Goal: Transaction & Acquisition: Purchase product/service

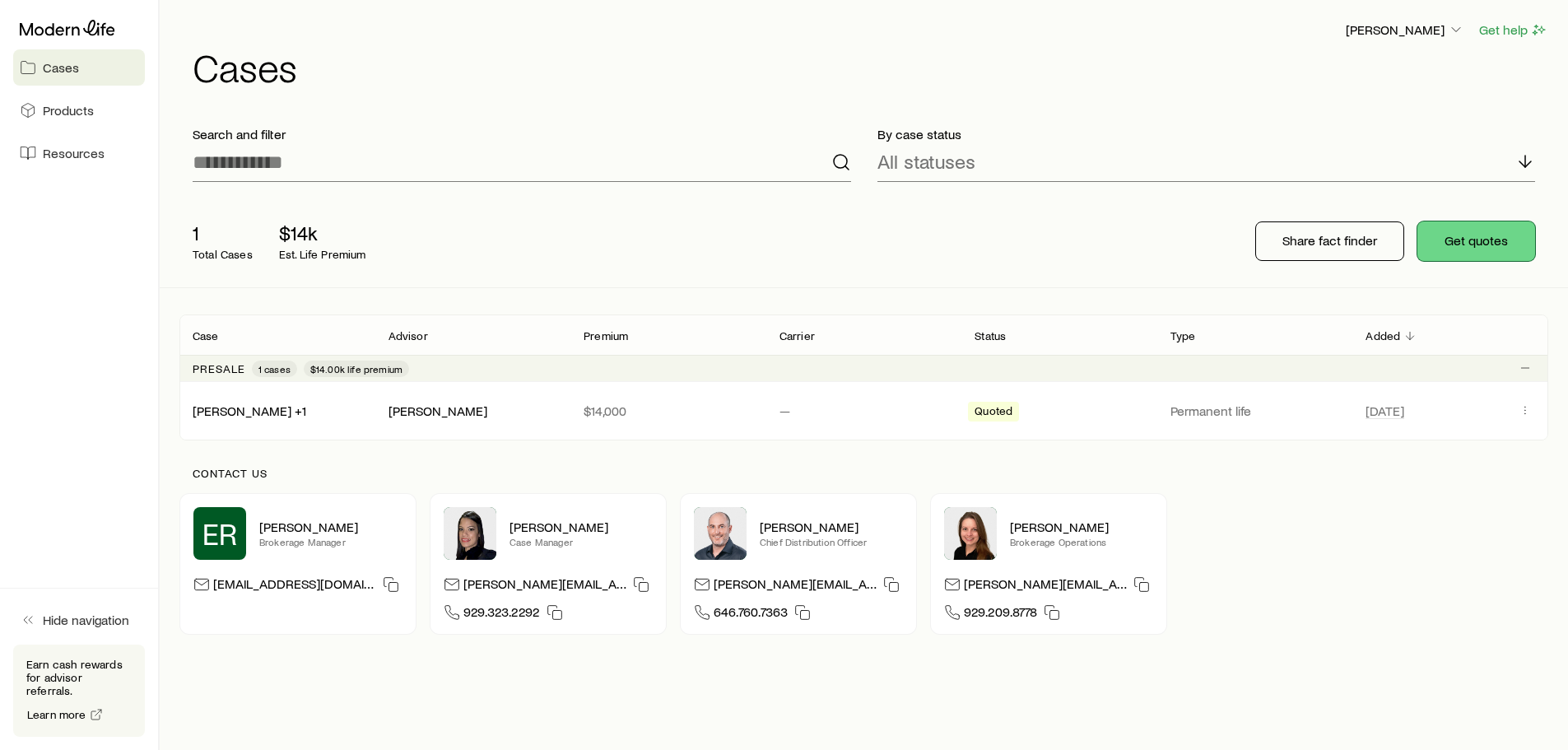
click at [1459, 238] on button "Get quotes" at bounding box center [1476, 241] width 118 height 40
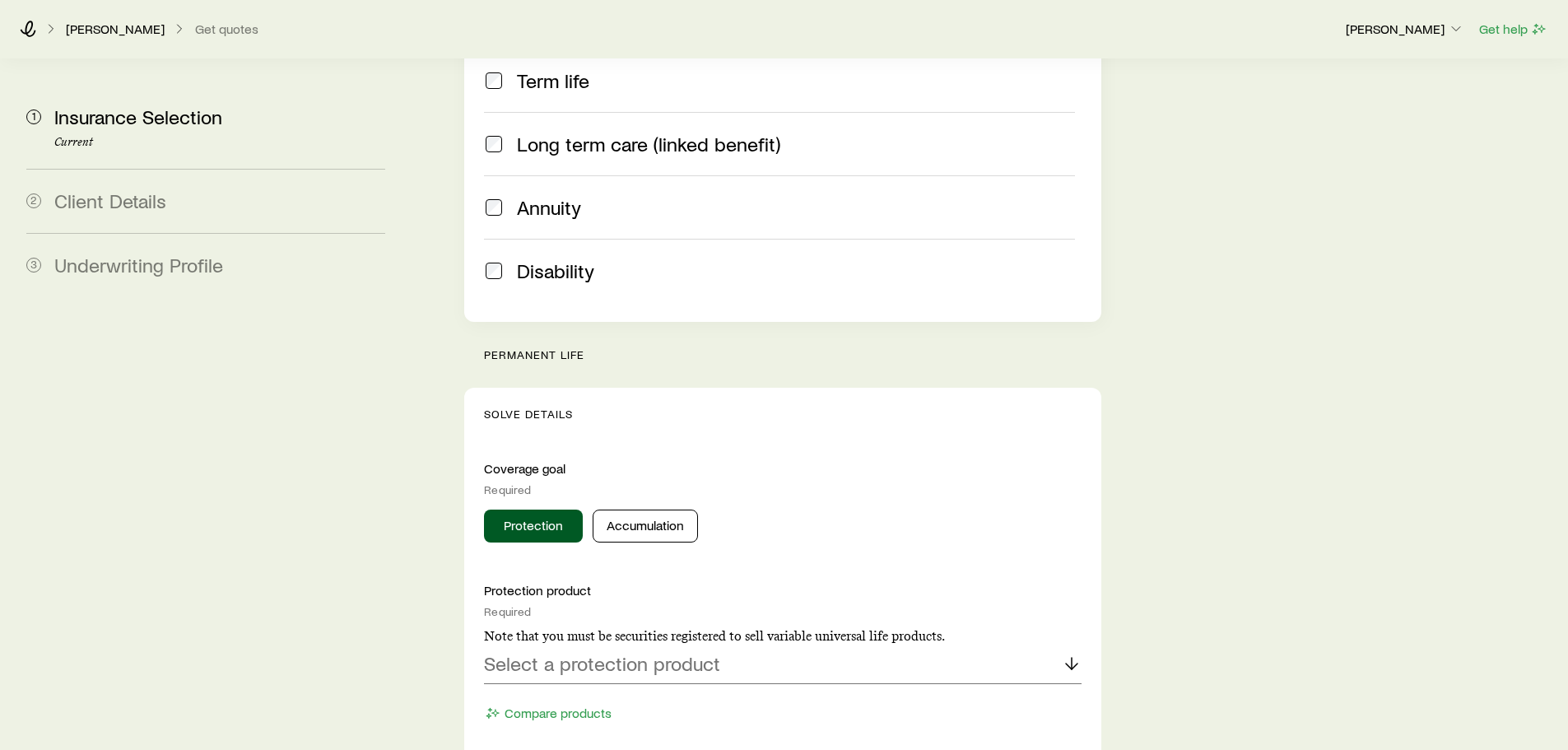
scroll to position [411, 0]
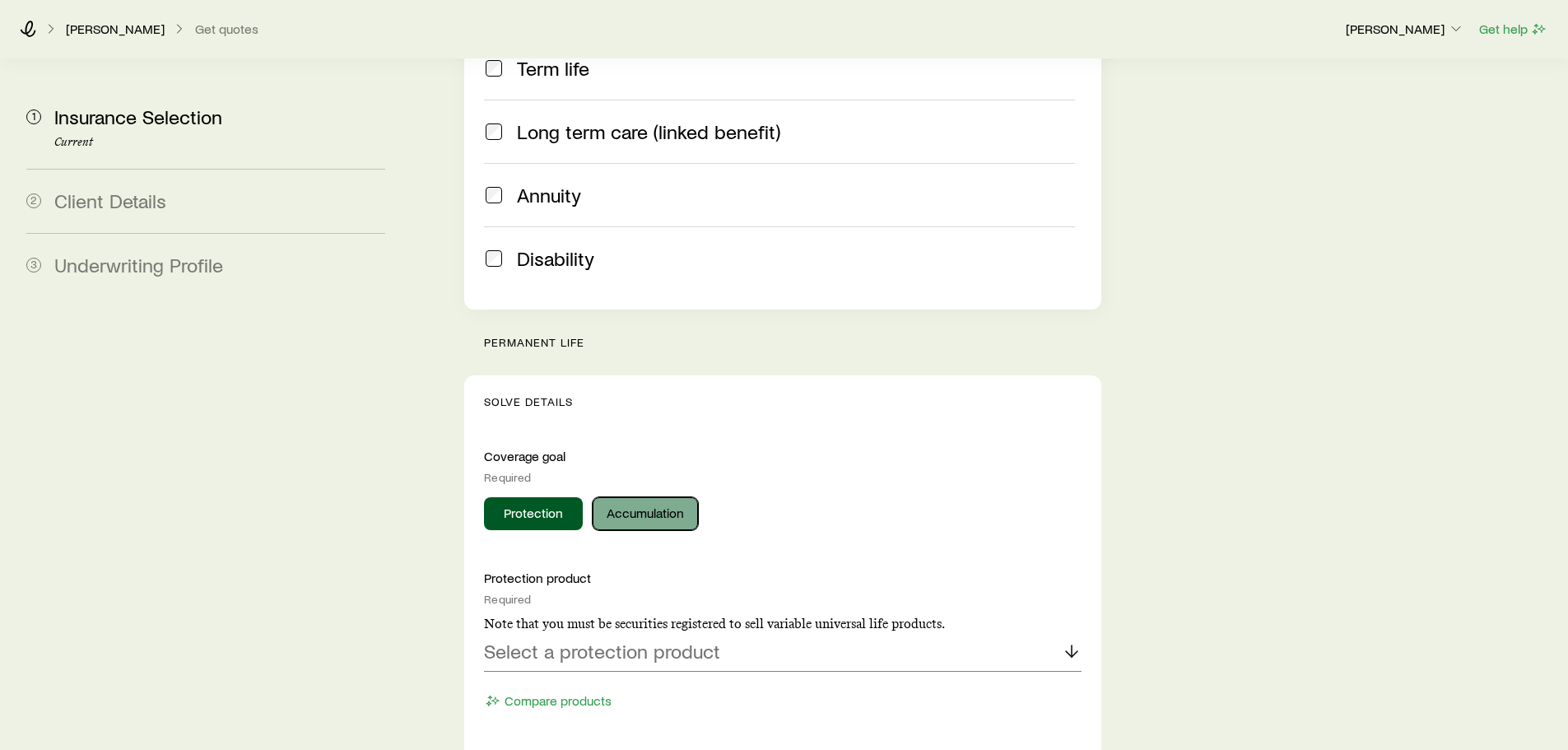
click at [659, 497] on button "Accumulation" at bounding box center [645, 513] width 105 height 33
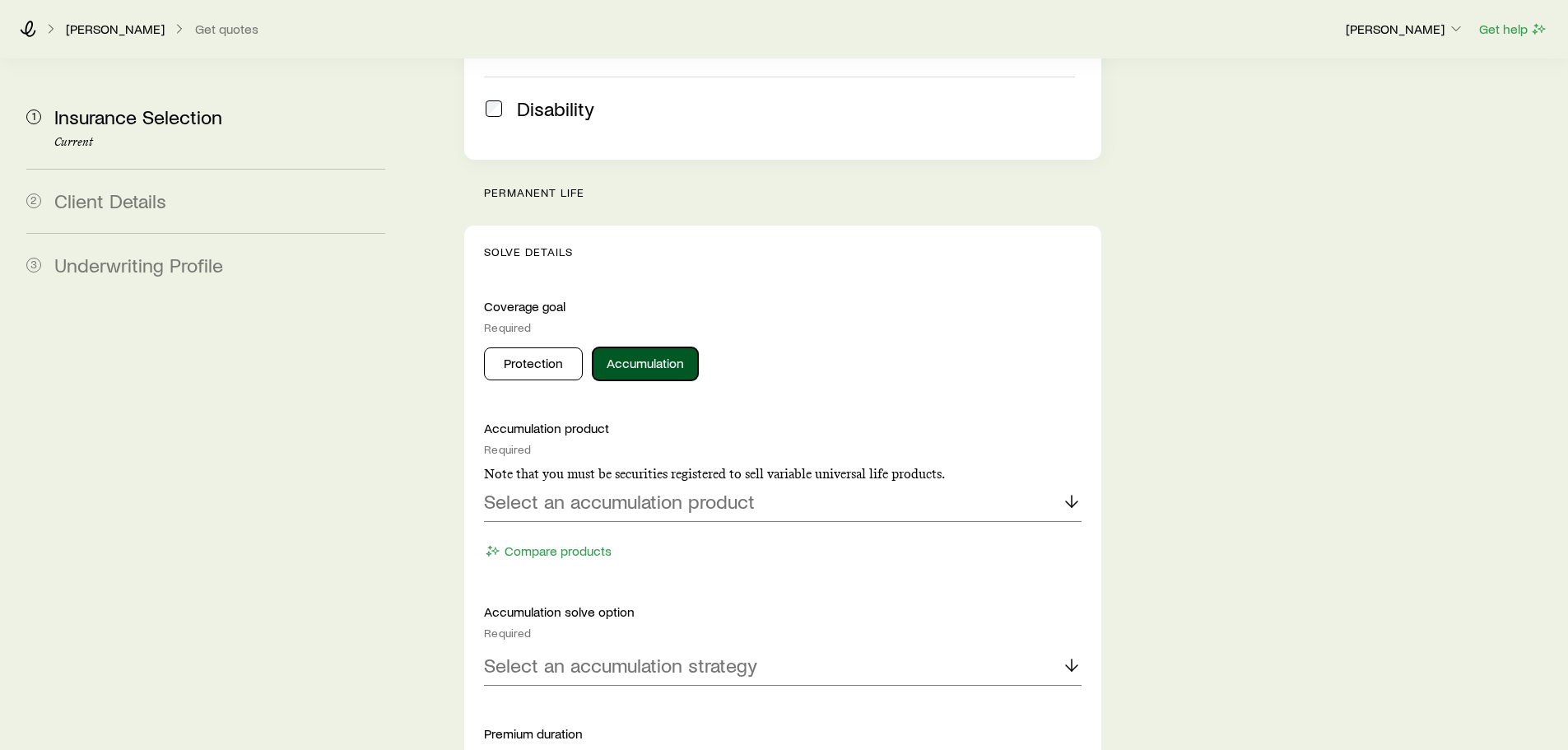
scroll to position [576, 0]
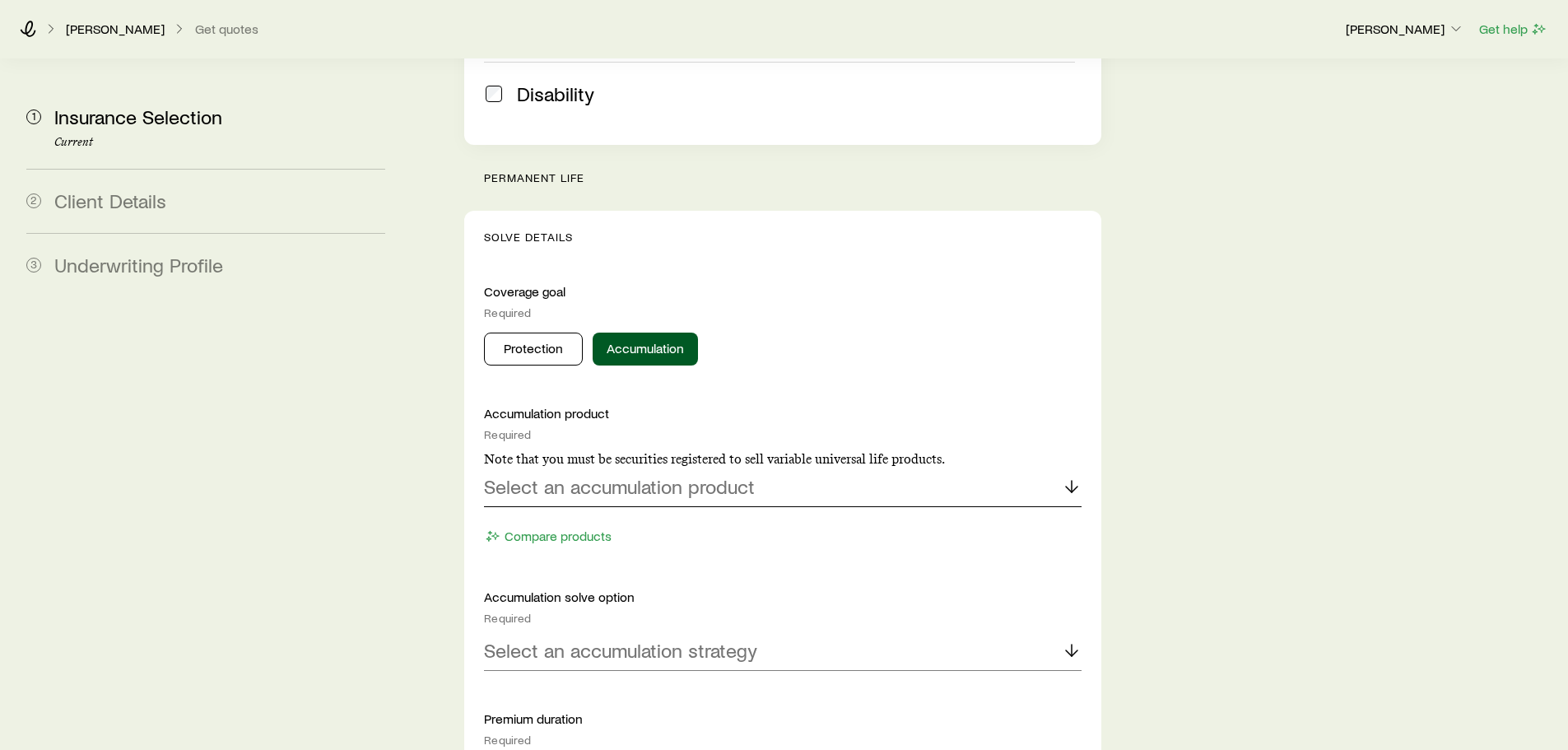
click at [1075, 476] on icon at bounding box center [1071, 486] width 19 height 19
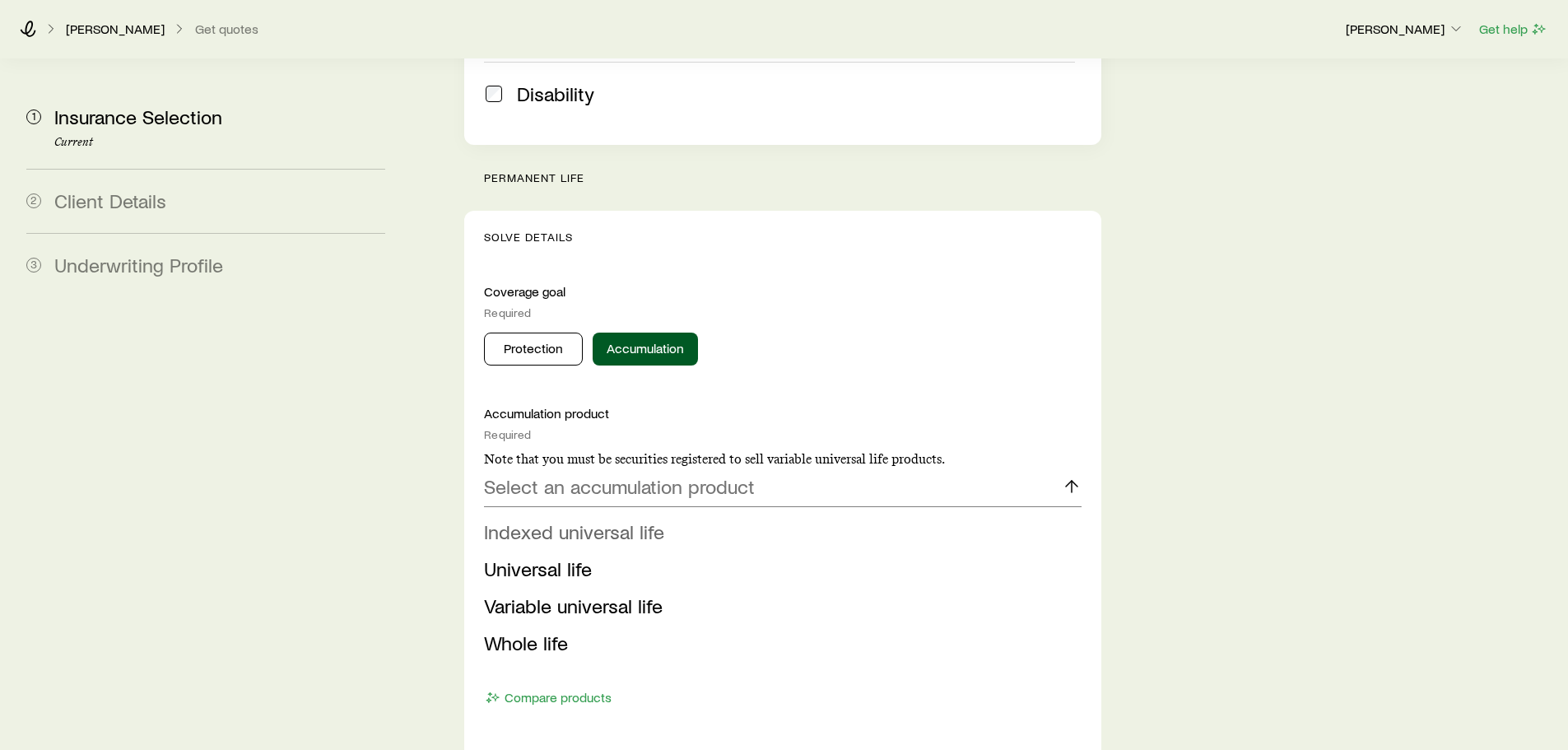
click at [598, 519] on span "Indexed universal life" at bounding box center [574, 531] width 181 height 24
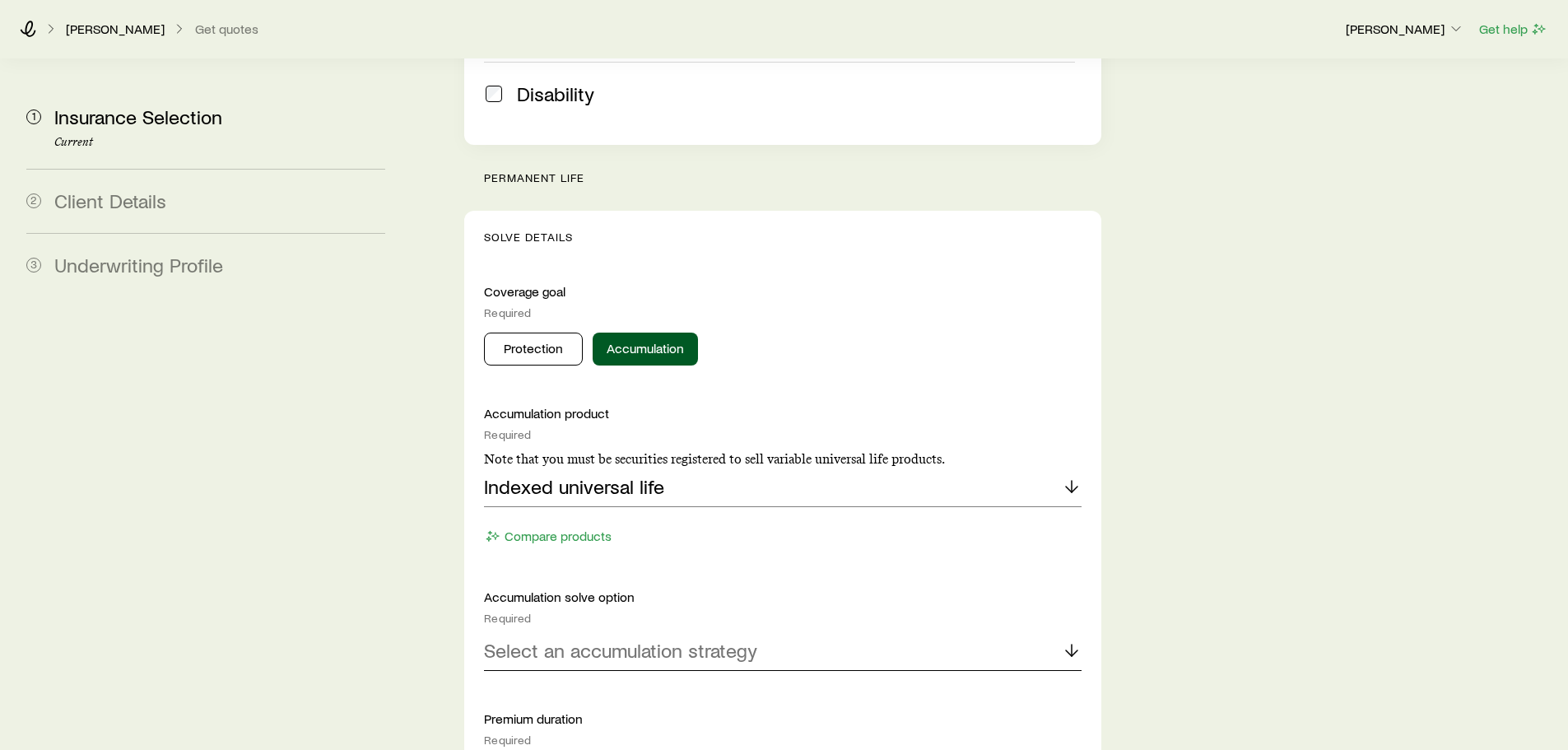
click at [1069, 640] on icon at bounding box center [1071, 649] width 19 height 19
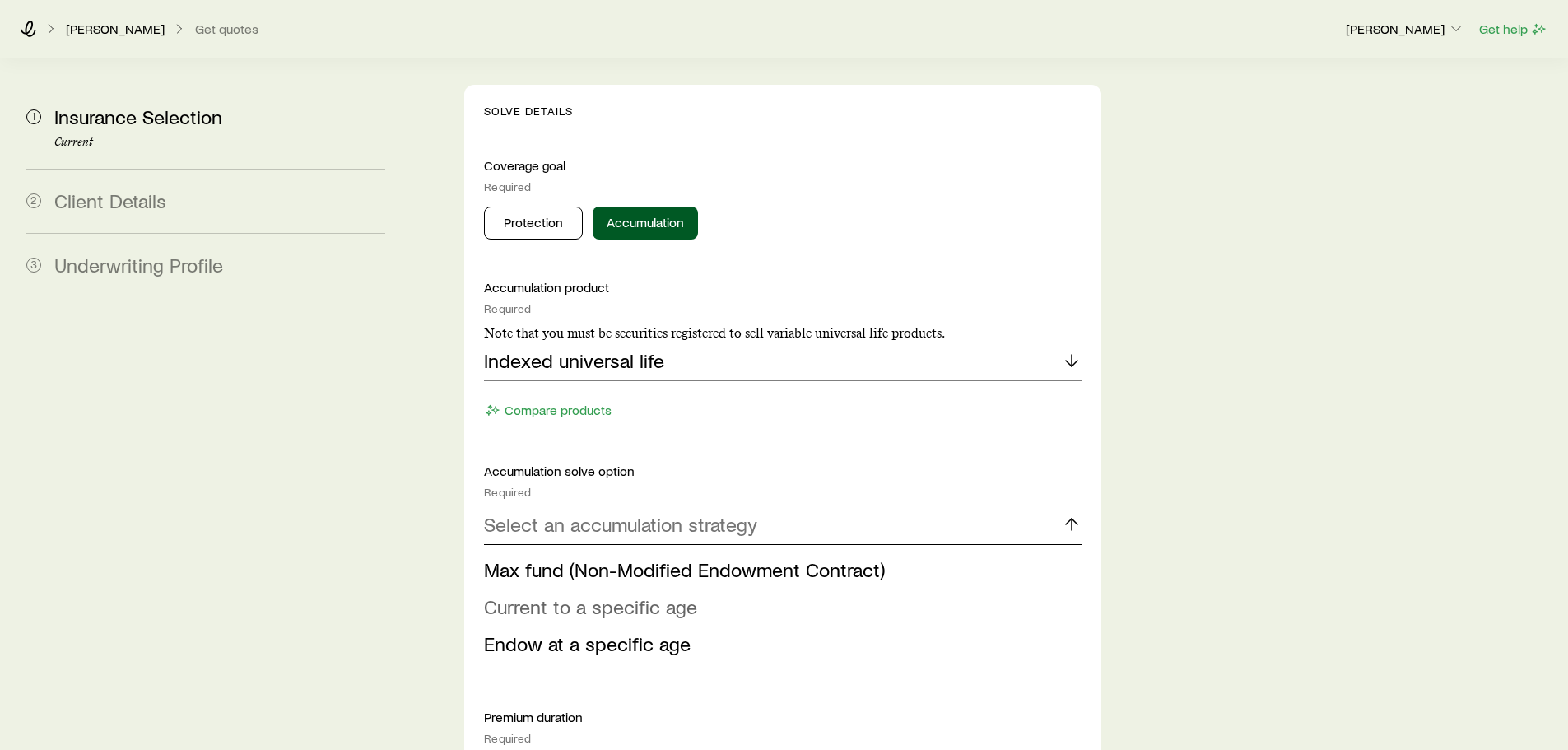
scroll to position [741, 0]
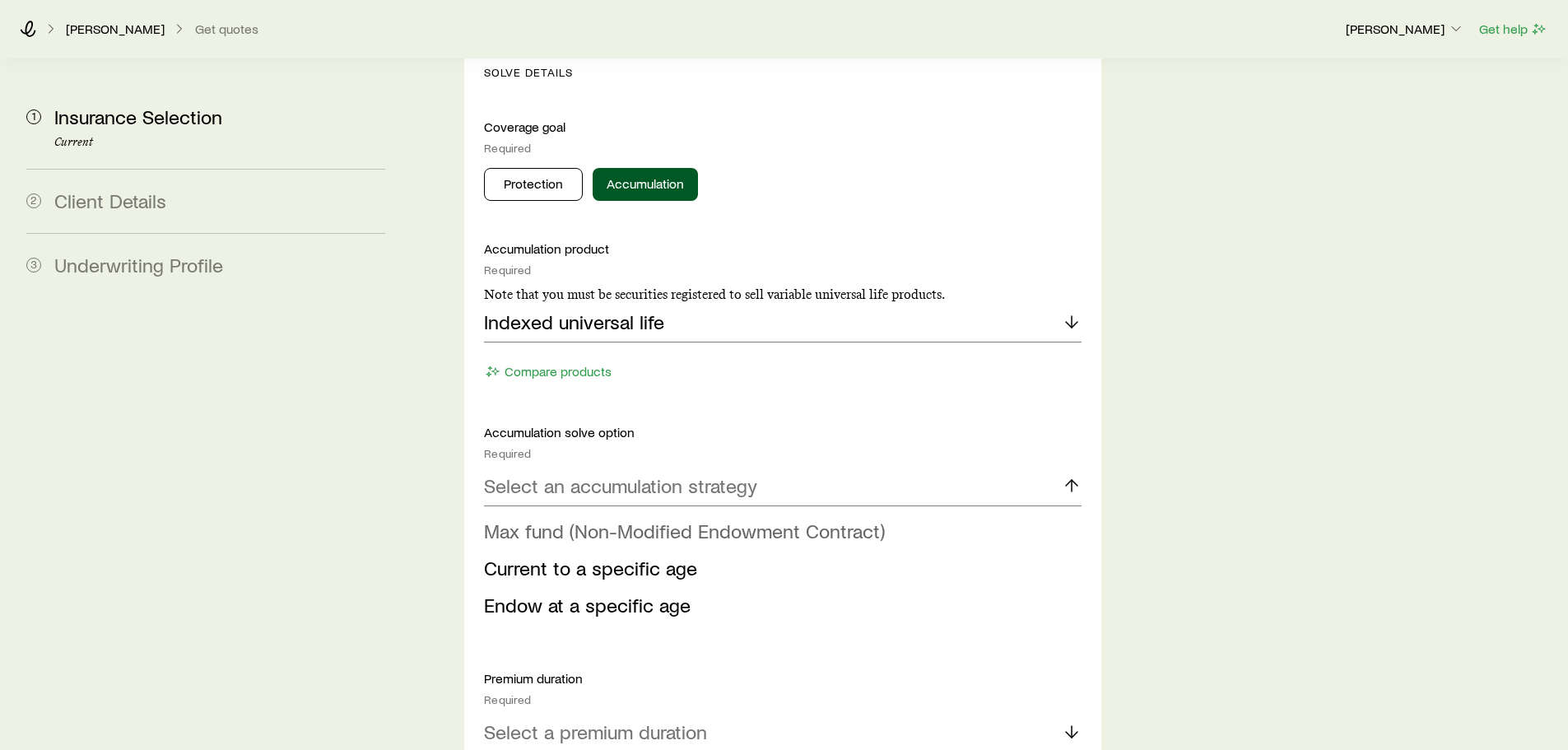
click at [636, 513] on li "Max fund (Non-Modified Endowment Contract)" at bounding box center [777, 531] width 587 height 37
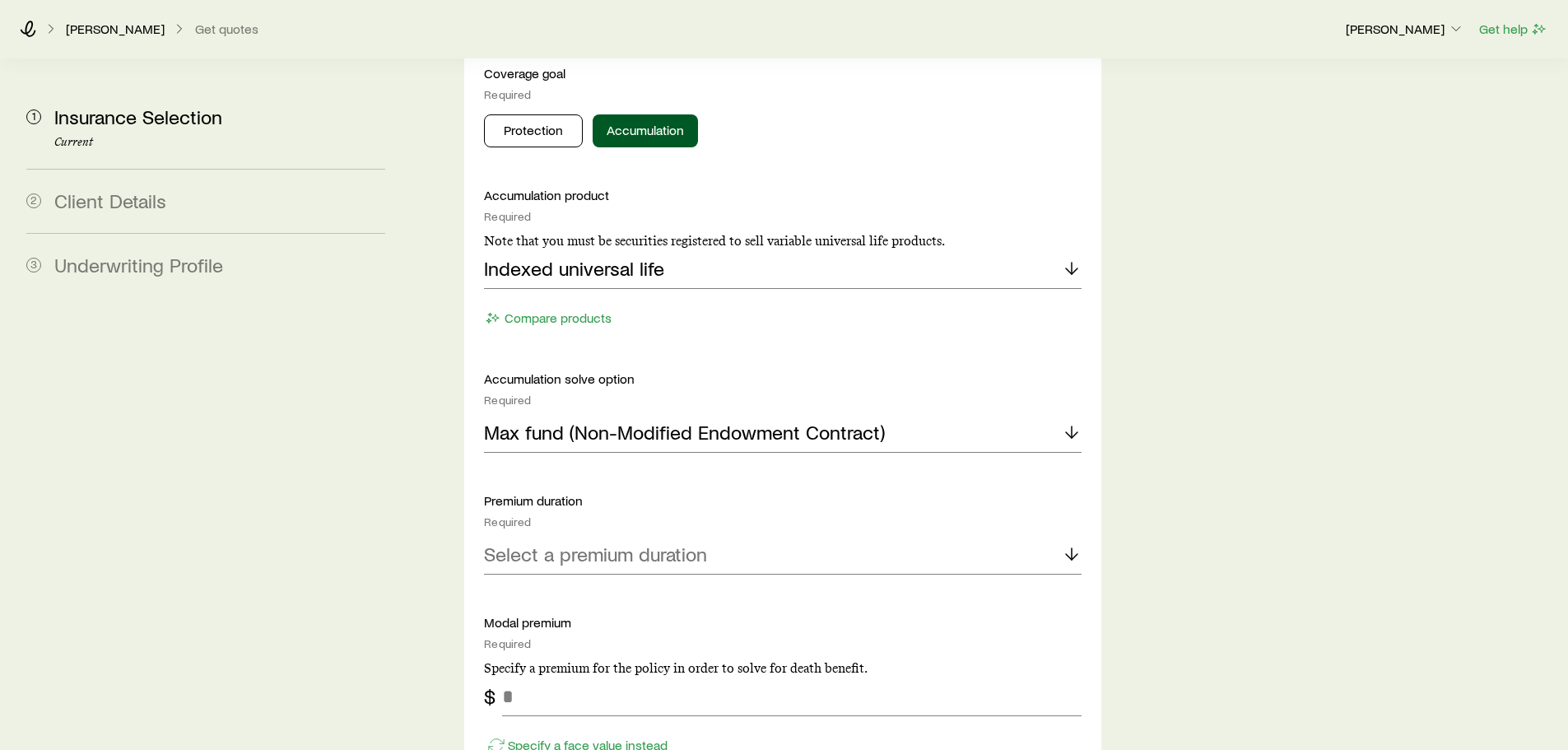
scroll to position [823, 0]
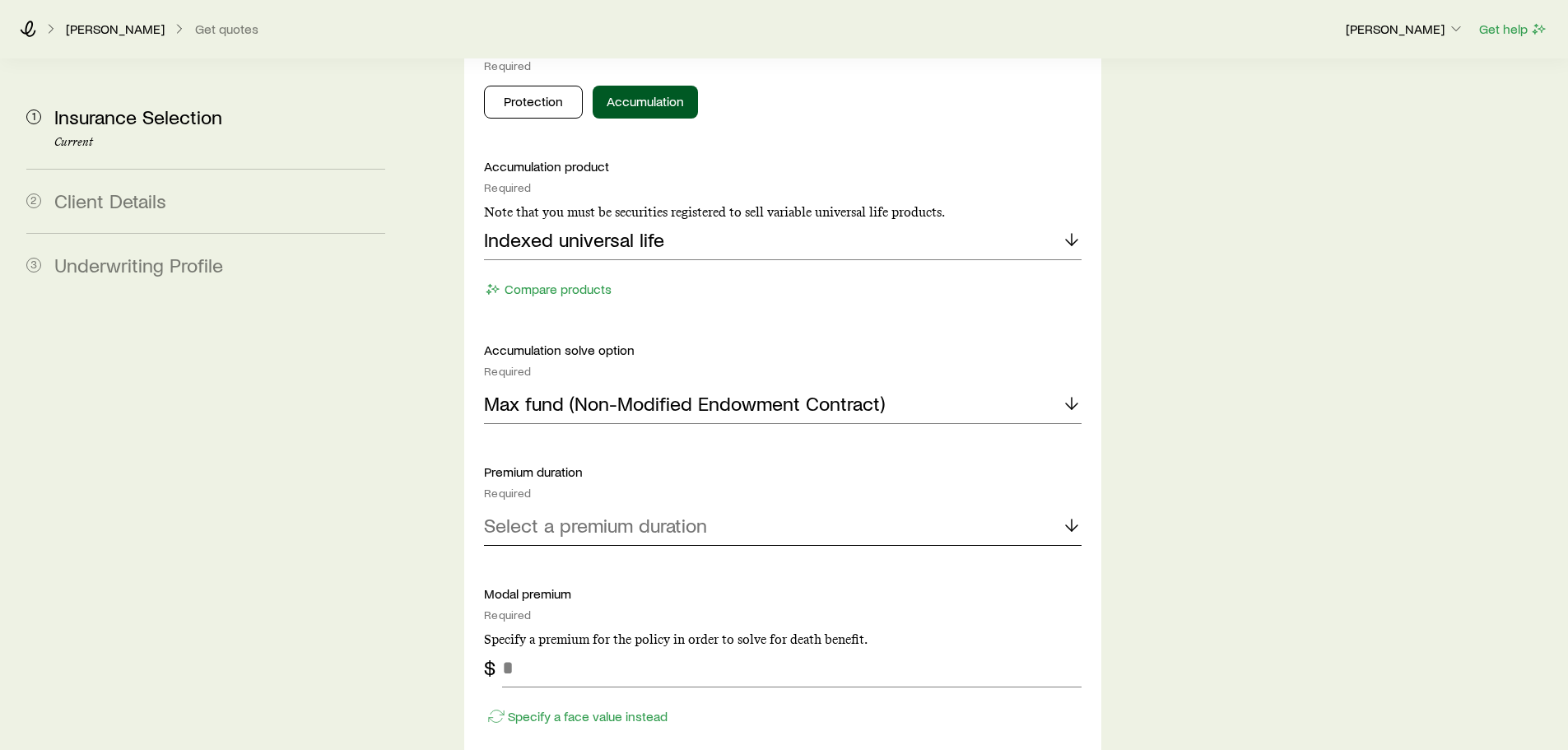
click at [1037, 506] on div "Select a premium duration" at bounding box center [782, 525] width 597 height 40
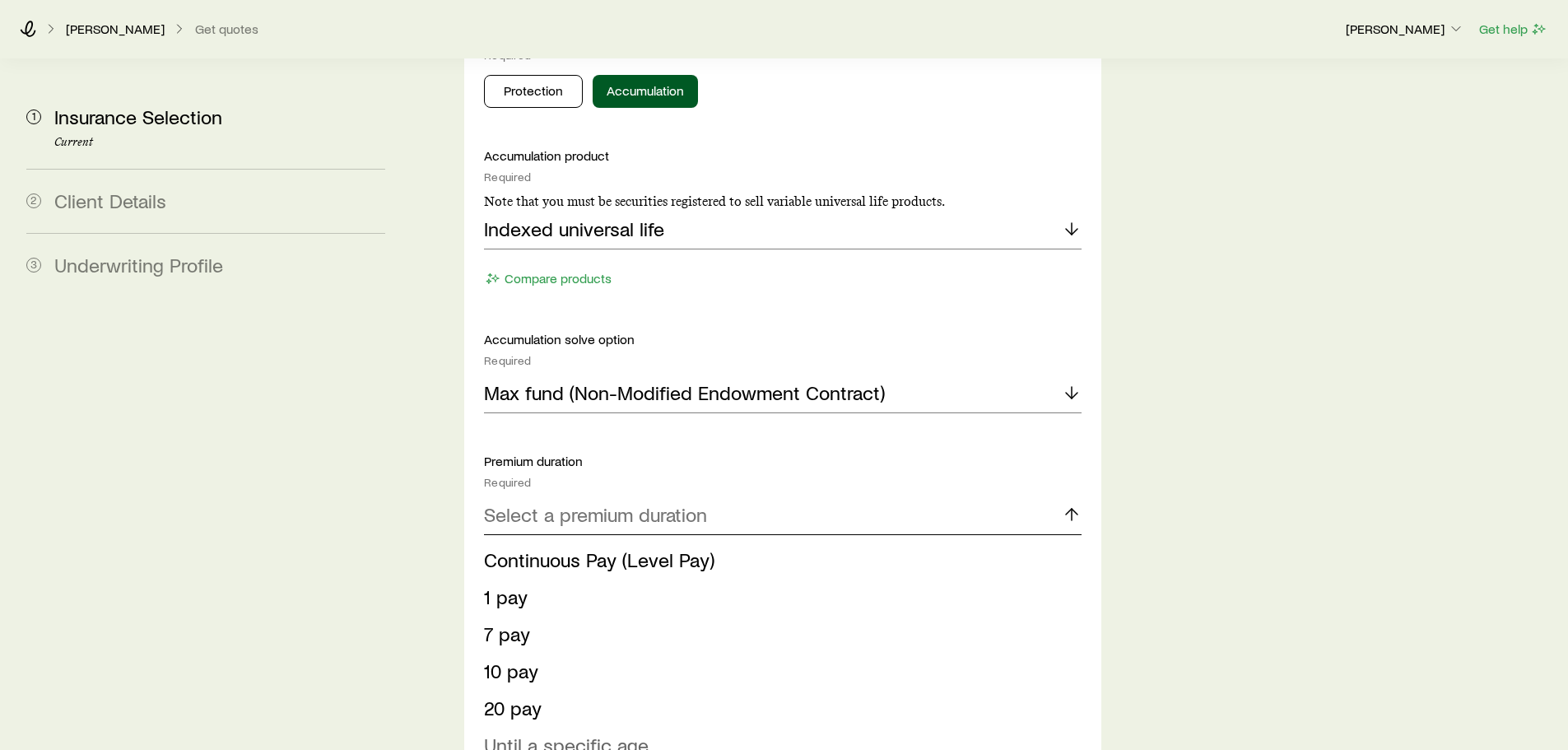
scroll to position [905, 0]
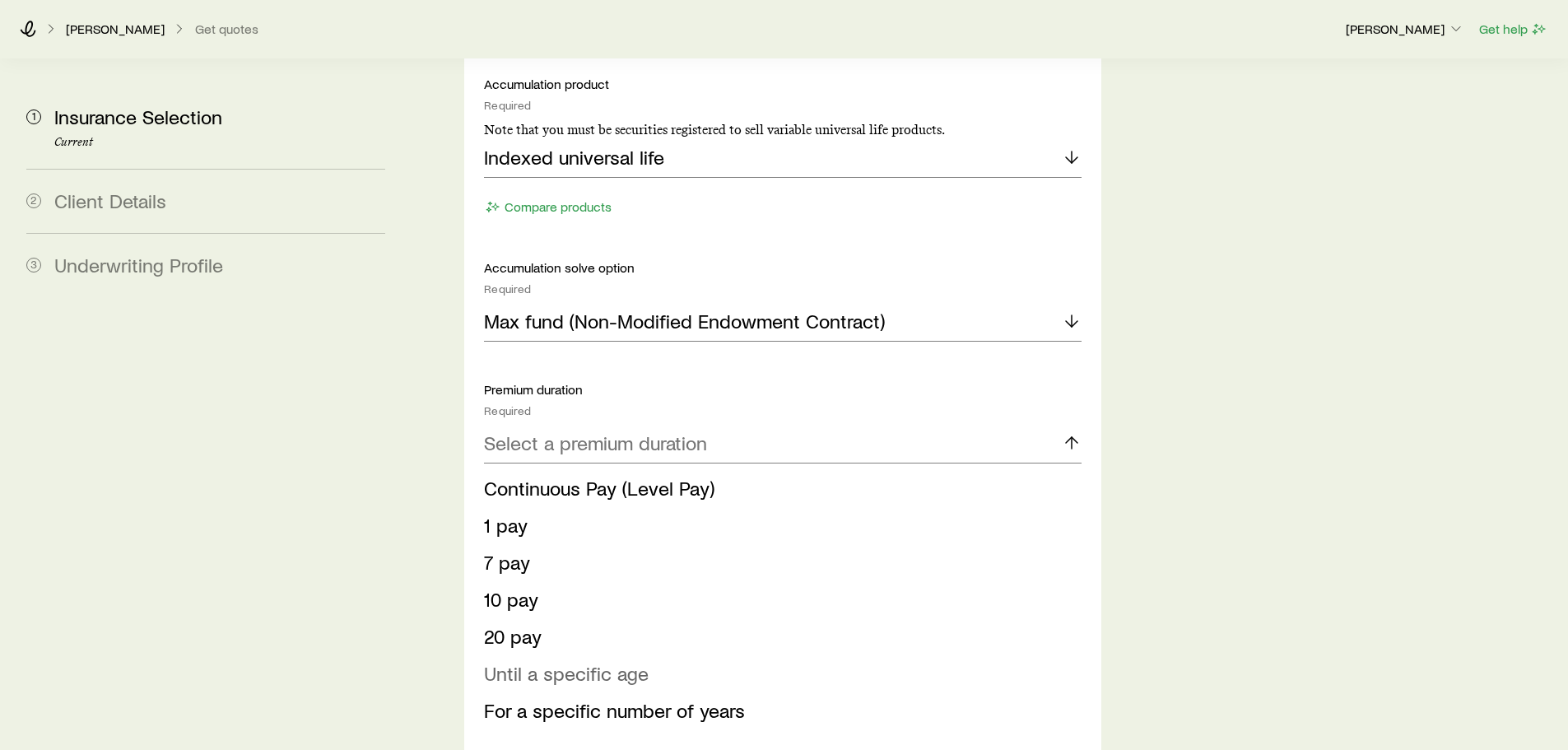
click at [568, 661] on span "Until a specific age" at bounding box center [566, 673] width 164 height 24
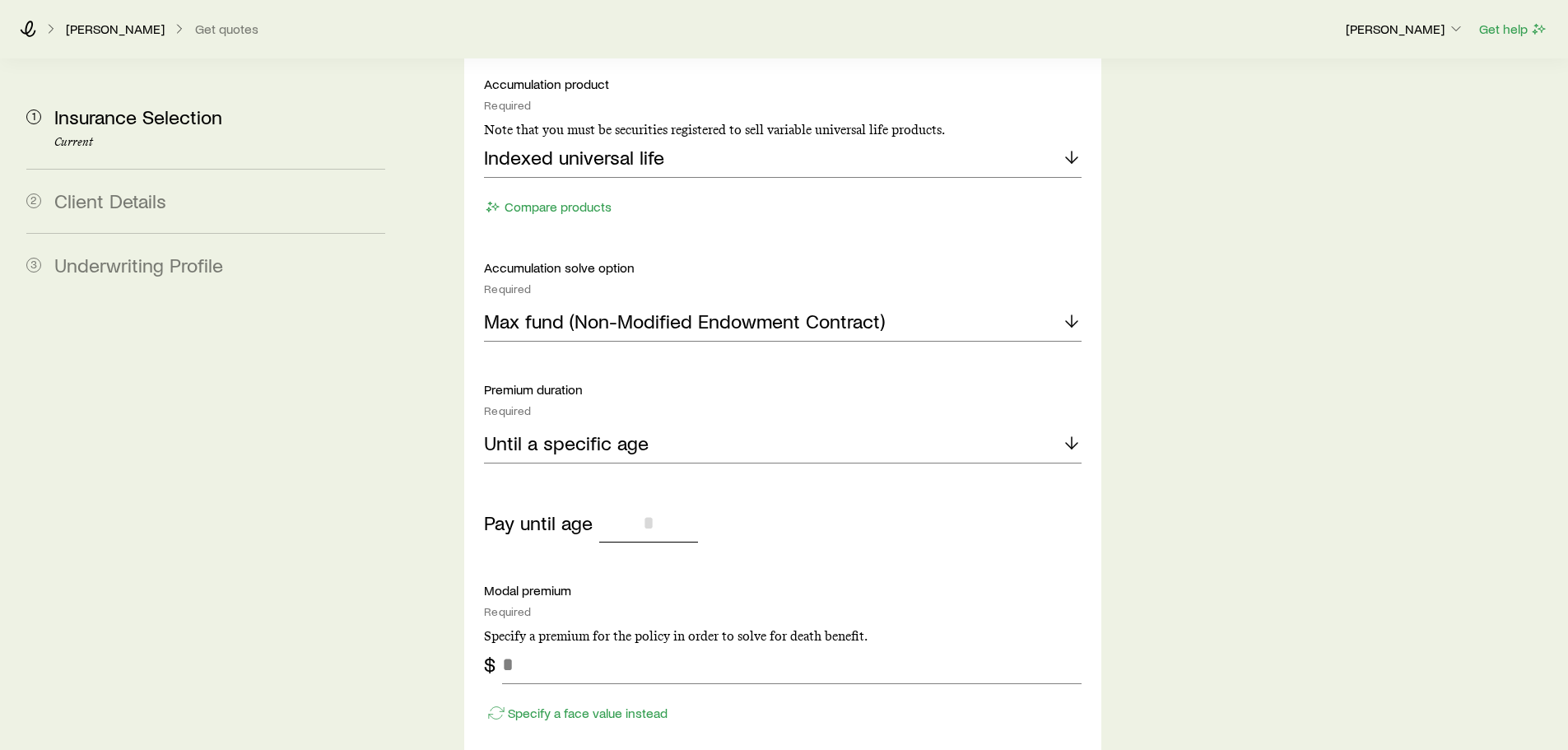
click at [648, 503] on input "tel" at bounding box center [648, 522] width 99 height 40
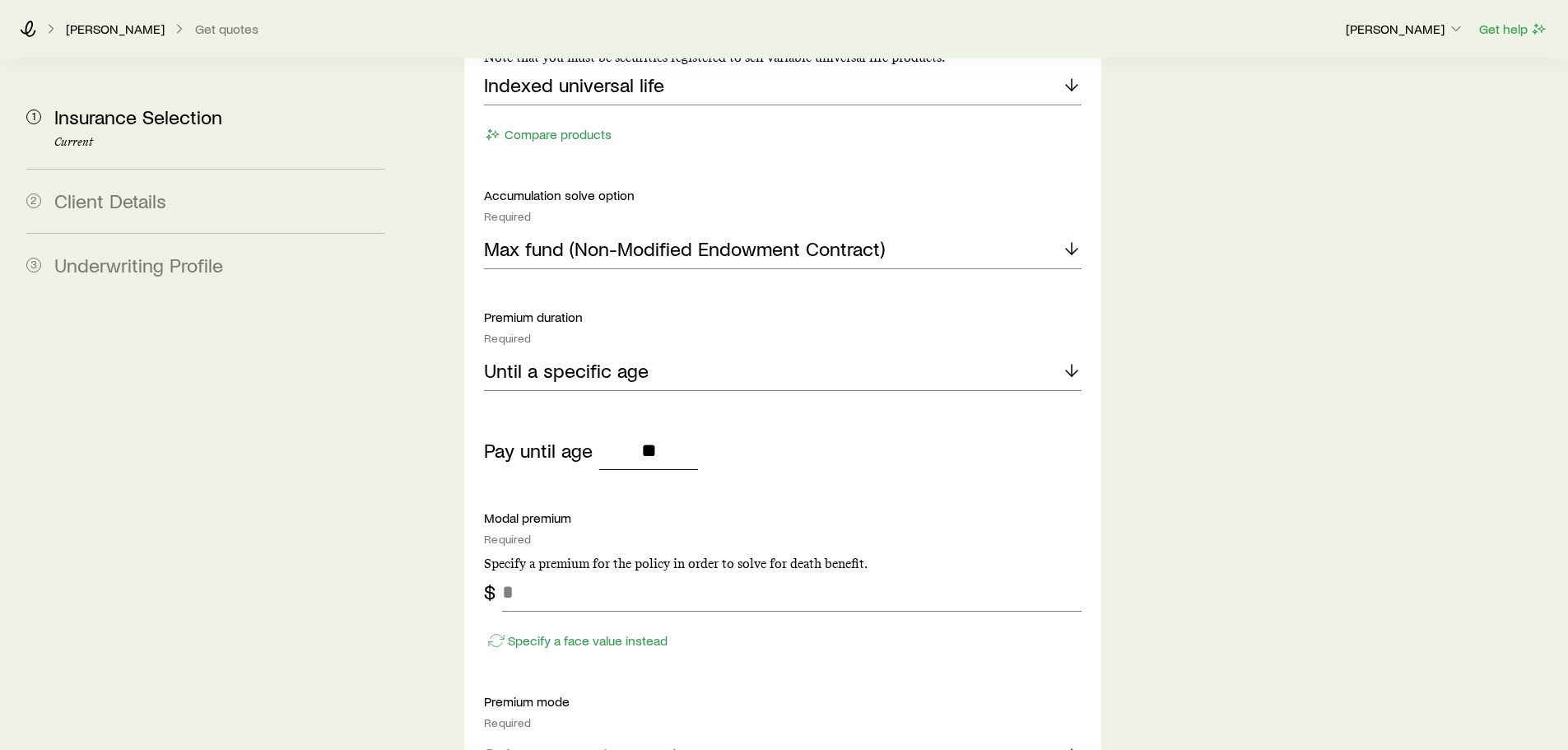
scroll to position [1069, 0]
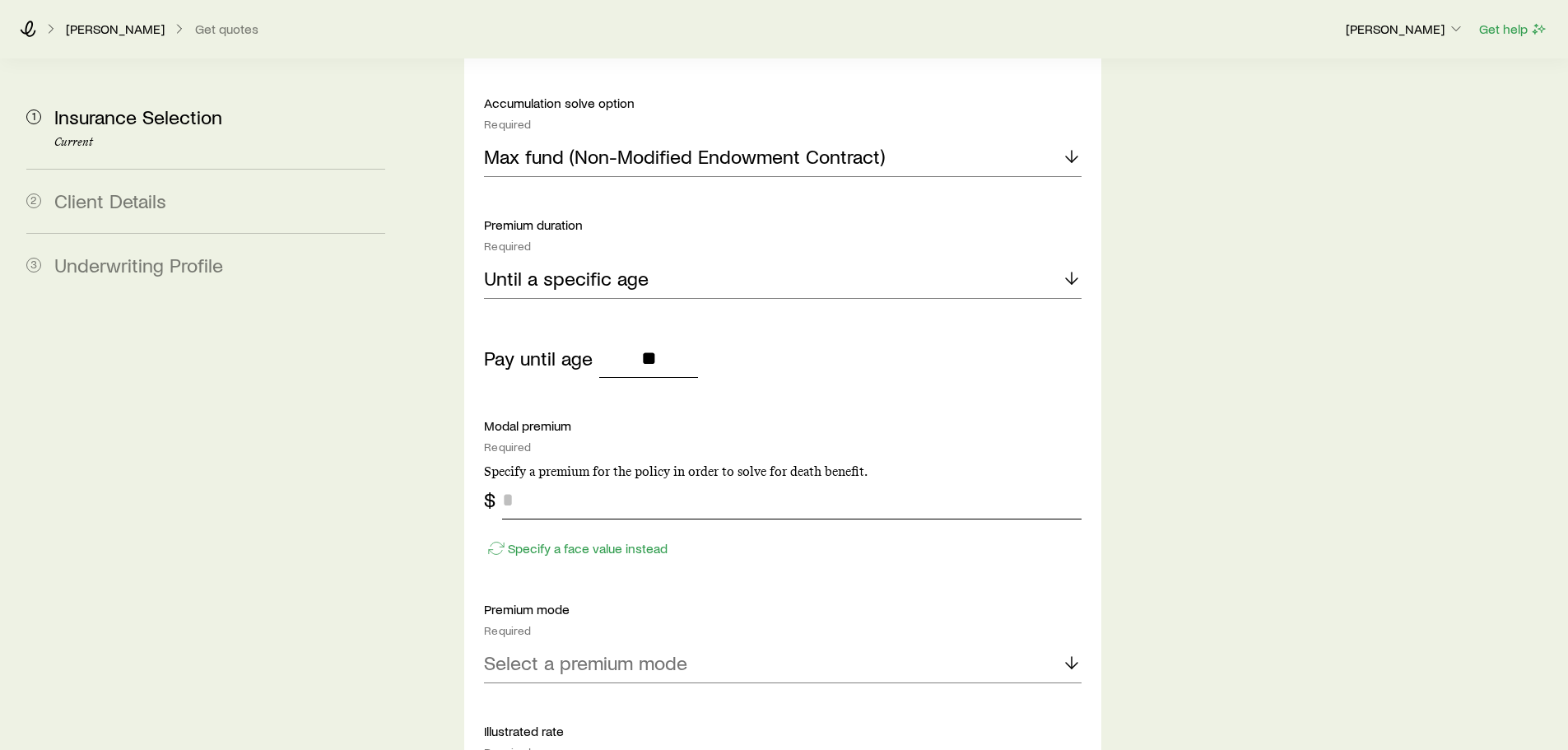
type input "**"
drag, startPoint x: 531, startPoint y: 457, endPoint x: 475, endPoint y: 447, distance: 56.9
click at [475, 447] on div "Solve Details Coverage goal Required Protection Accumulation Accumulation produ…" at bounding box center [782, 625] width 637 height 1816
type input "***"
click at [558, 651] on p "Select a premium mode" at bounding box center [586, 662] width 203 height 23
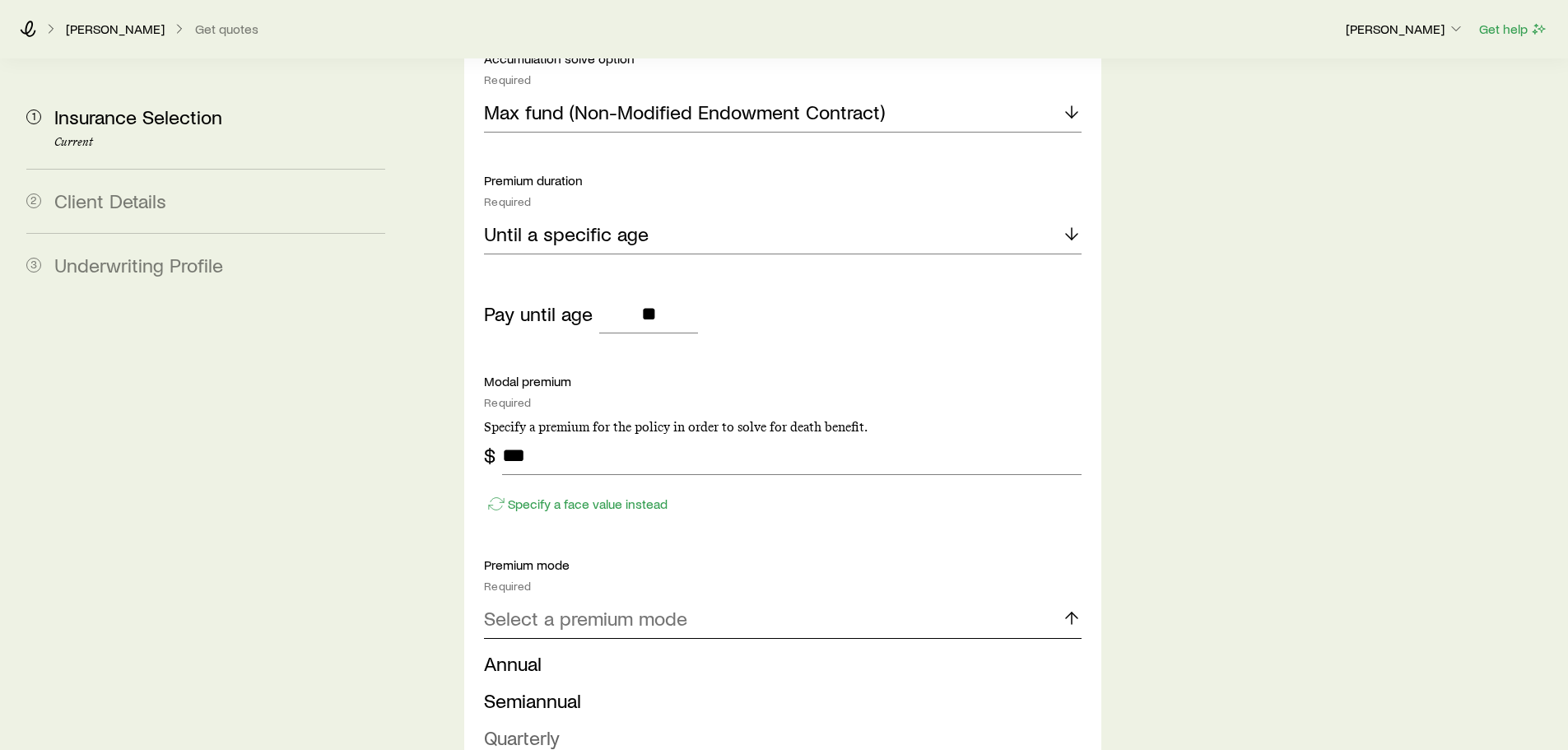
scroll to position [1234, 0]
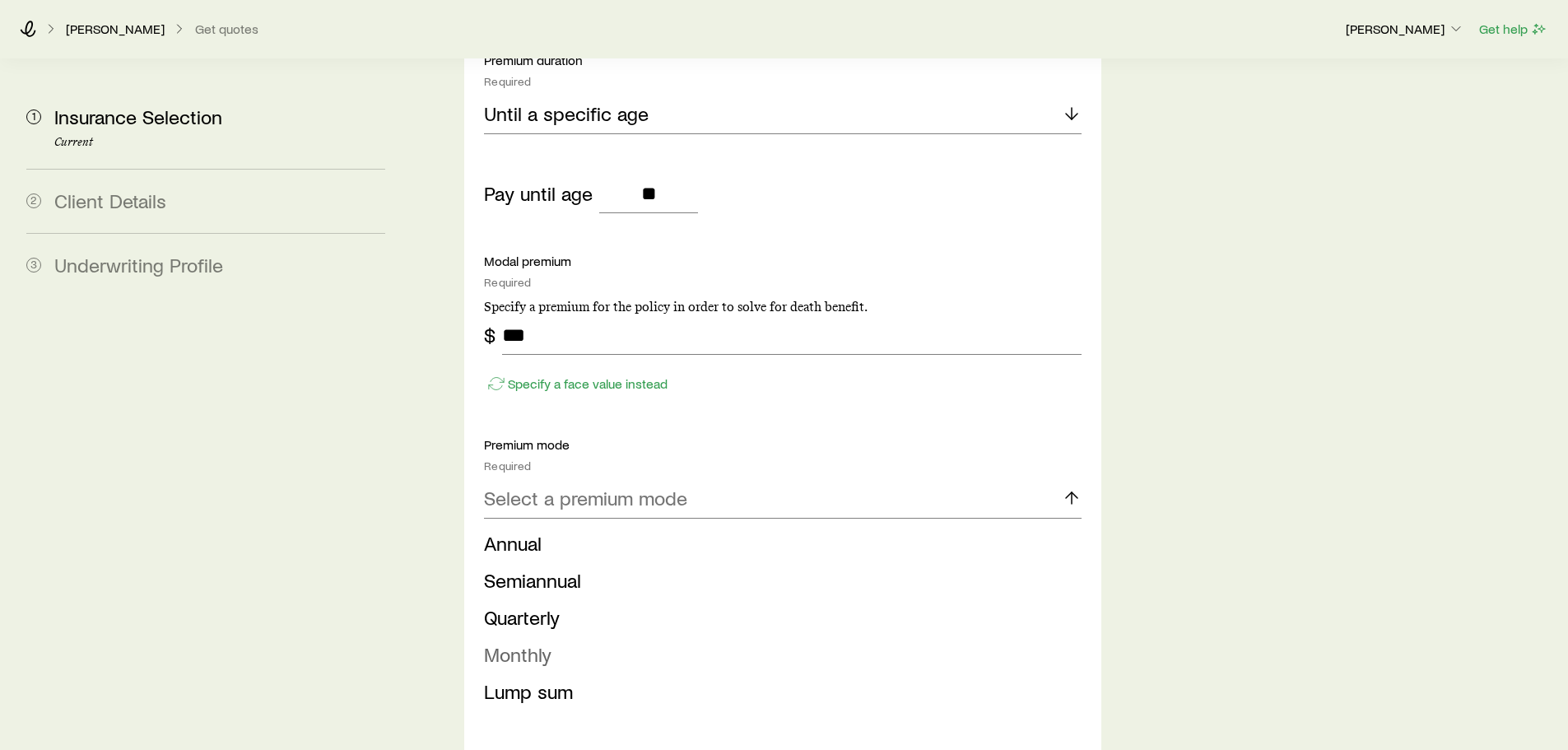
click at [552, 636] on li "Monthly" at bounding box center [777, 655] width 587 height 37
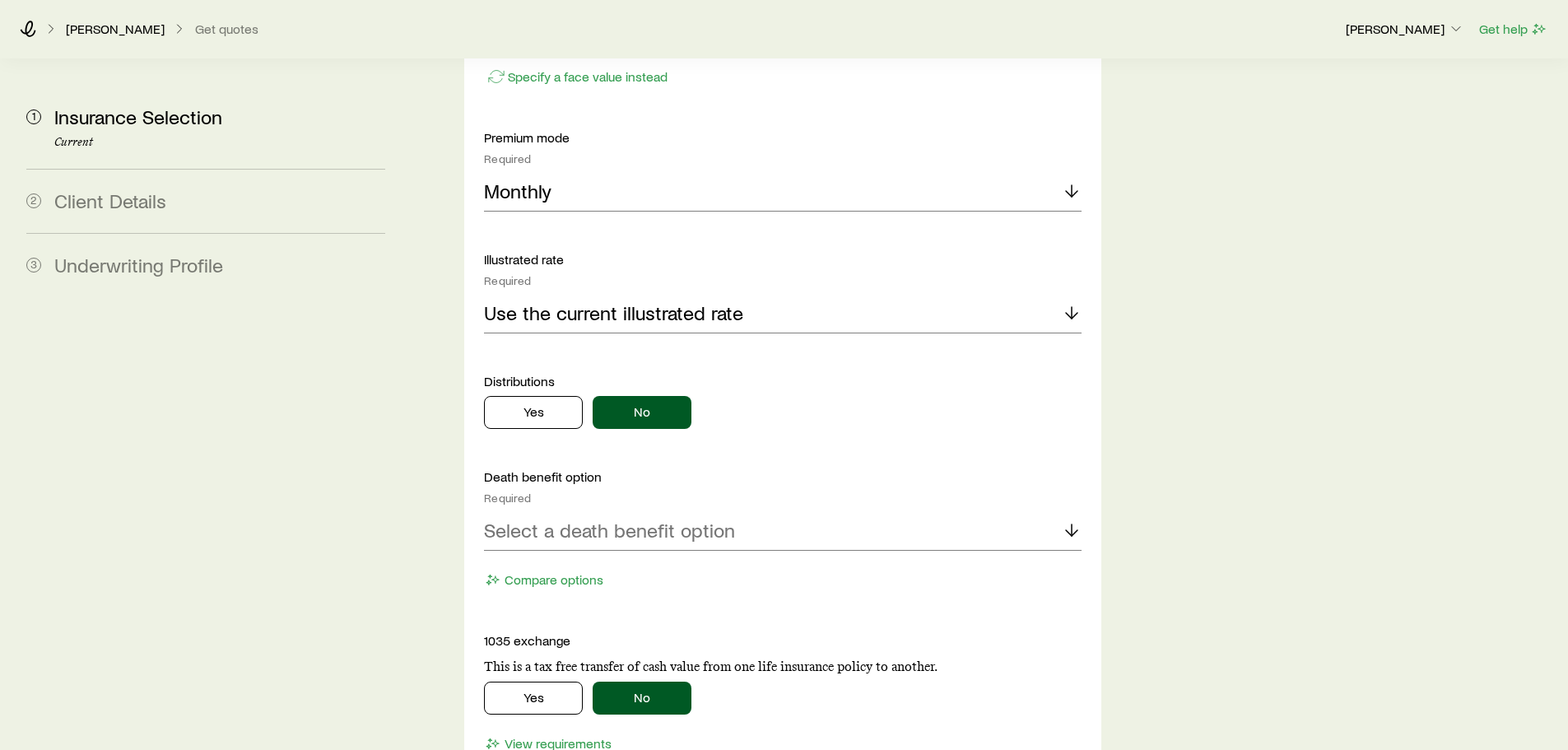
scroll to position [1564, 0]
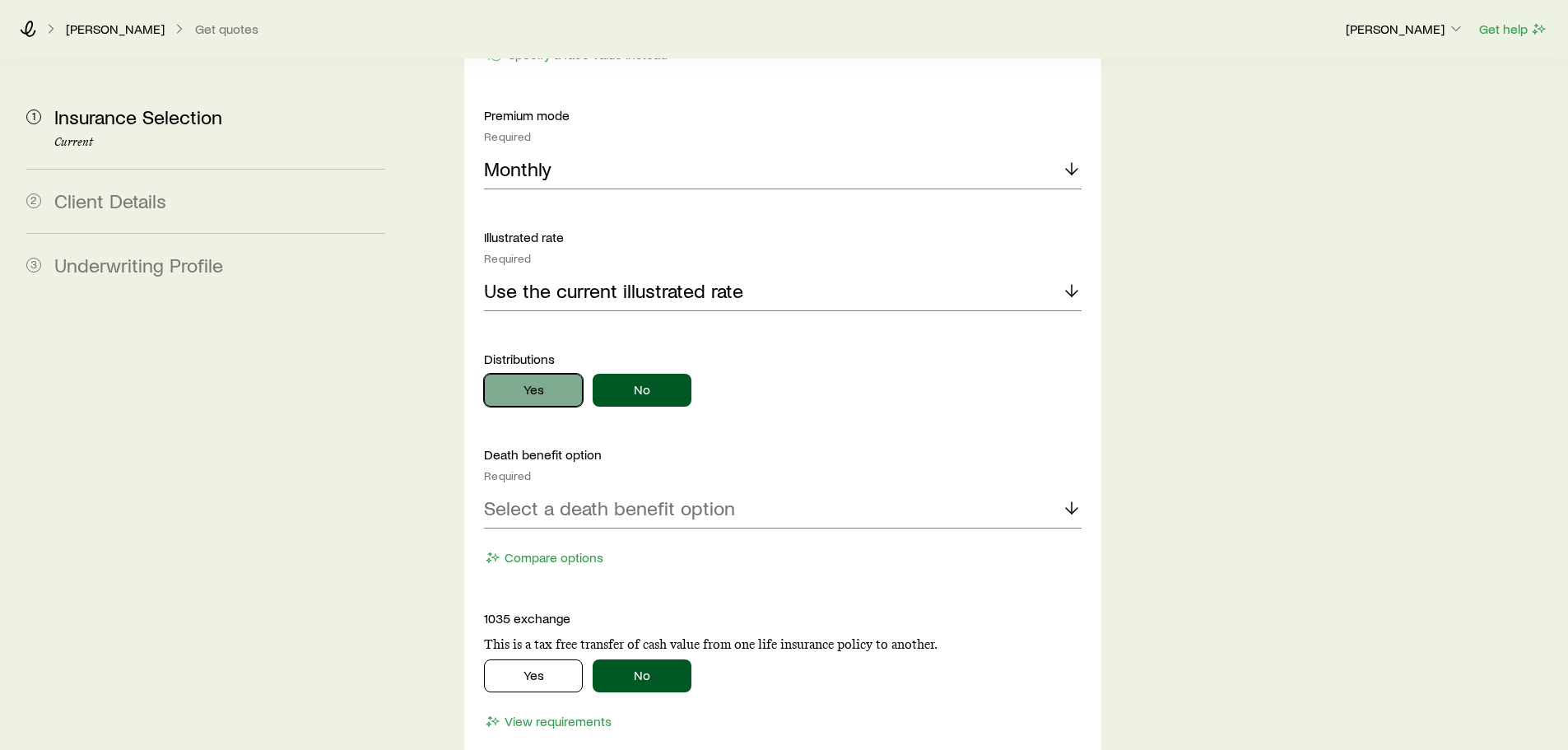
click at [550, 374] on button "Yes" at bounding box center [533, 390] width 99 height 33
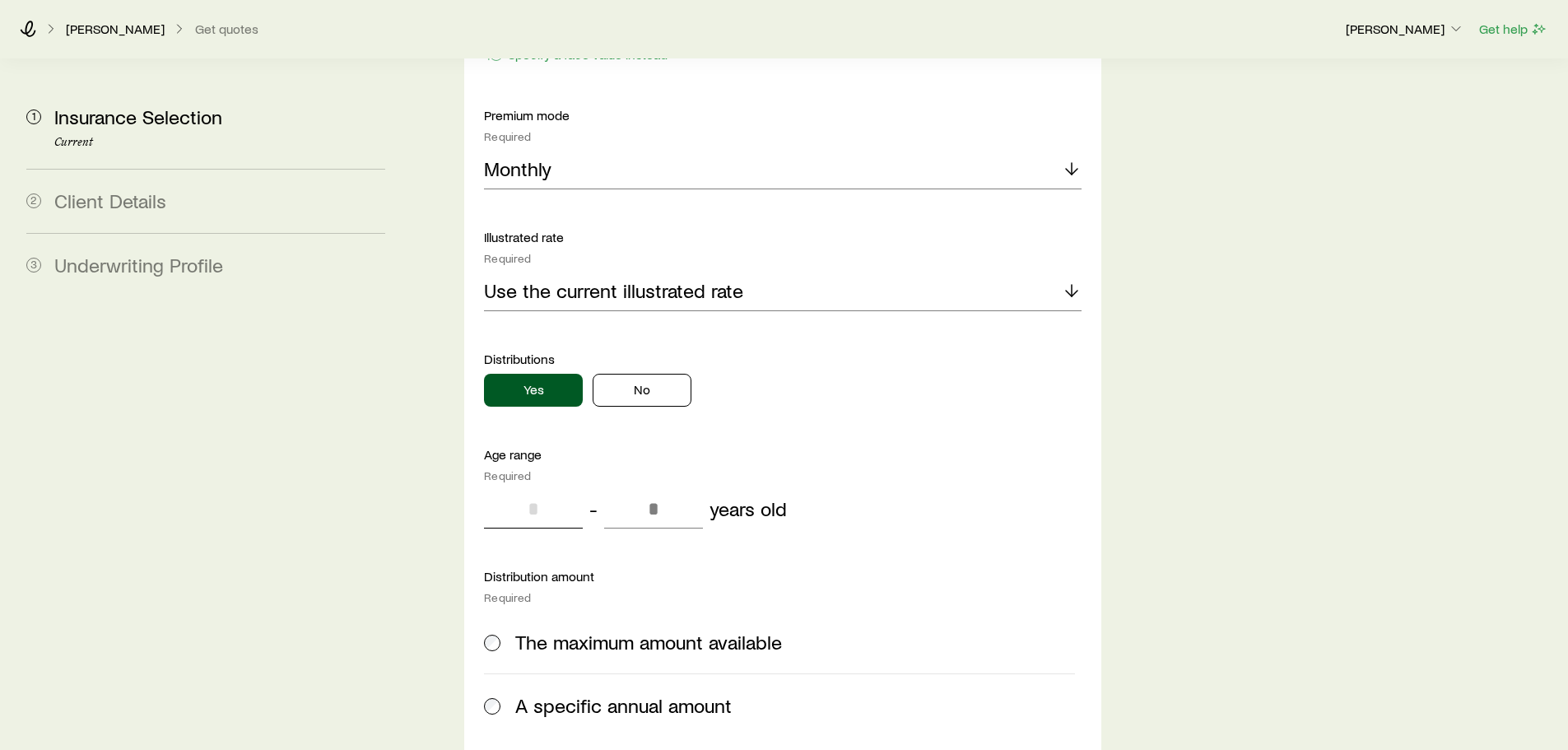
drag, startPoint x: 527, startPoint y: 462, endPoint x: 540, endPoint y: 467, distance: 13.9
click at [540, 489] on input "tel" at bounding box center [533, 508] width 99 height 40
type input "**"
click at [649, 489] on input "tel" at bounding box center [653, 508] width 99 height 40
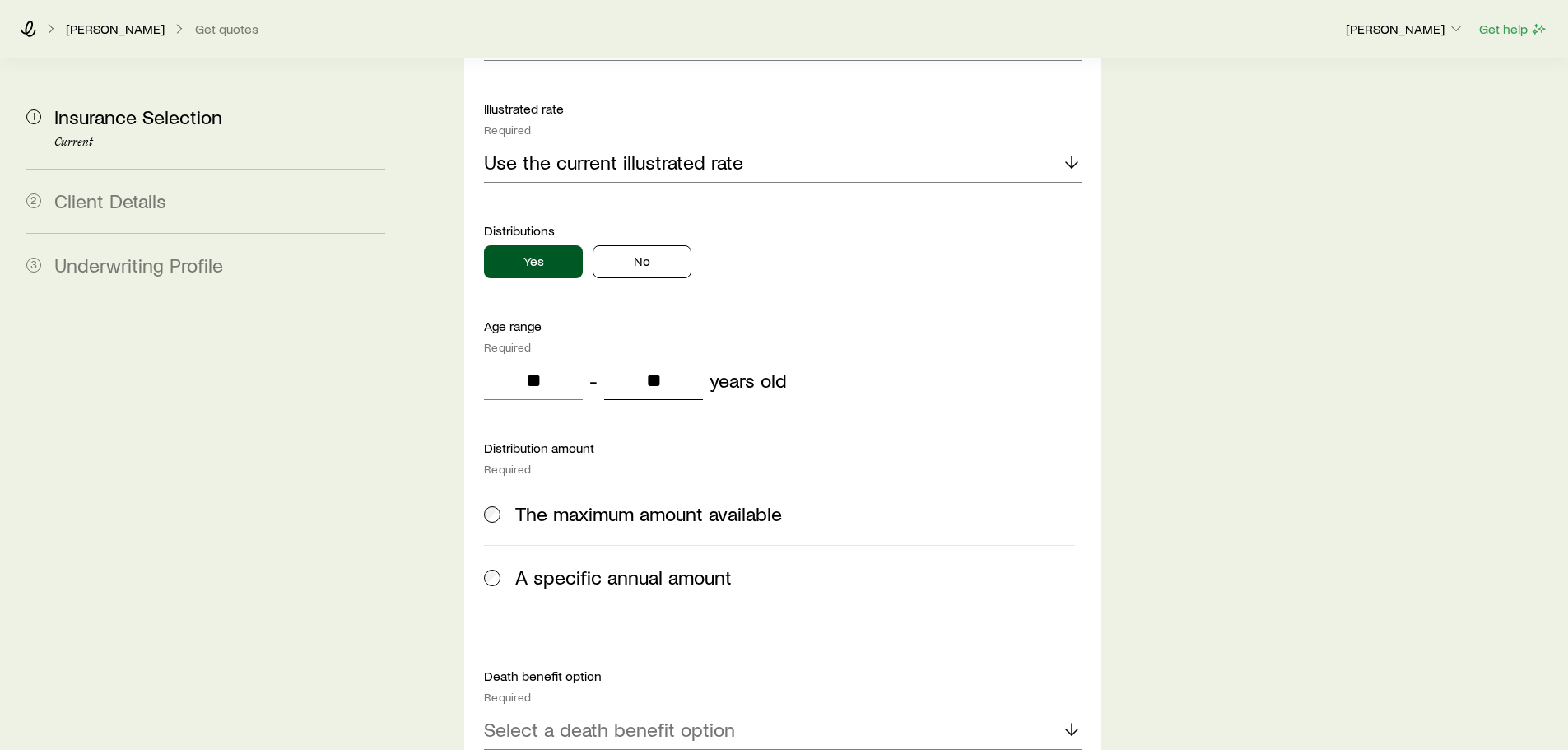
scroll to position [1728, 0]
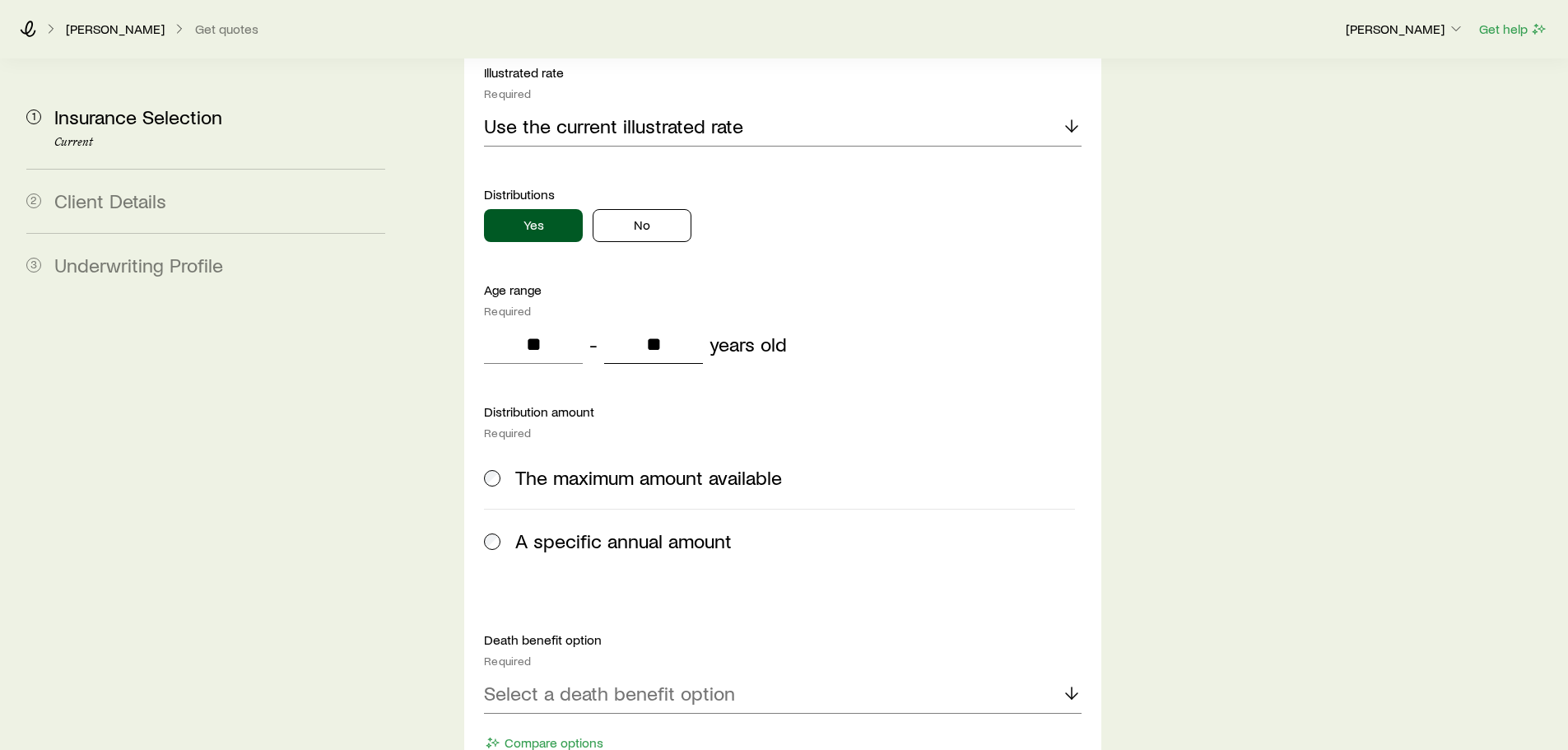
type input "**"
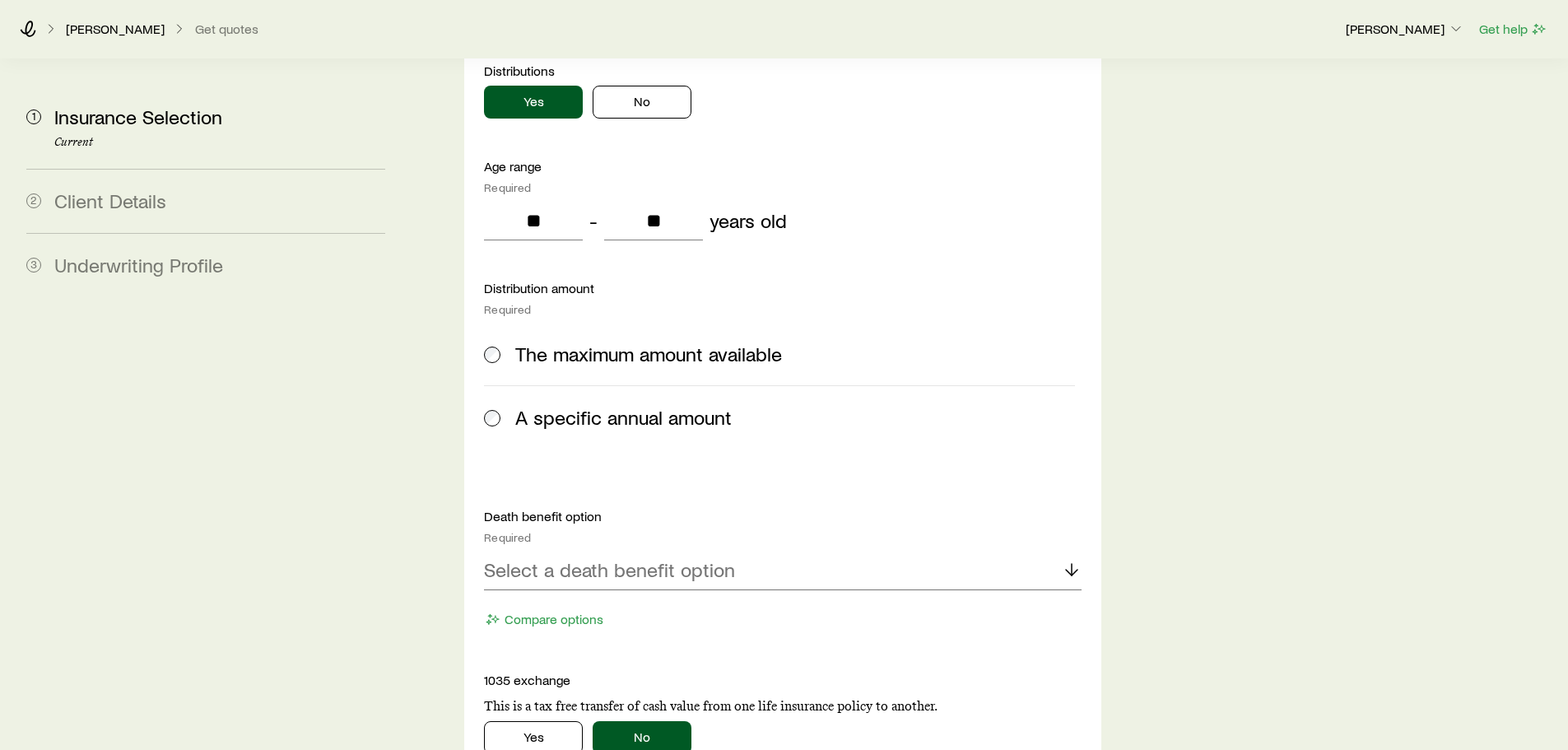
scroll to position [1892, 0]
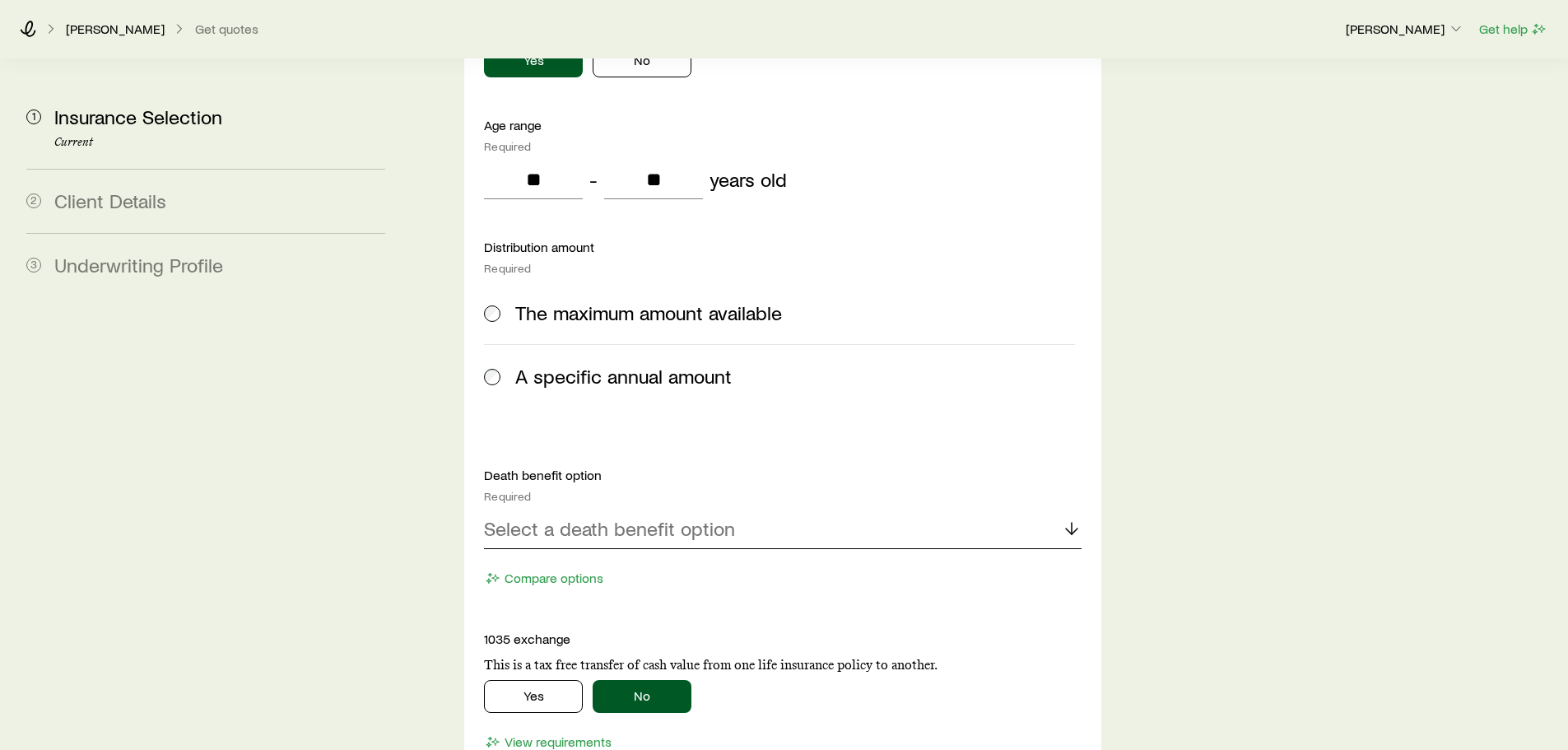
click at [1047, 509] on div "Select a death benefit option" at bounding box center [782, 529] width 597 height 40
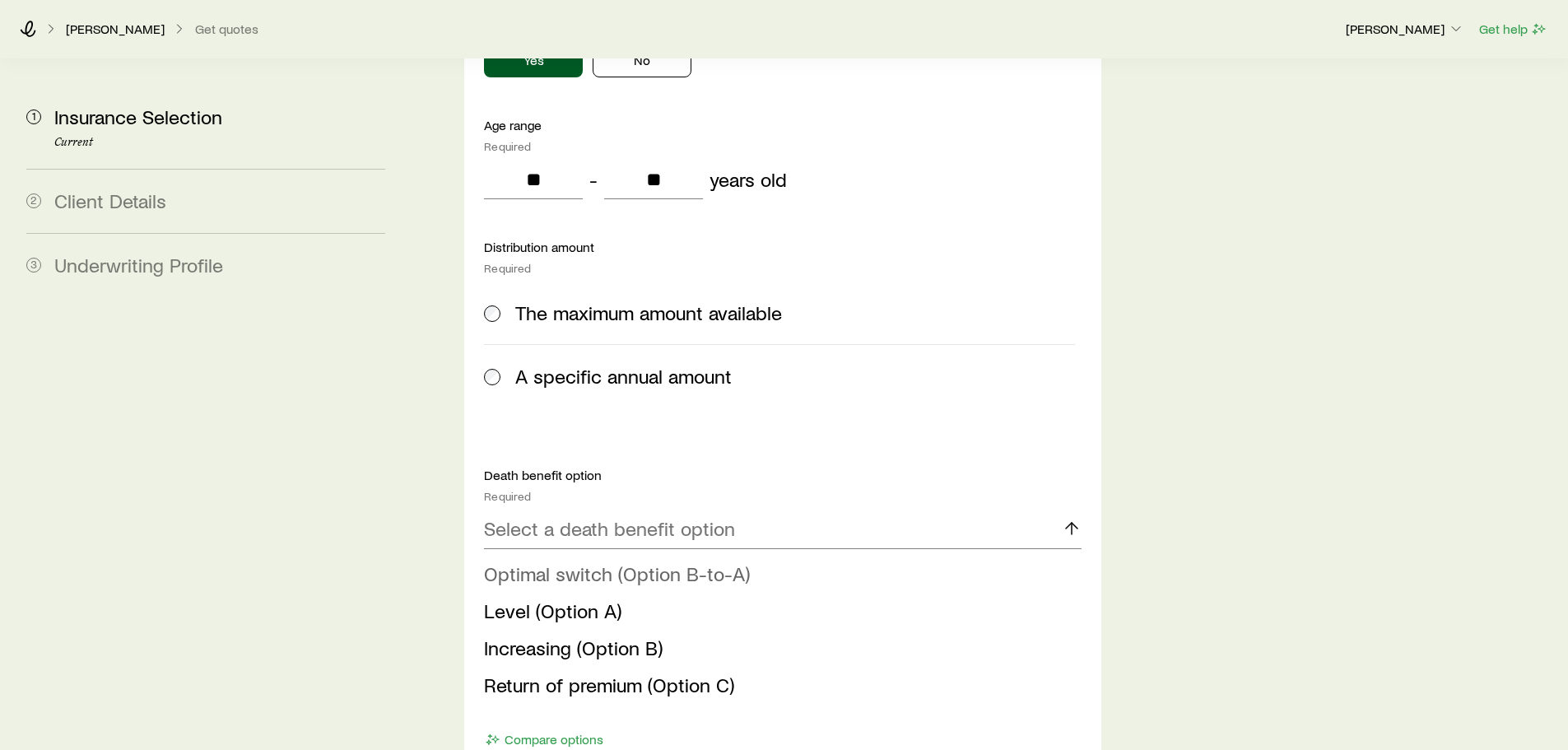
click at [569, 561] on span "Optimal switch (Option B-to-A)" at bounding box center [617, 573] width 266 height 24
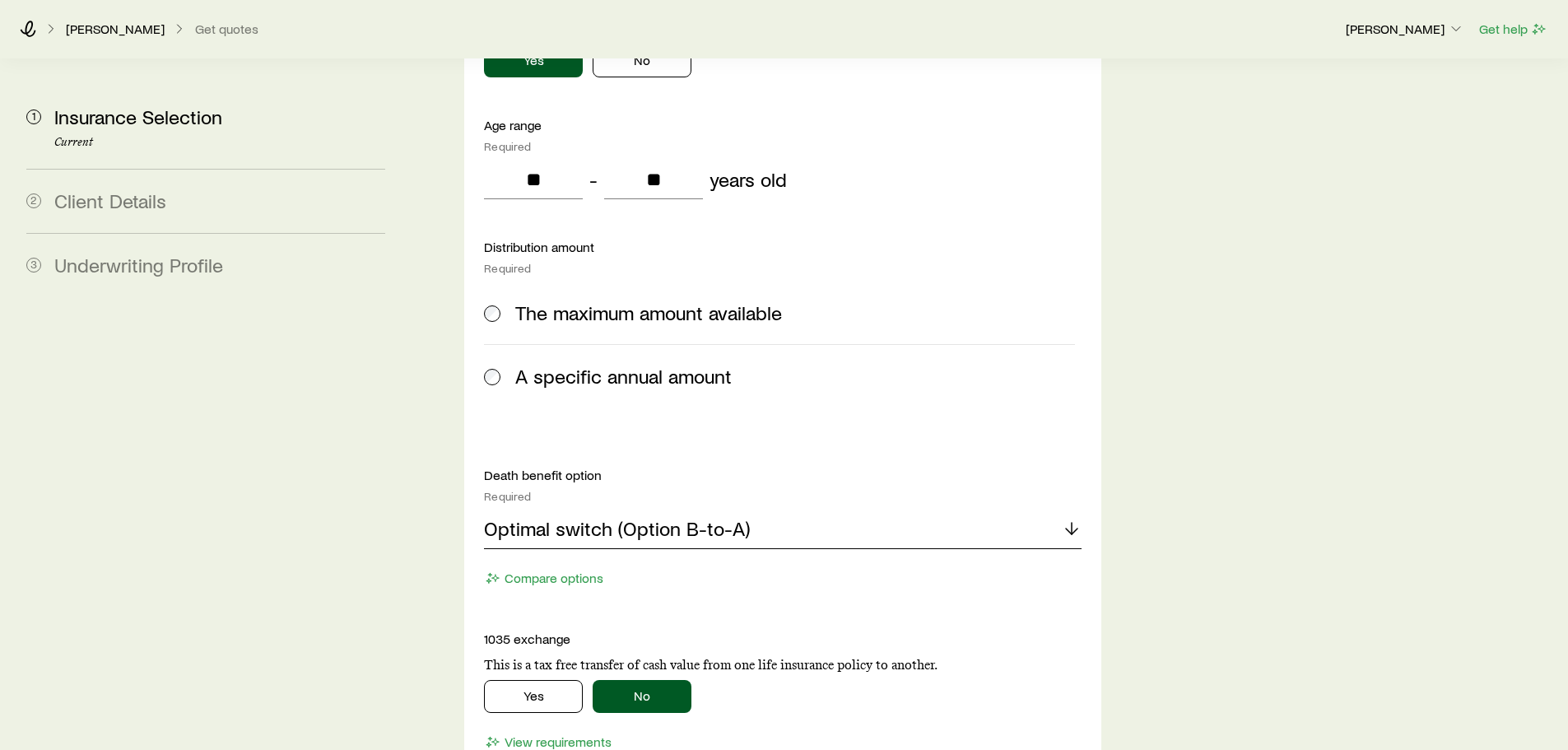
click at [601, 517] on p "Optimal switch (Option B-to-A)" at bounding box center [617, 528] width 266 height 23
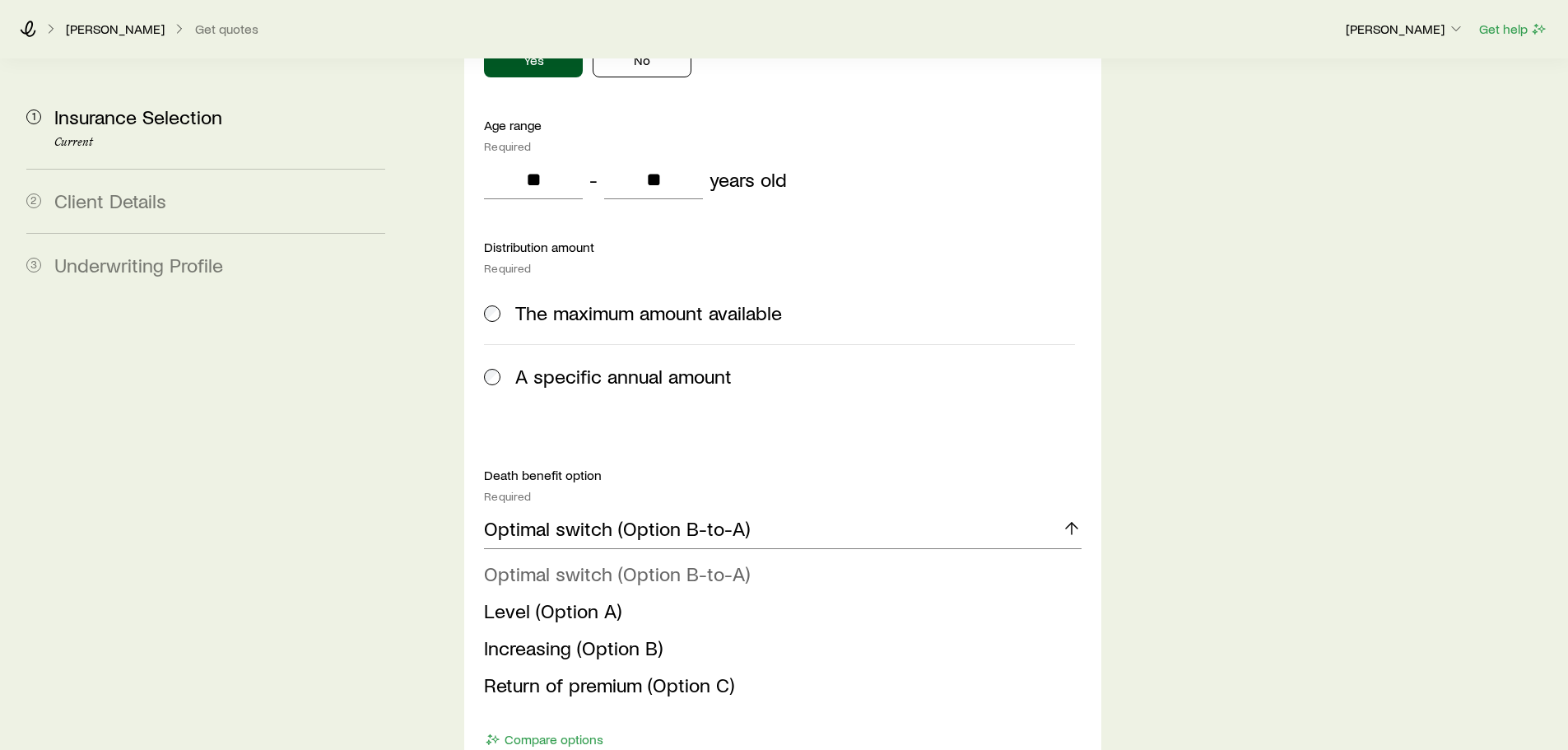
click at [602, 561] on span "Optimal switch (Option B-to-A)" at bounding box center [617, 573] width 266 height 24
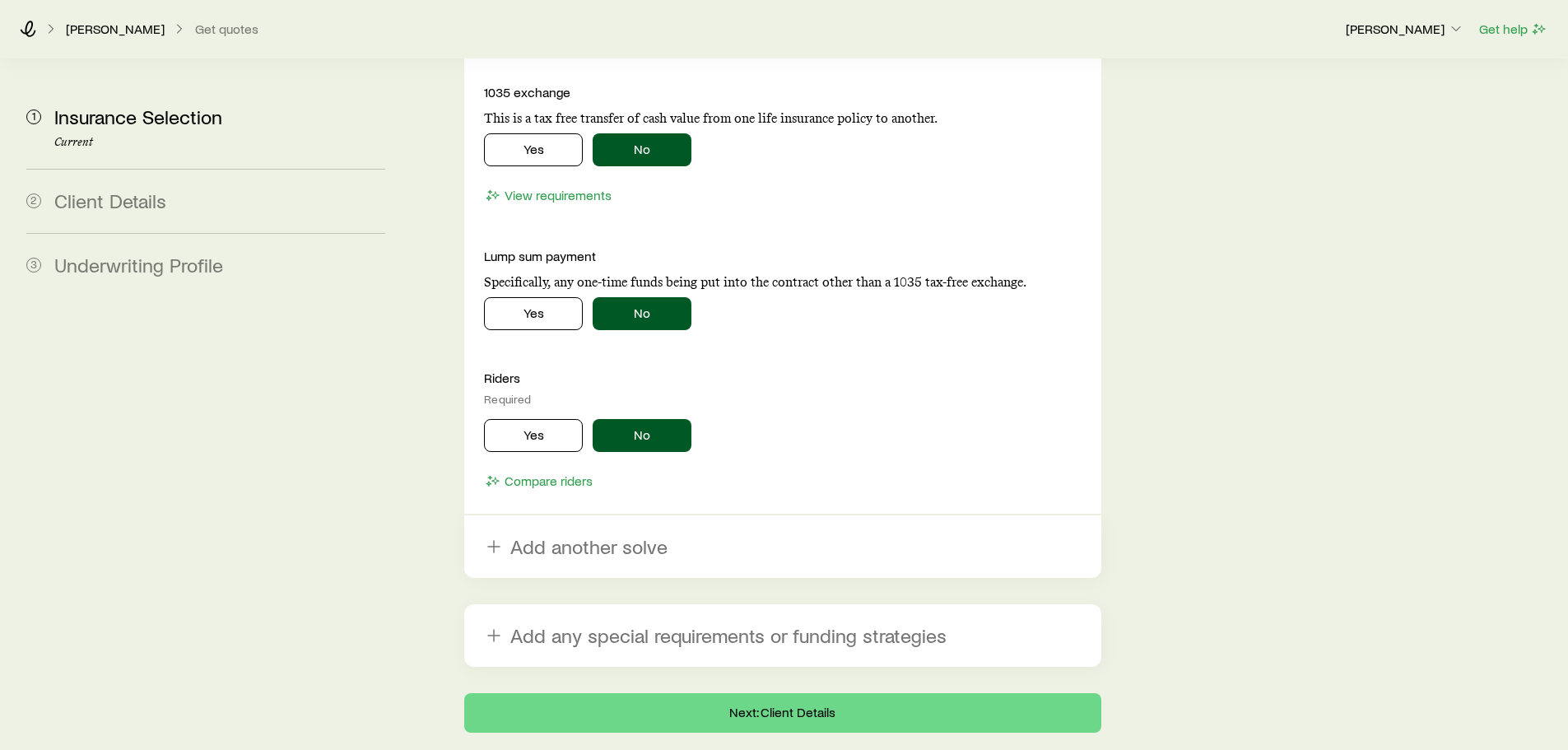
scroll to position [2469, 0]
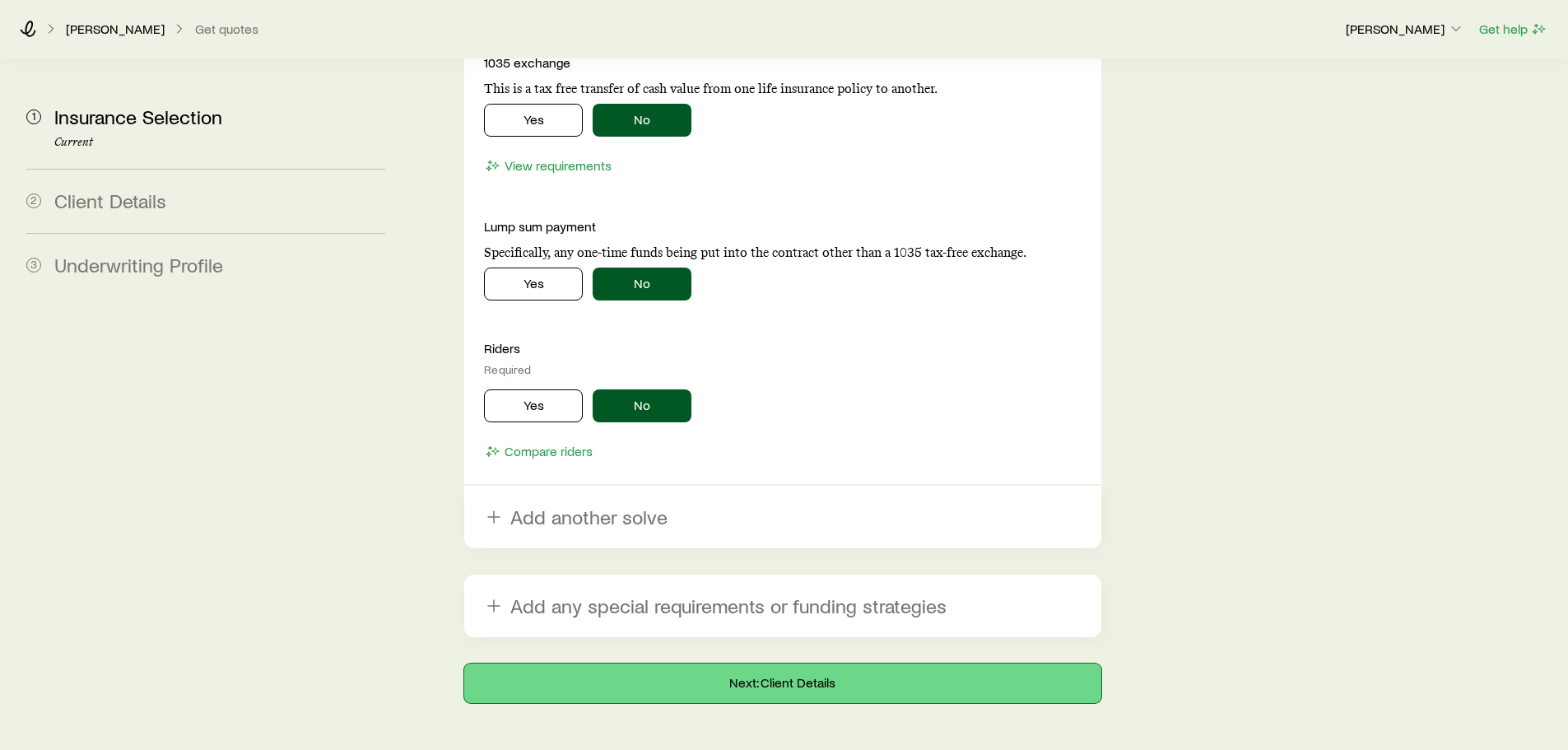
click at [674, 664] on button "Next: Client Details" at bounding box center [782, 683] width 637 height 40
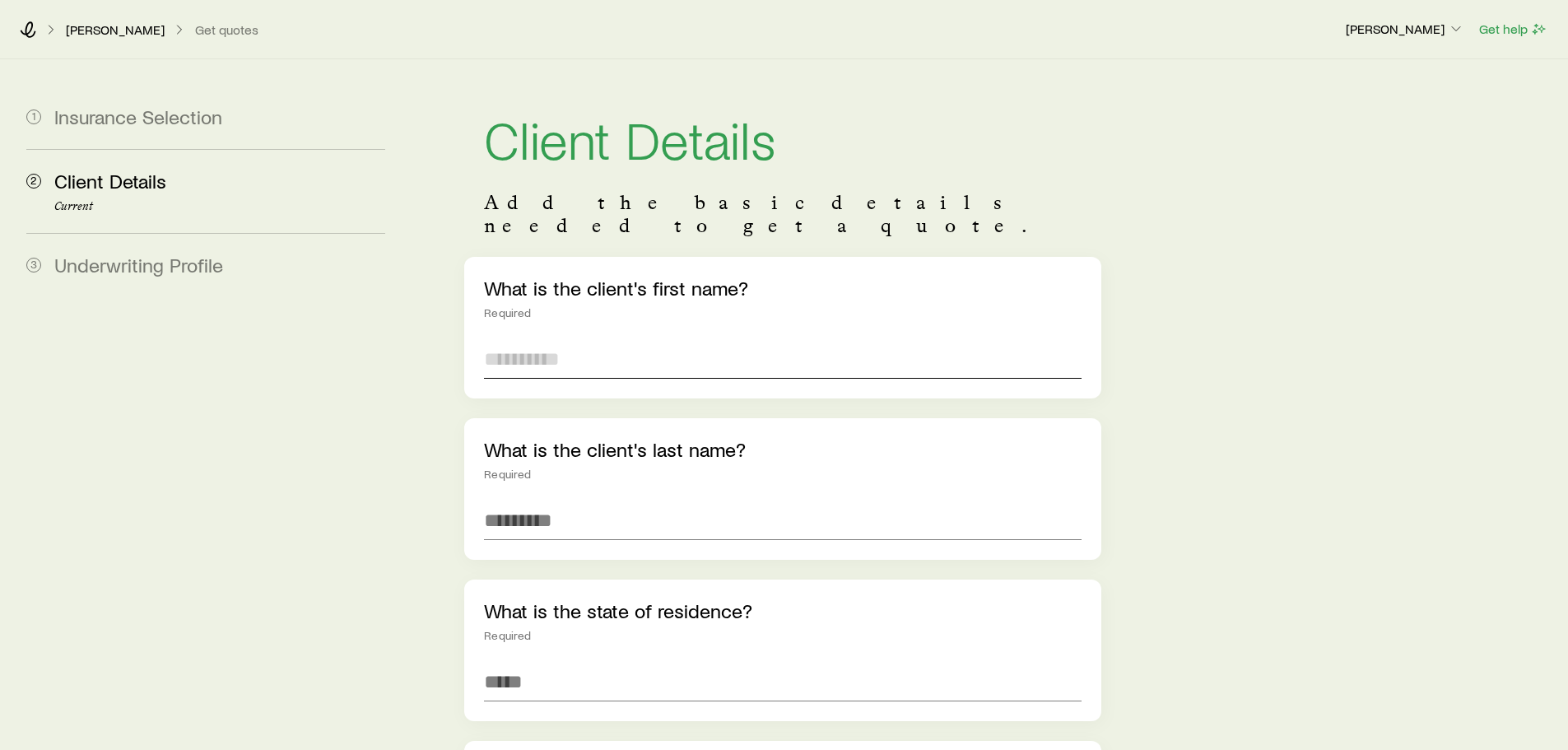
click at [689, 342] on input "text" at bounding box center [782, 358] width 597 height 40
type input "*****"
type input "******"
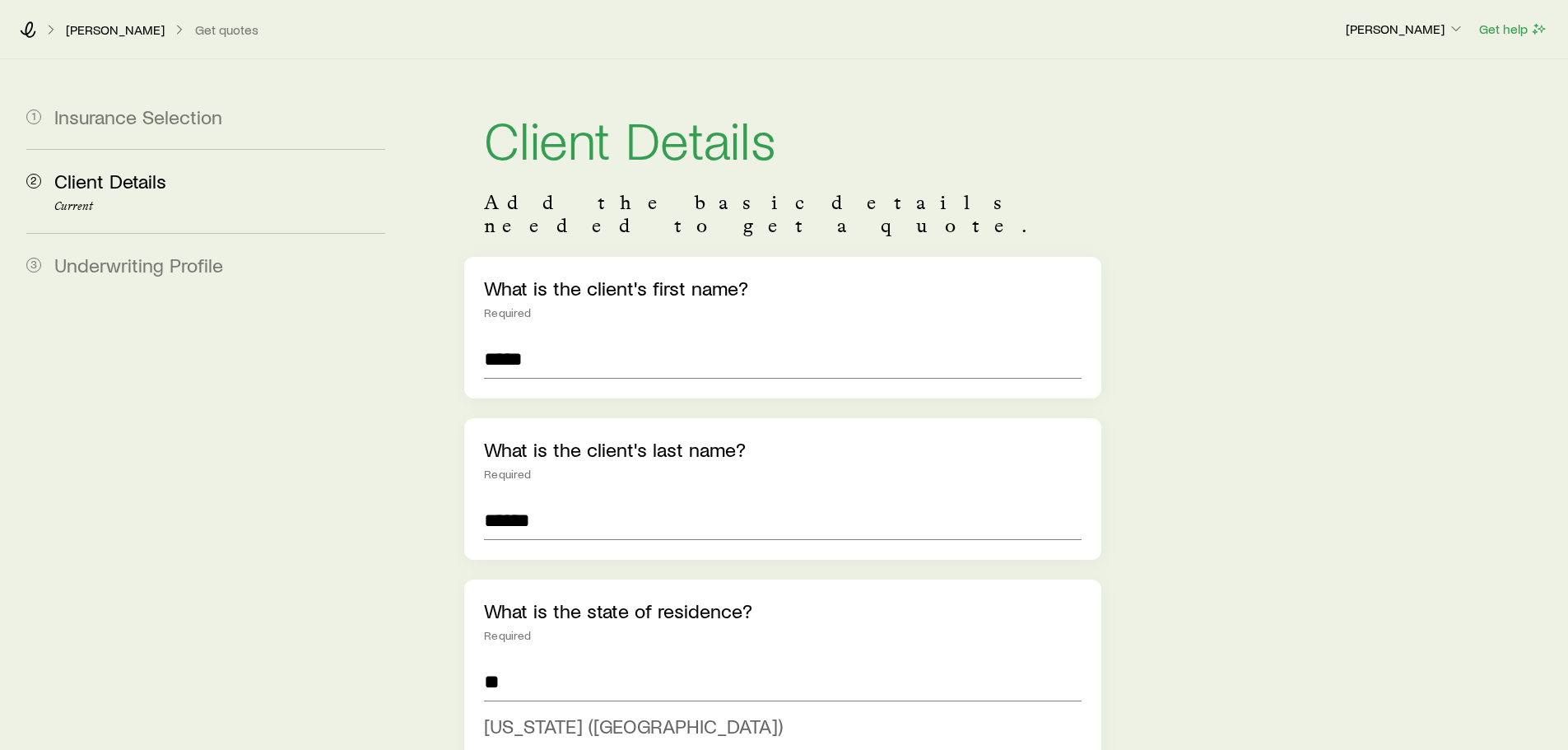
click at [577, 714] on span "[US_STATE] ([GEOGRAPHIC_DATA])" at bounding box center [633, 725] width 298 height 24
type input "**********"
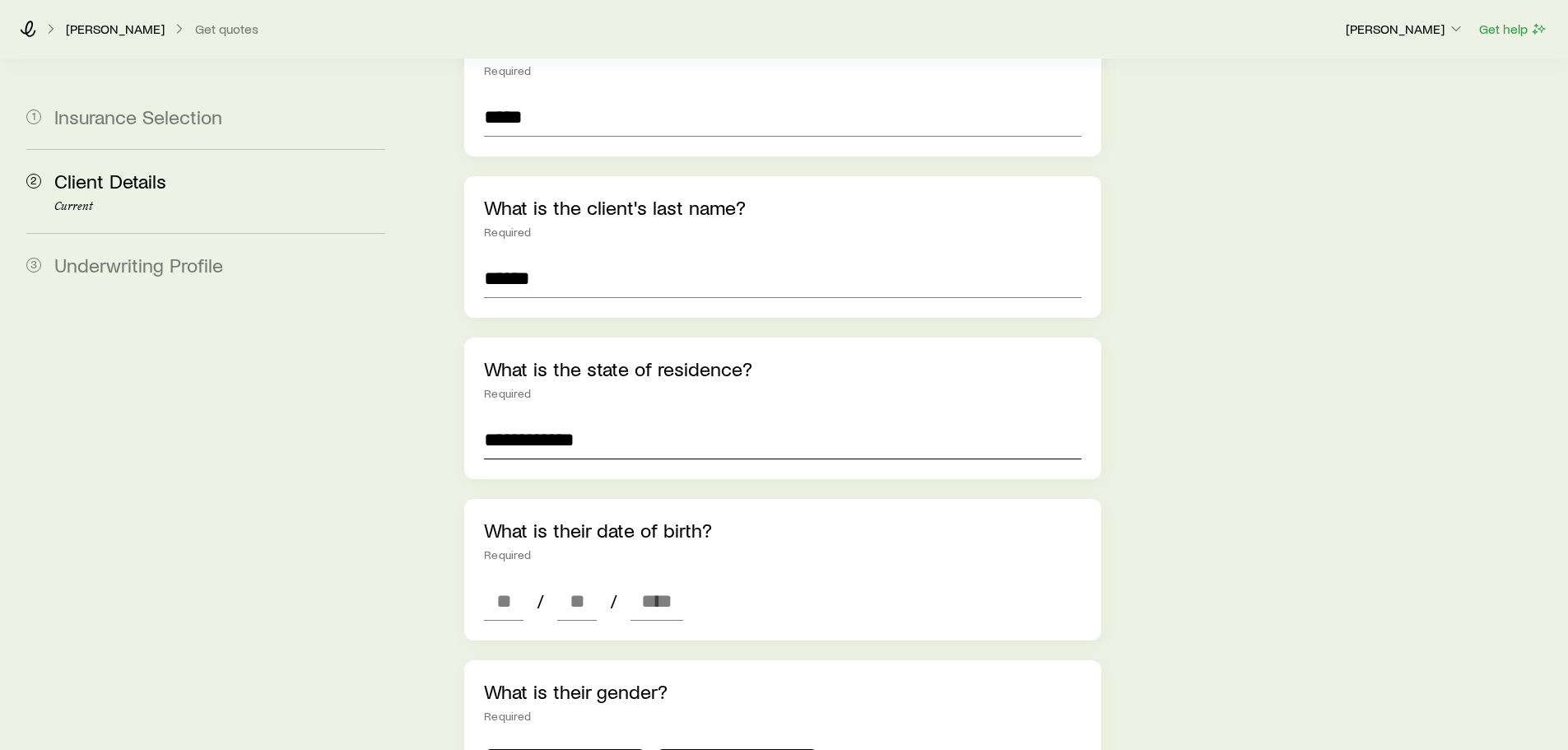
scroll to position [247, 0]
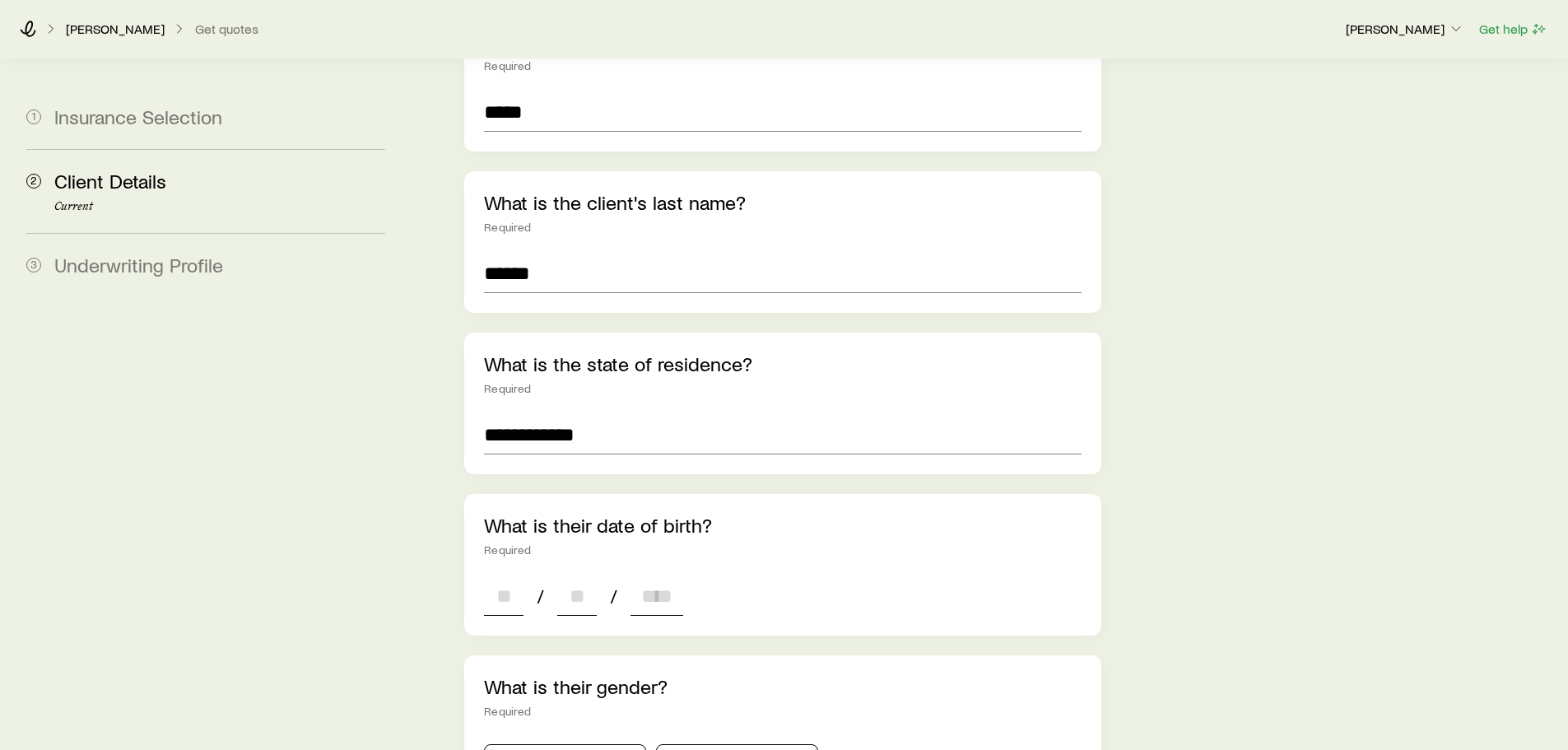
click at [512, 576] on input at bounding box center [503, 596] width 40 height 40
type input "*"
type input "**"
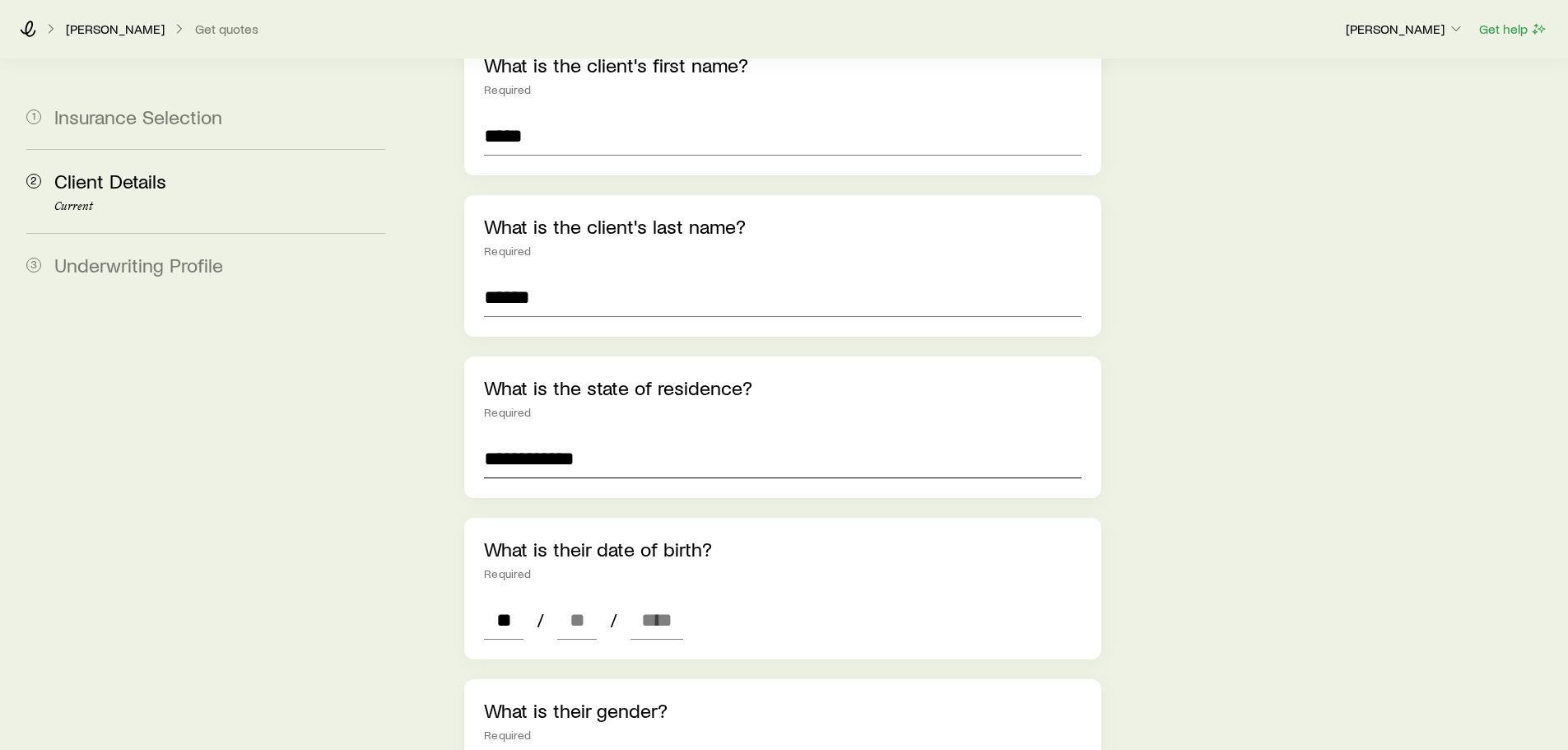
scroll to position [164, 0]
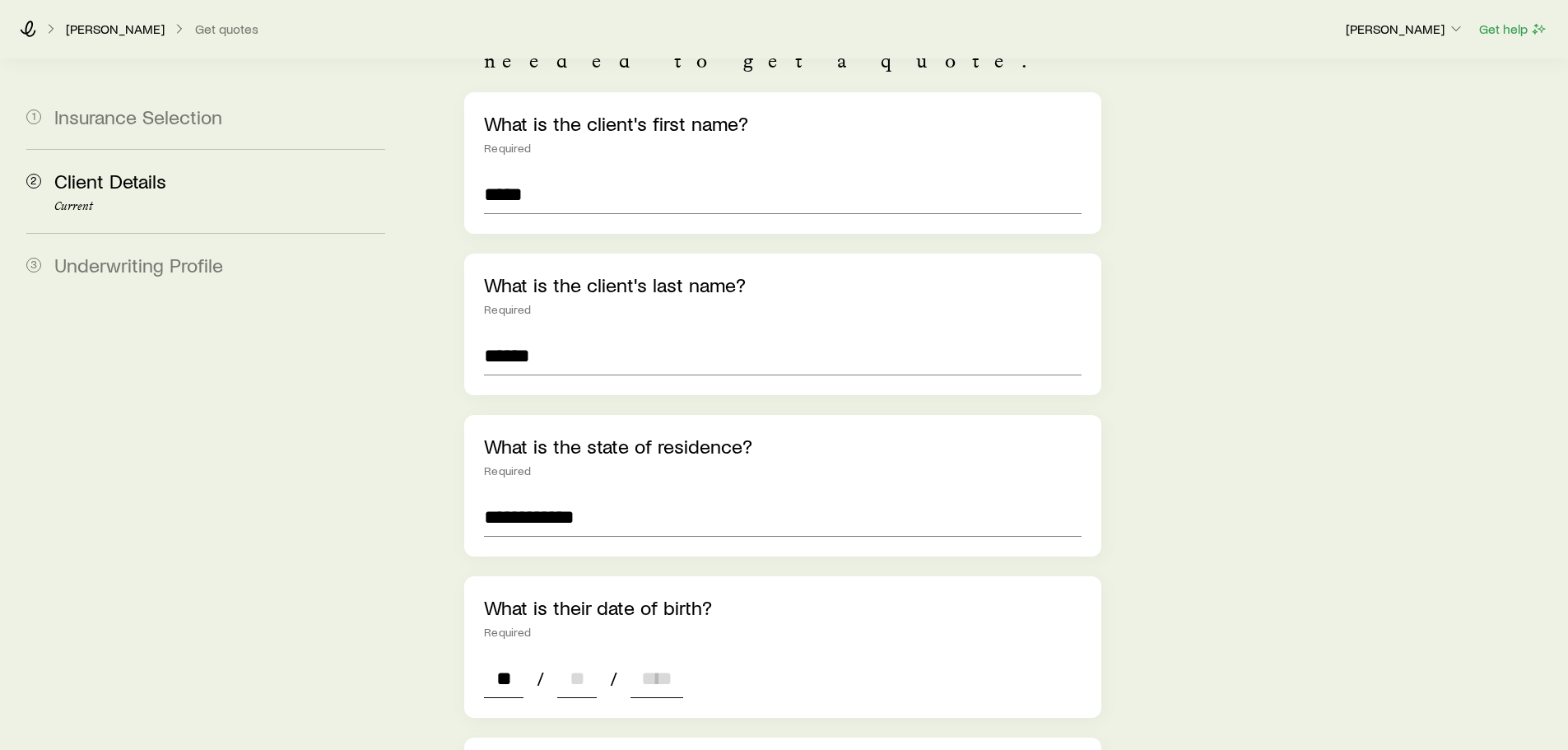
click at [568, 658] on input at bounding box center [576, 678] width 40 height 40
type input "**"
type input "****"
type input "*"
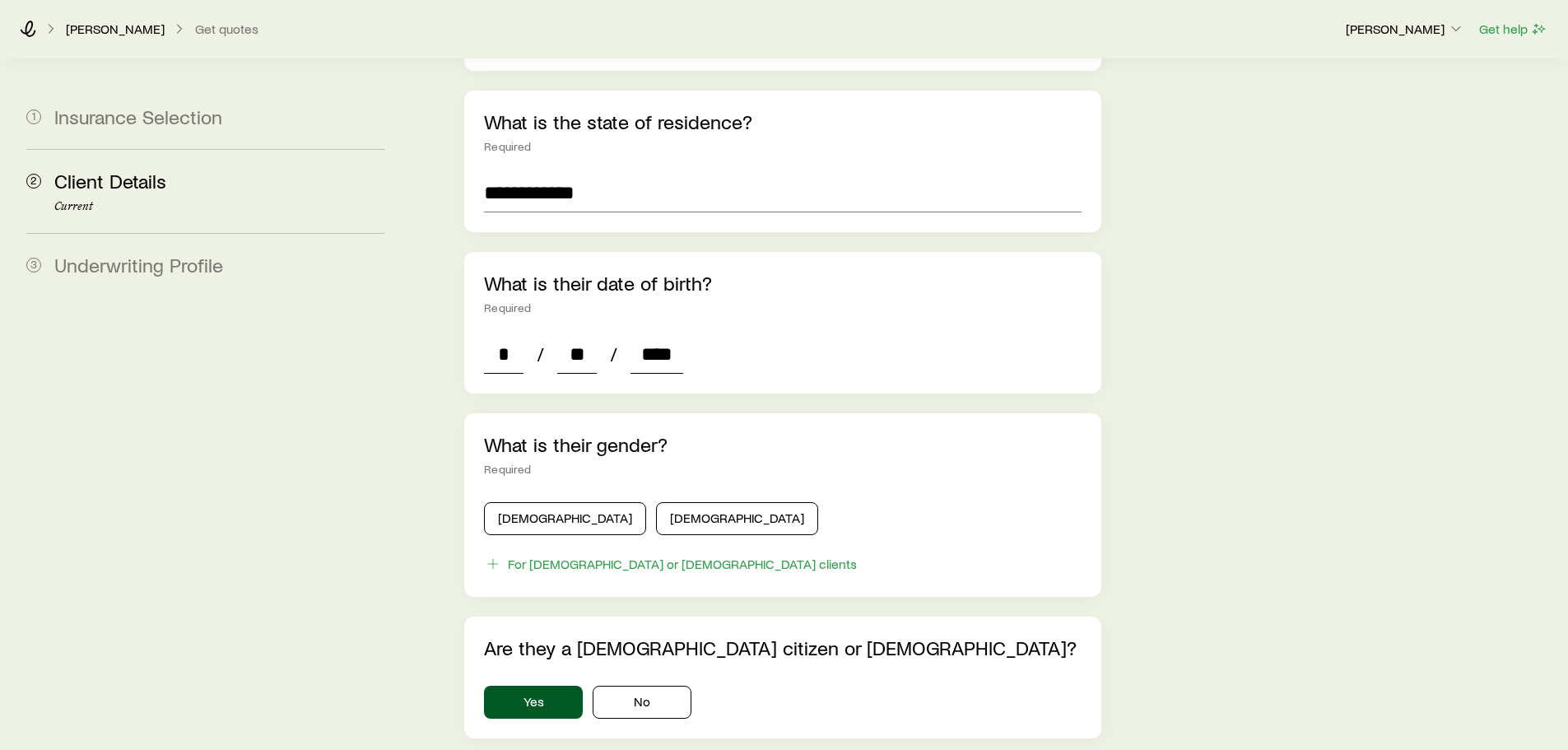
scroll to position [494, 0]
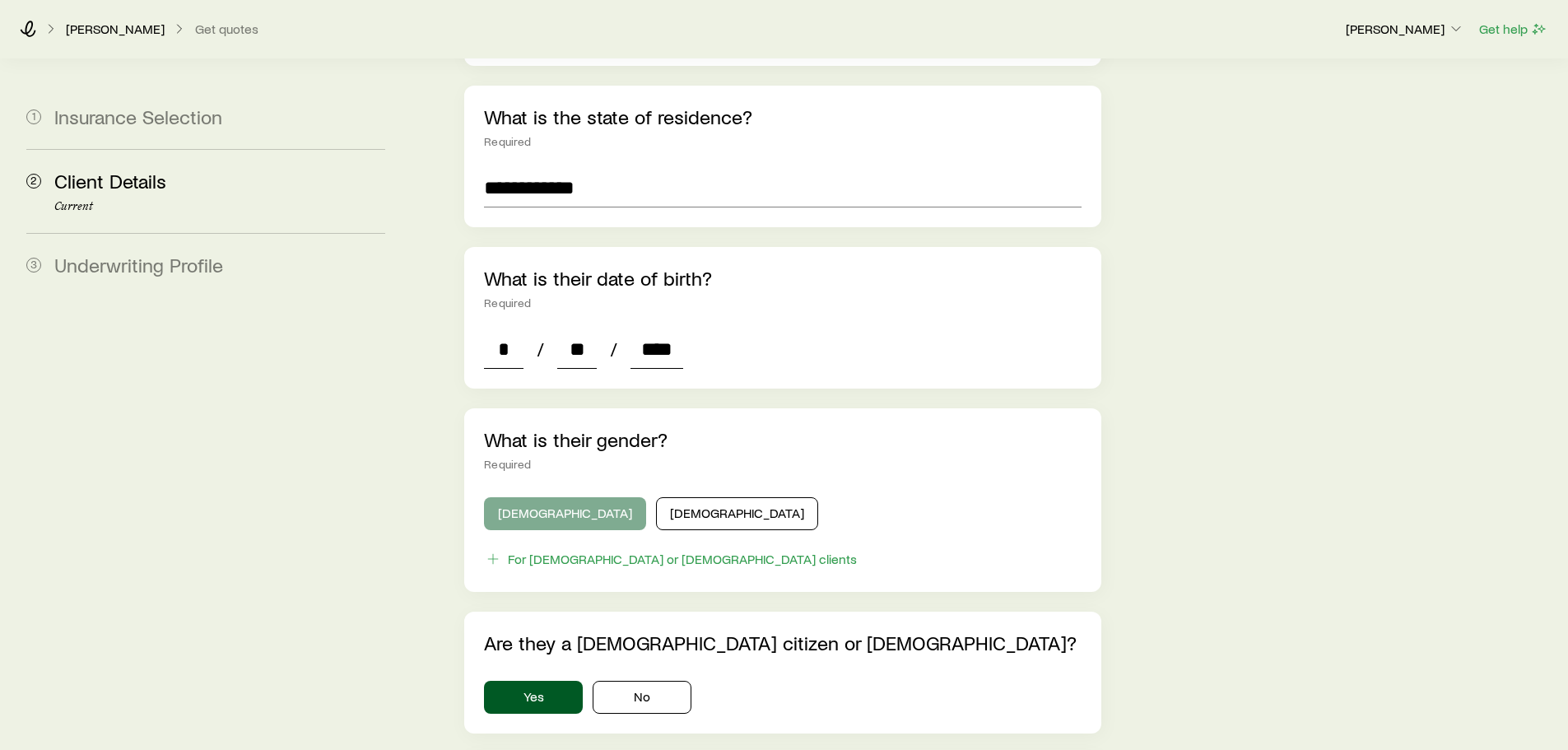
type input "****"
click at [546, 497] on button "[DEMOGRAPHIC_DATA]" at bounding box center [564, 513] width 162 height 33
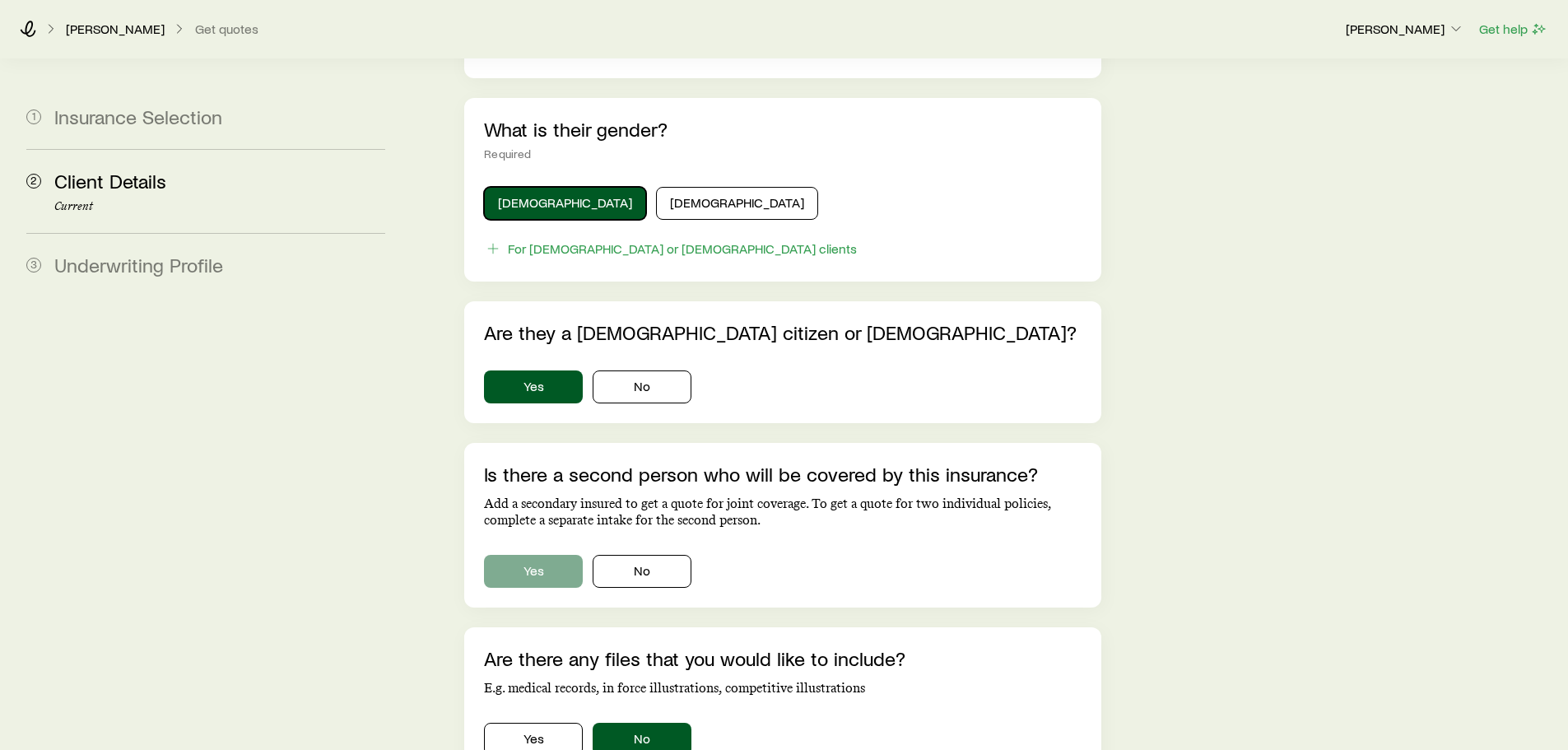
scroll to position [823, 0]
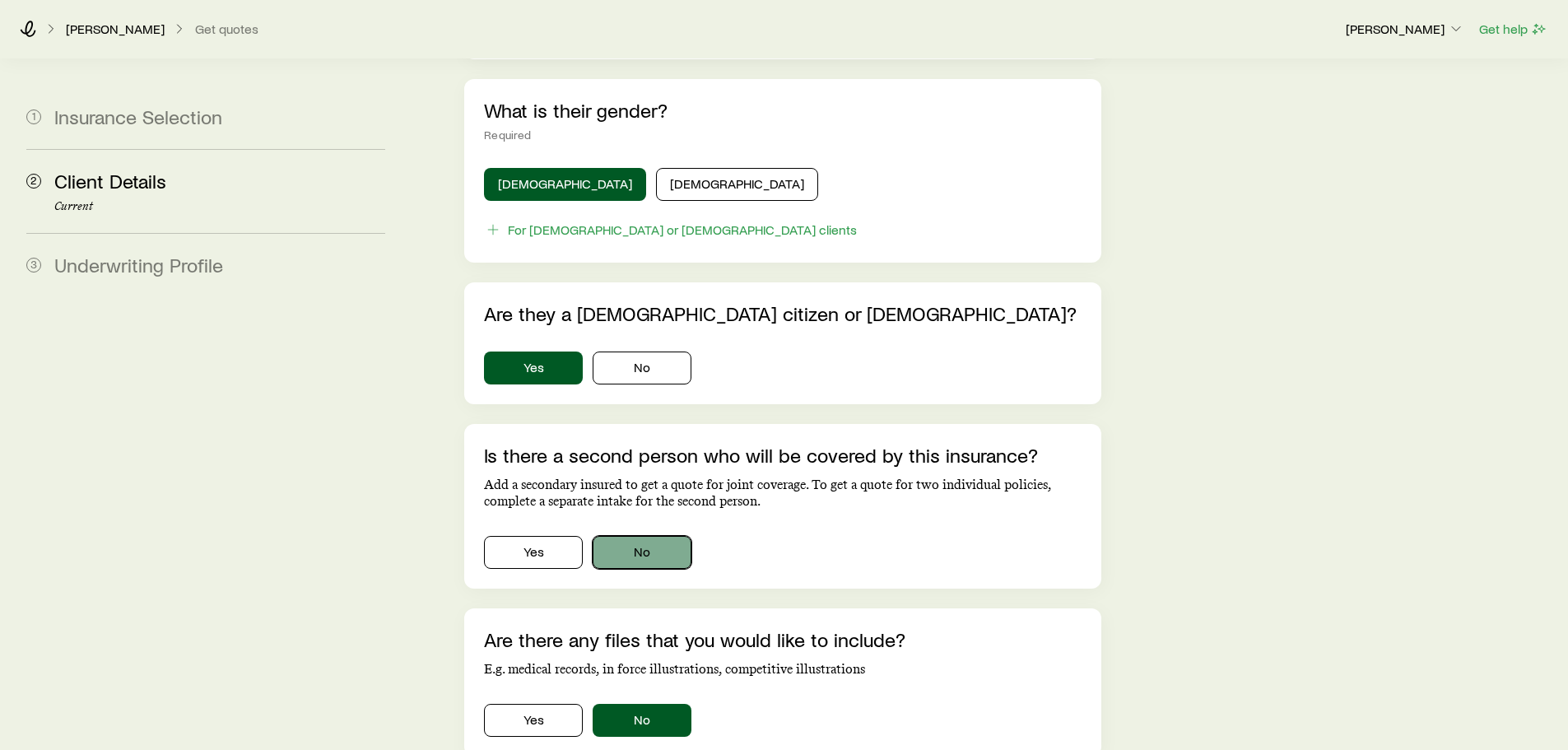
click at [669, 544] on button "No" at bounding box center [642, 552] width 99 height 33
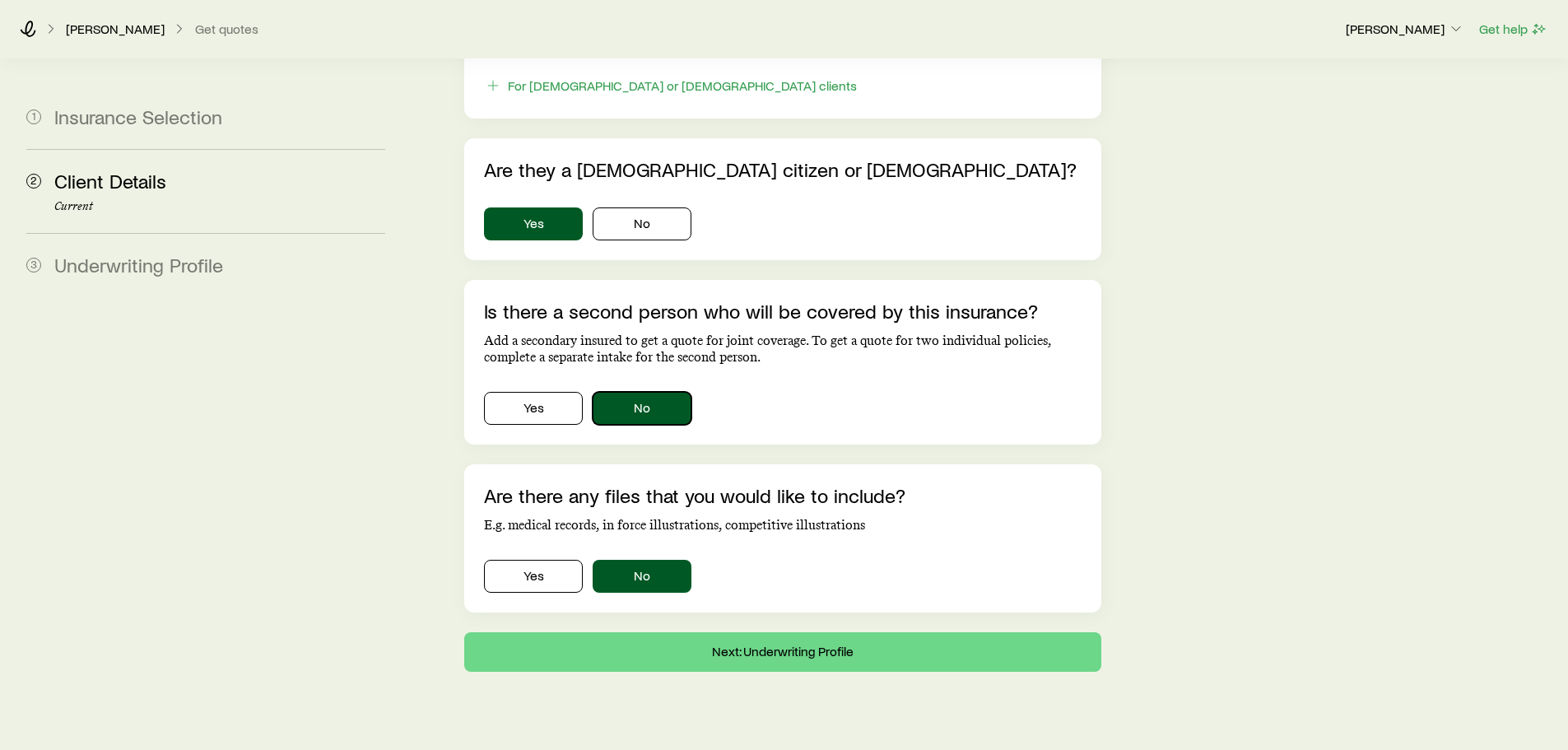
scroll to position [977, 0]
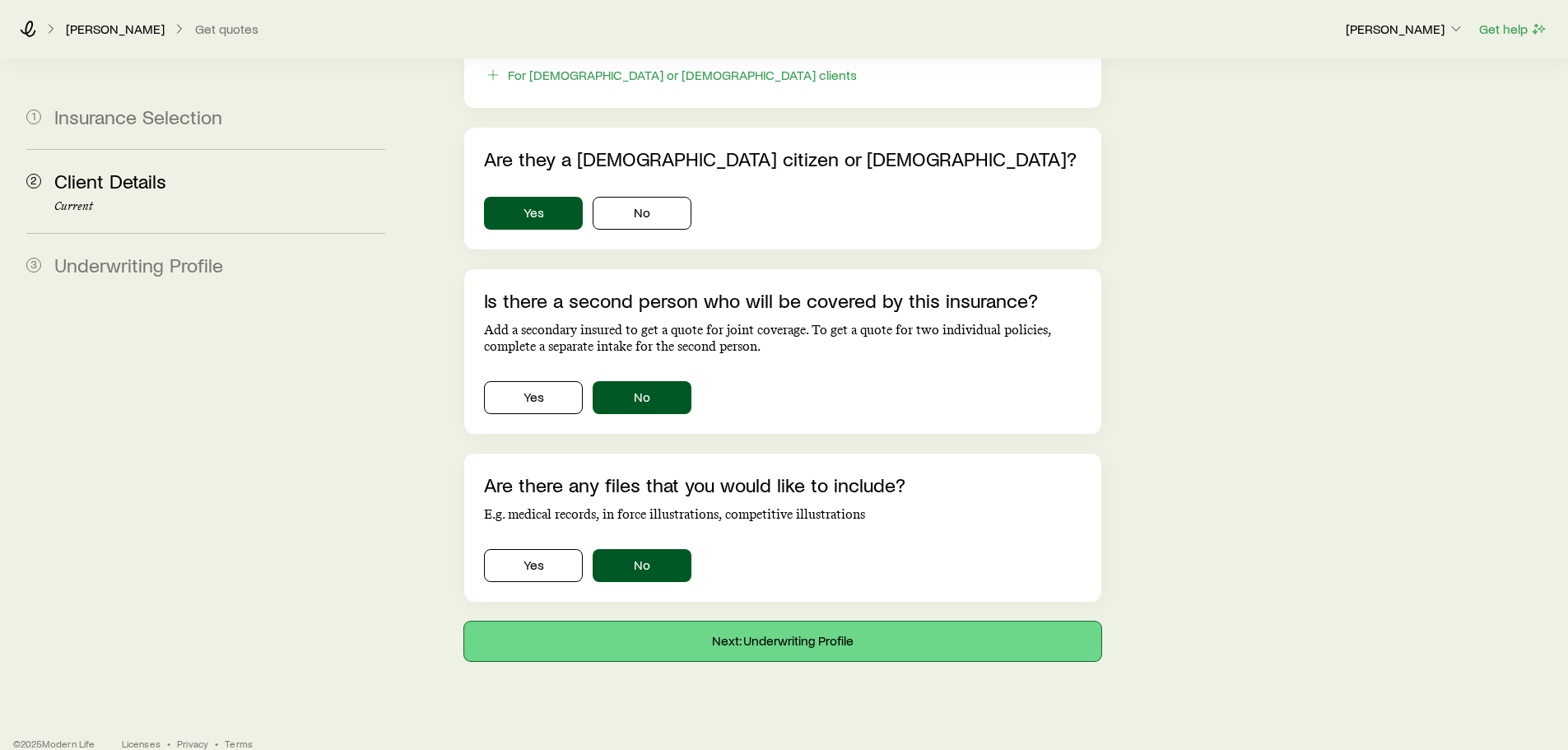
click at [686, 621] on button "Next: Underwriting Profile" at bounding box center [782, 641] width 637 height 40
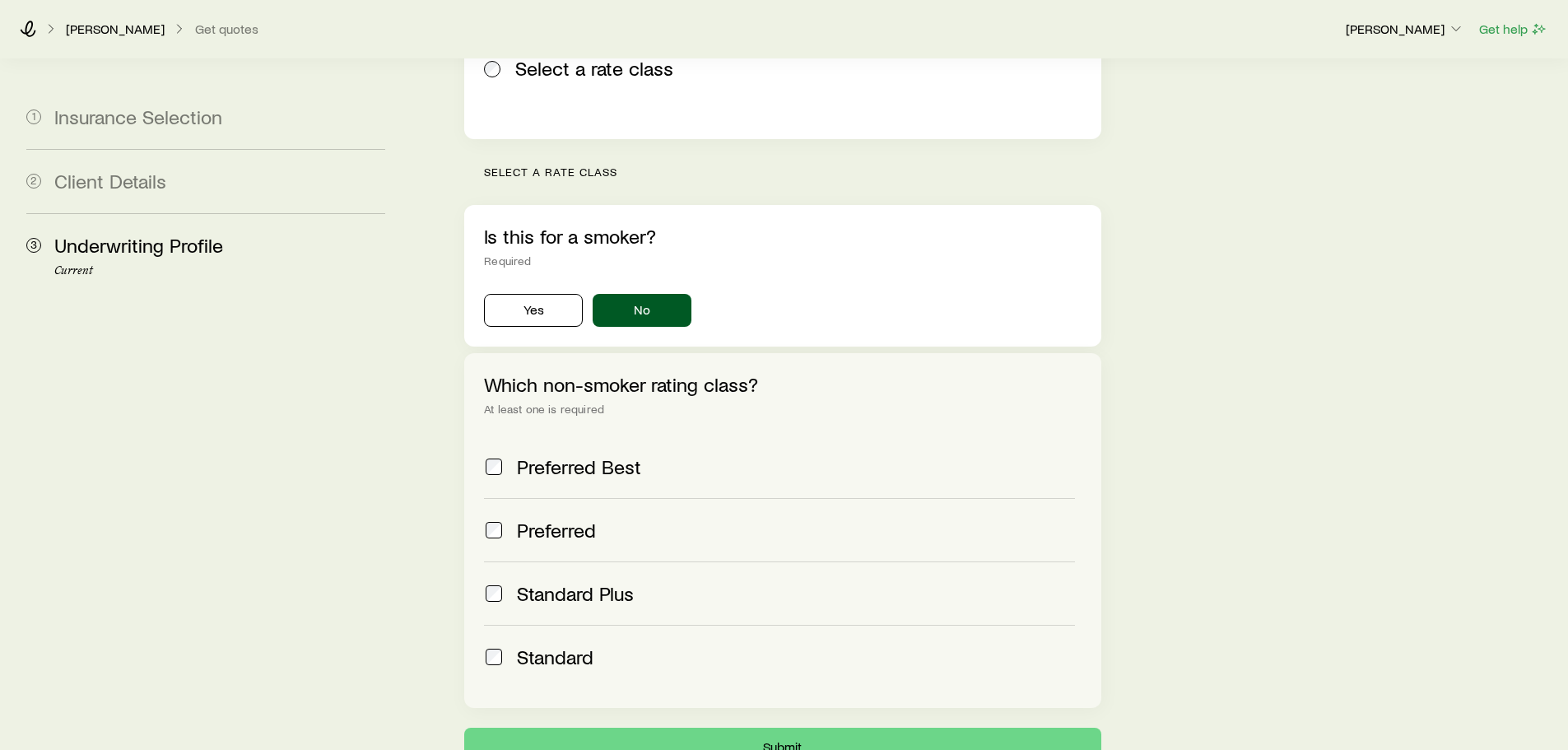
scroll to position [494, 0]
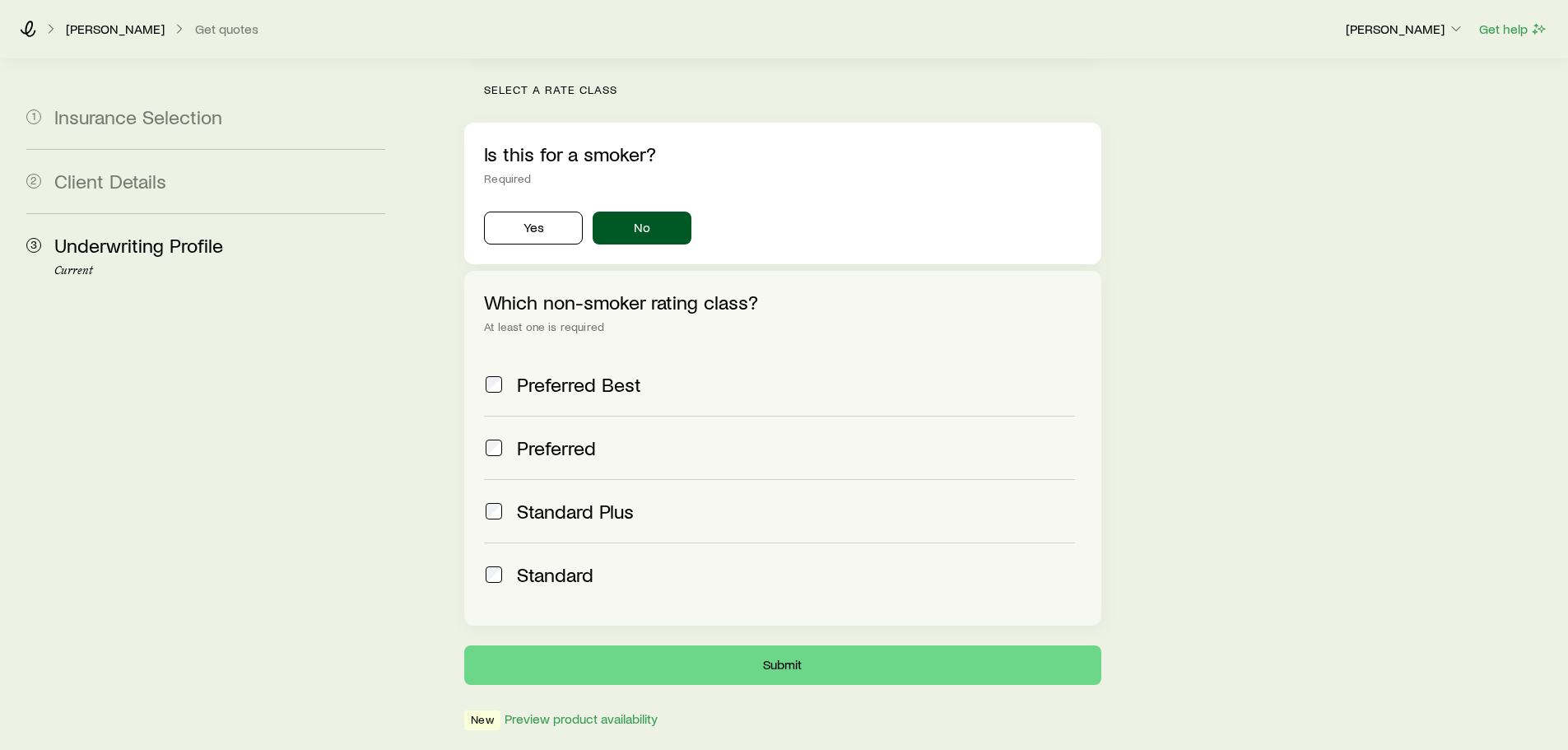
click at [590, 373] on span "Preferred Best" at bounding box center [579, 384] width 125 height 23
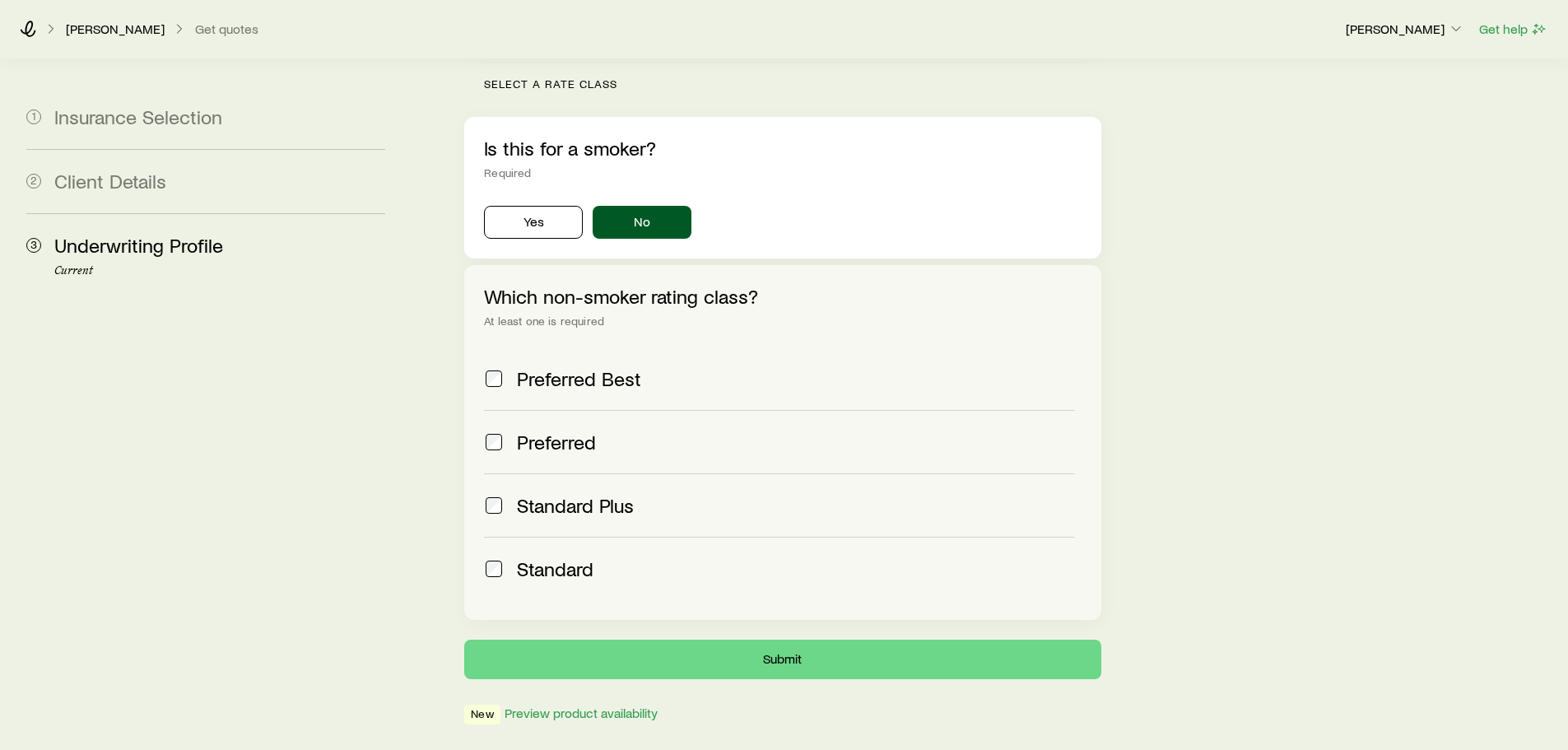
scroll to position [540, 0]
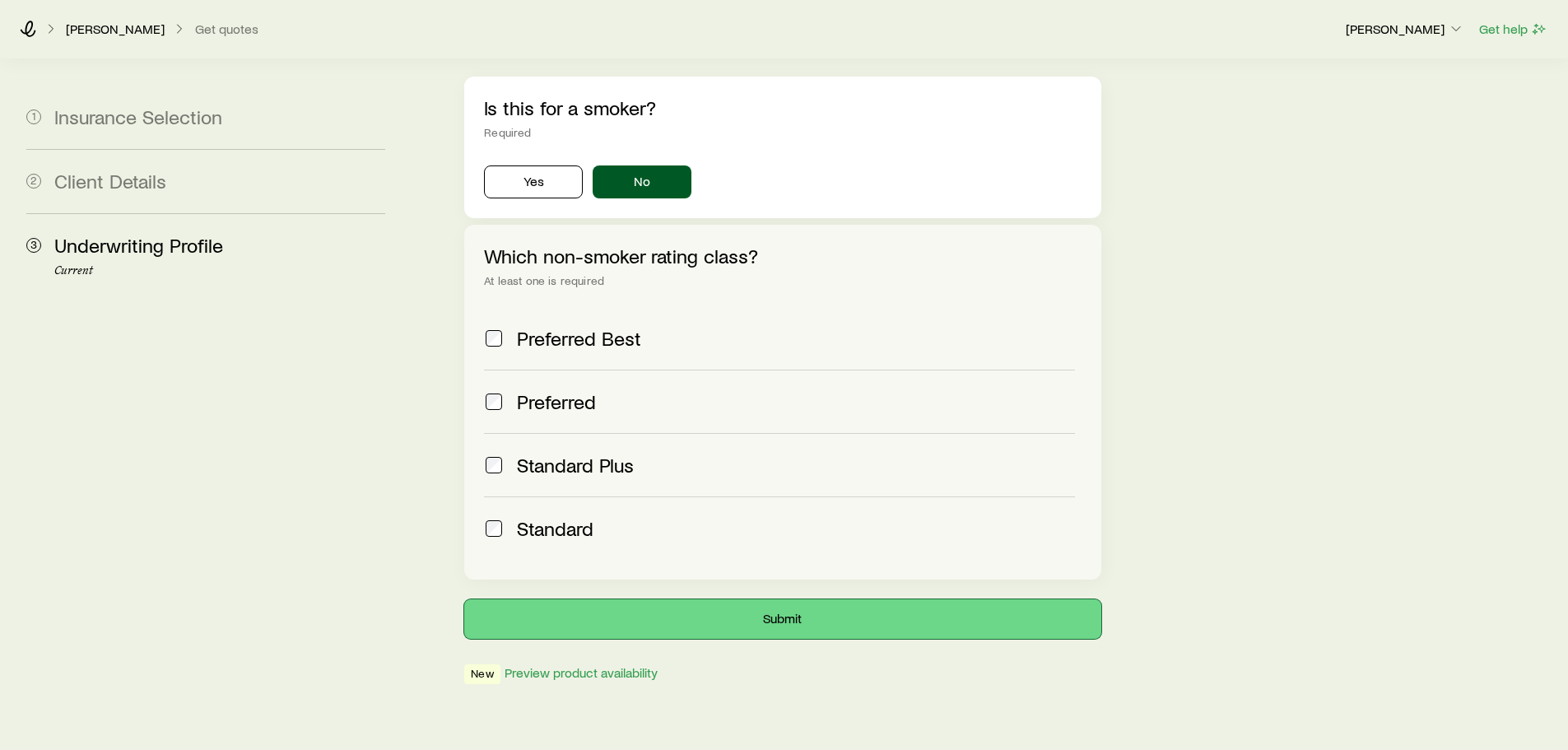
click at [729, 599] on button "Submit" at bounding box center [782, 619] width 637 height 40
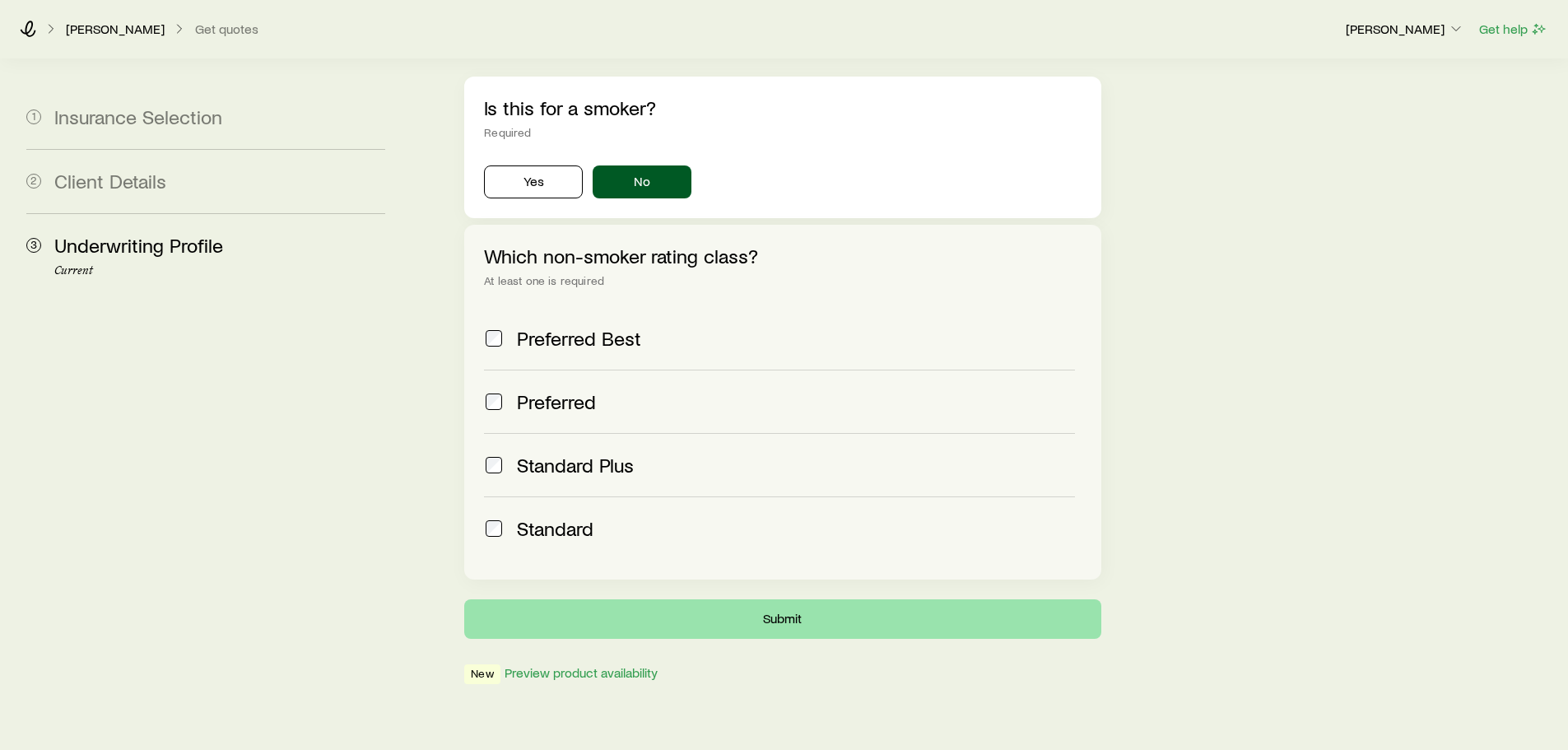
scroll to position [0, 0]
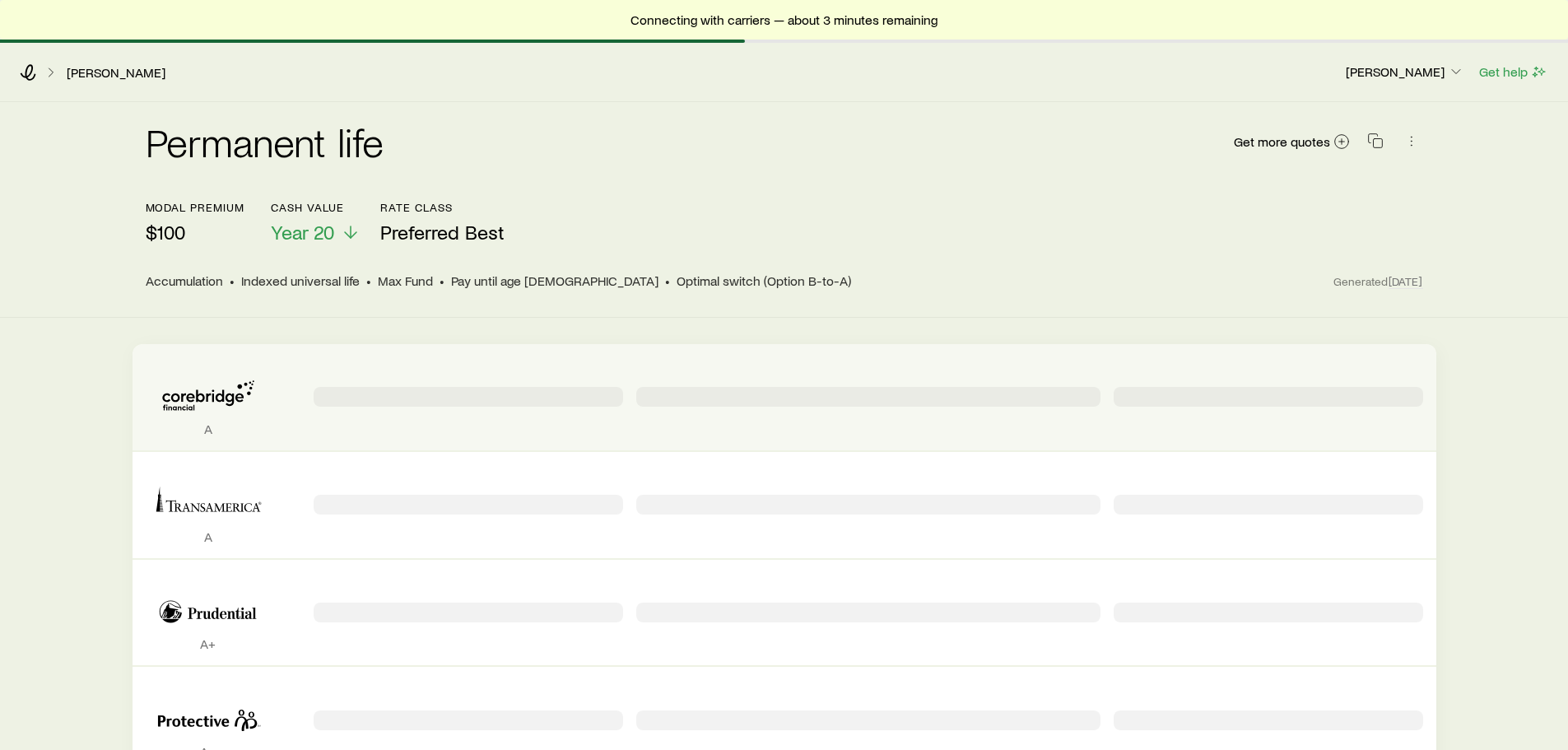
click at [225, 411] on icon "Permanent quotes" at bounding box center [209, 395] width 125 height 50
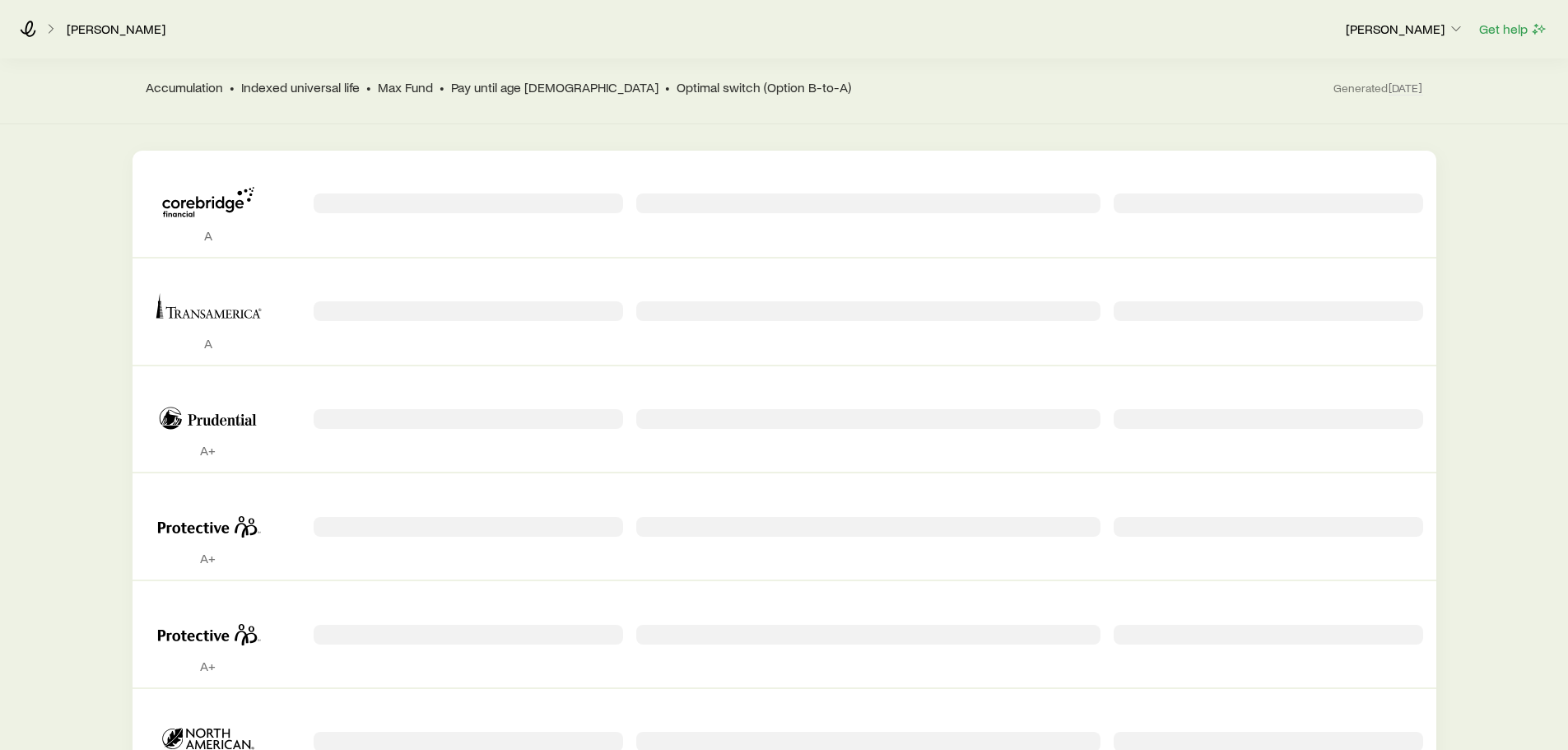
scroll to position [164, 0]
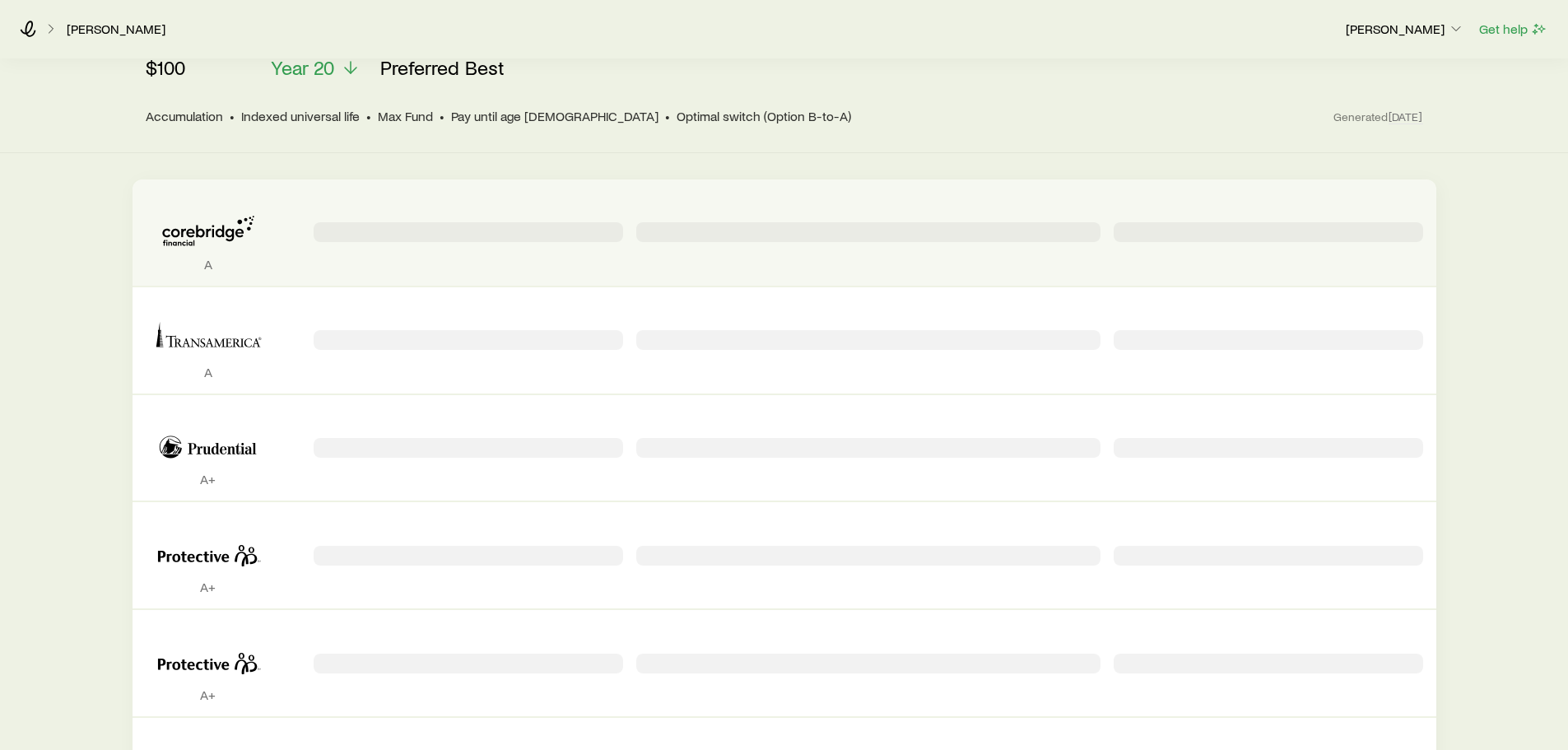
click at [365, 233] on div "Permanent quotes" at bounding box center [468, 231] width 309 height 19
click at [216, 227] on icon "Permanent quotes" at bounding box center [209, 231] width 125 height 50
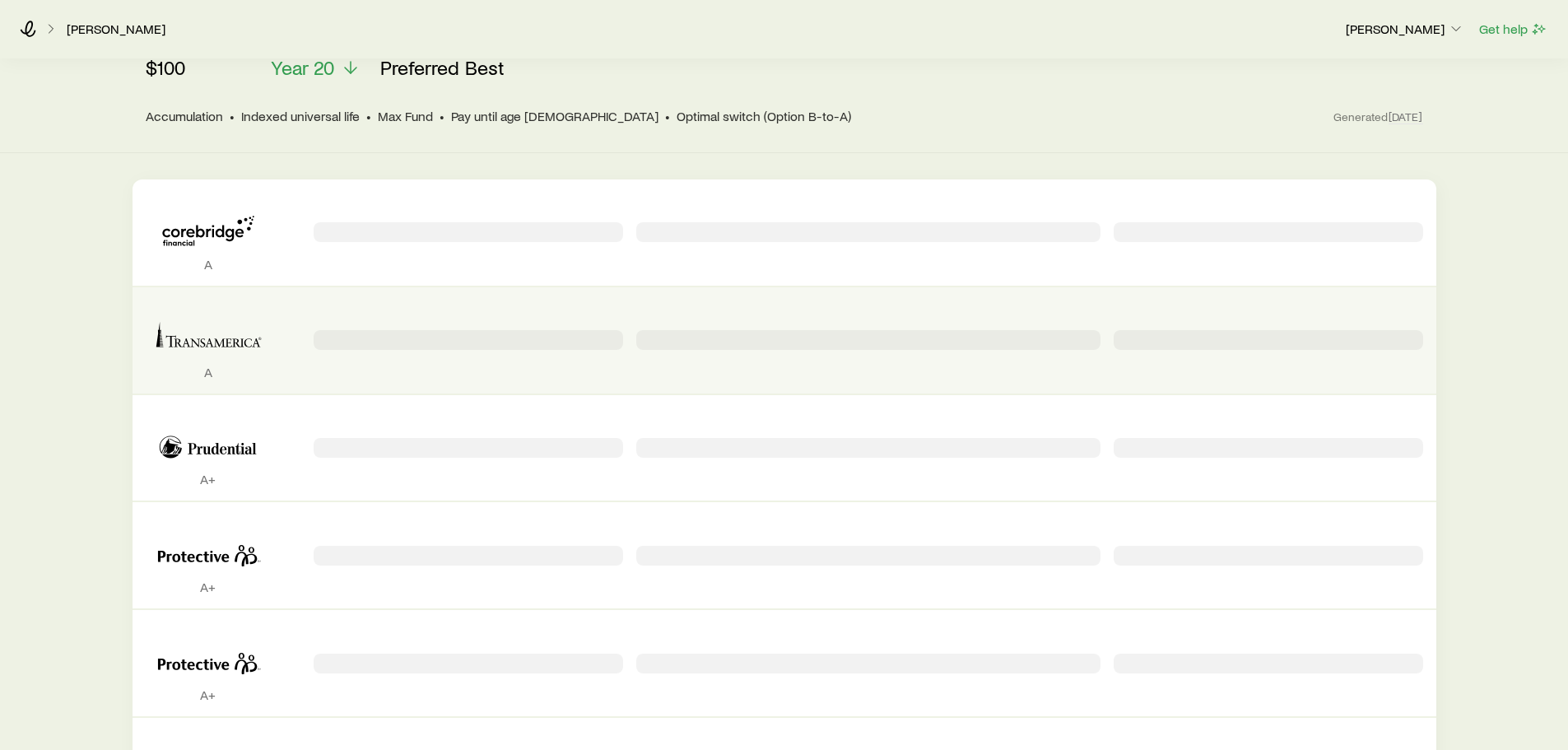
click at [168, 328] on icon "Permanent quotes" at bounding box center [209, 338] width 125 height 50
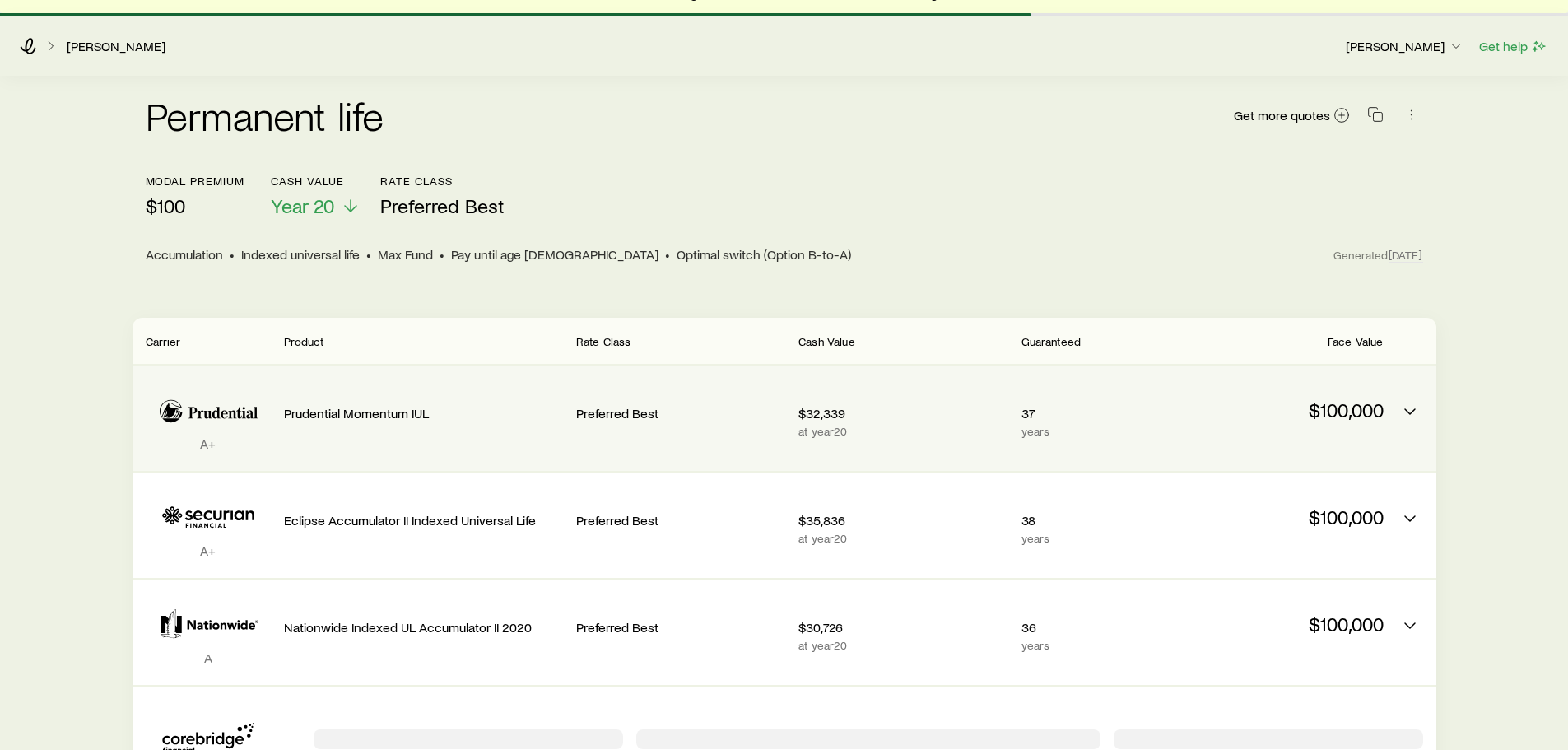
scroll to position [0, 0]
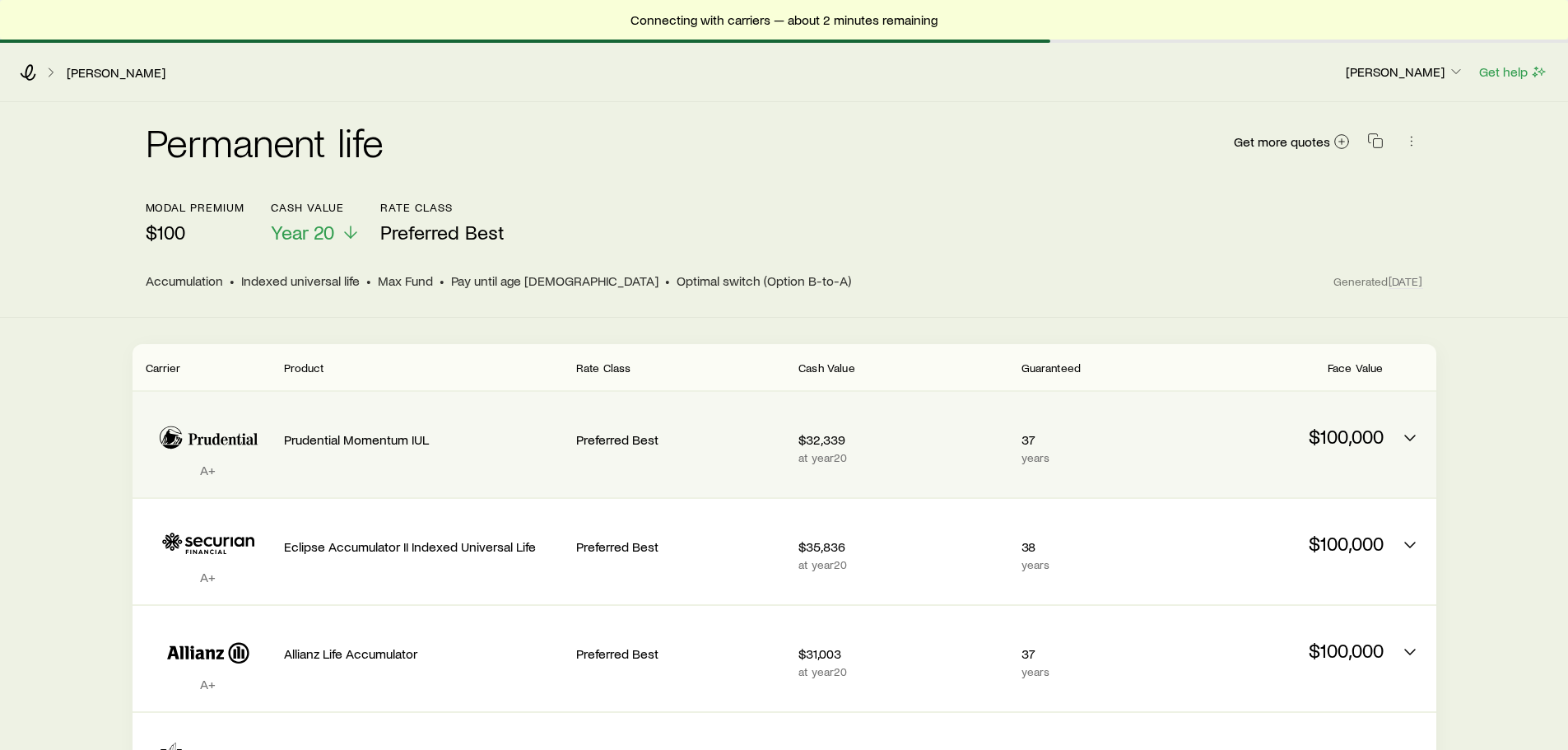
click at [331, 455] on div "Prudential Momentum IUL" at bounding box center [423, 436] width 279 height 63
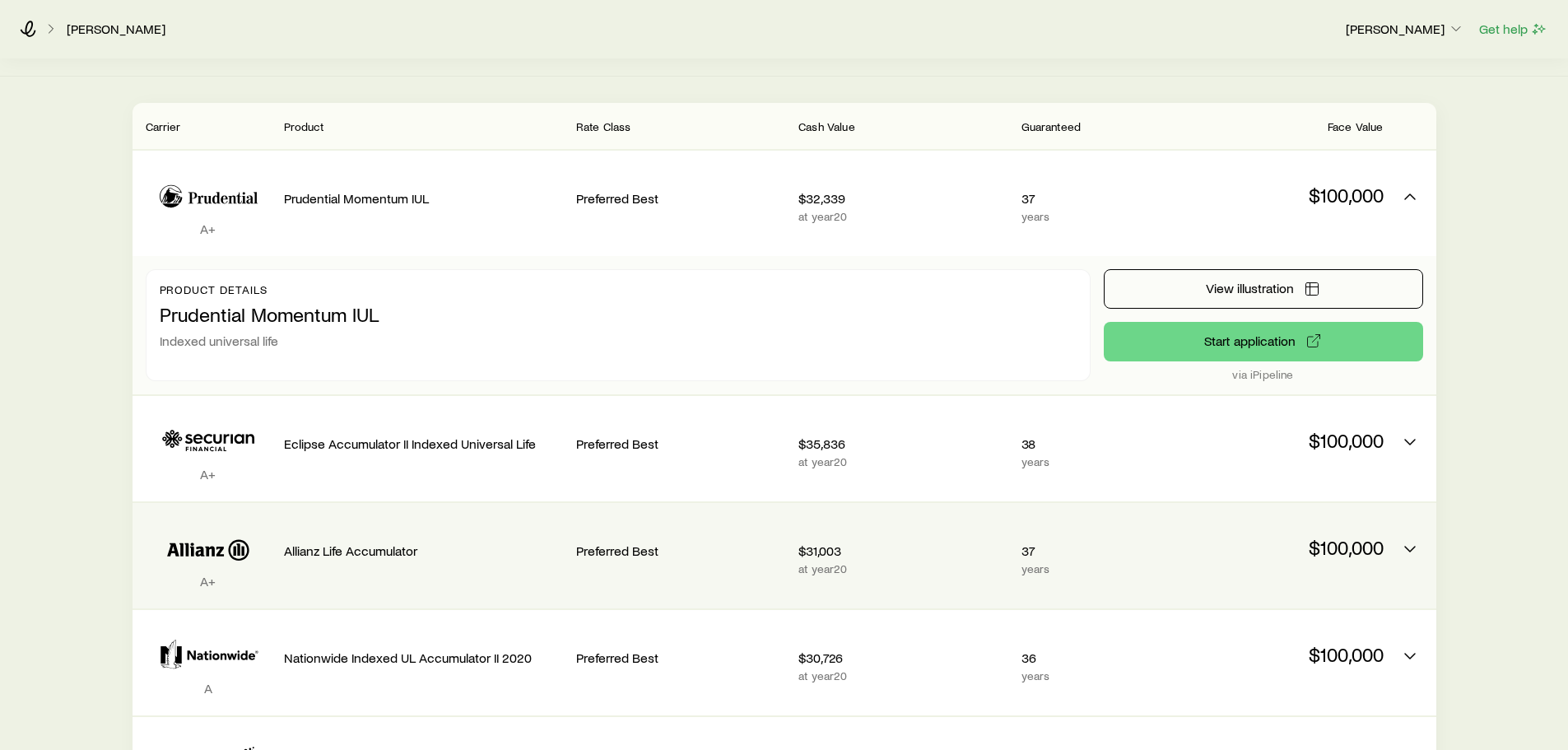
scroll to position [247, 0]
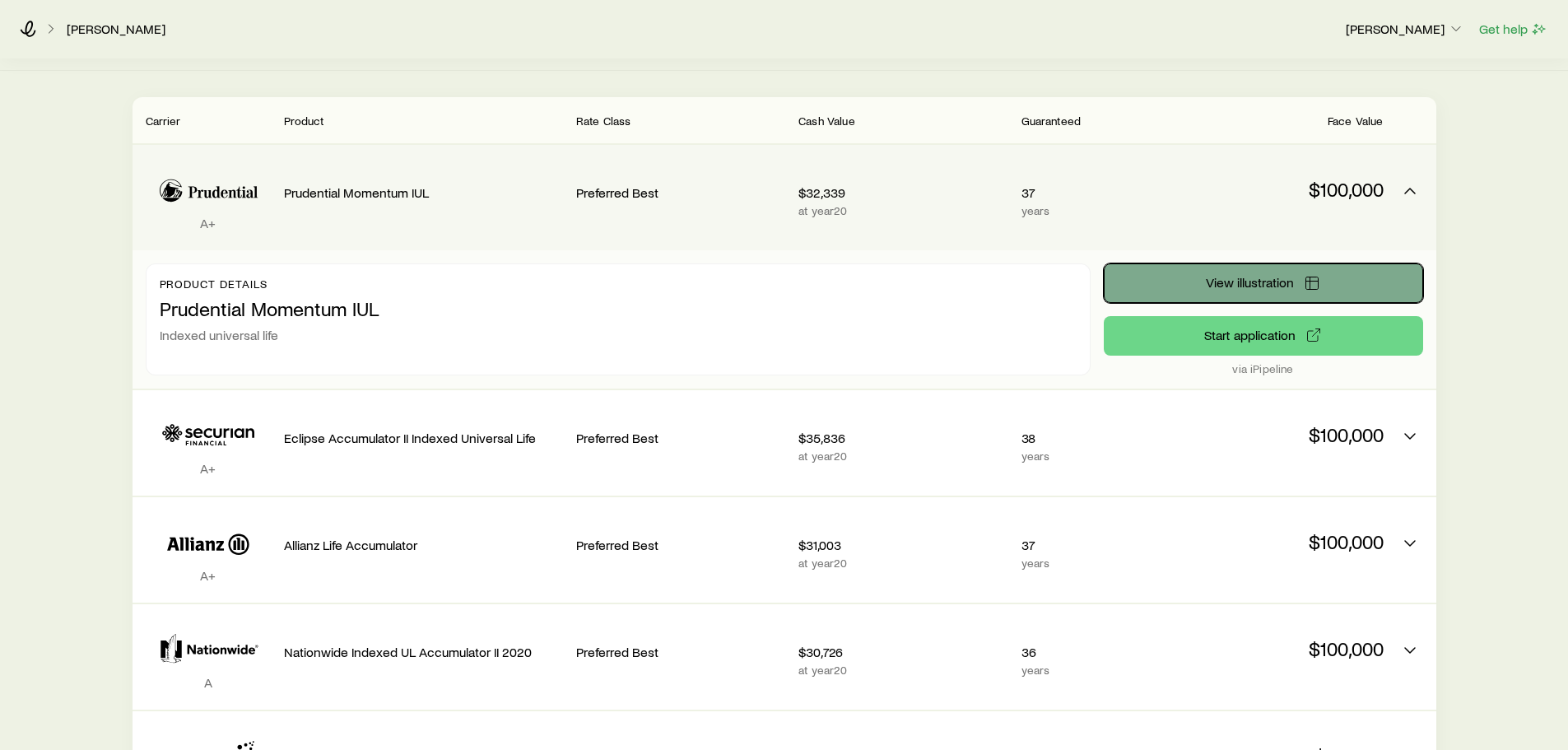
click at [1164, 288] on button "View illustration" at bounding box center [1263, 283] width 320 height 40
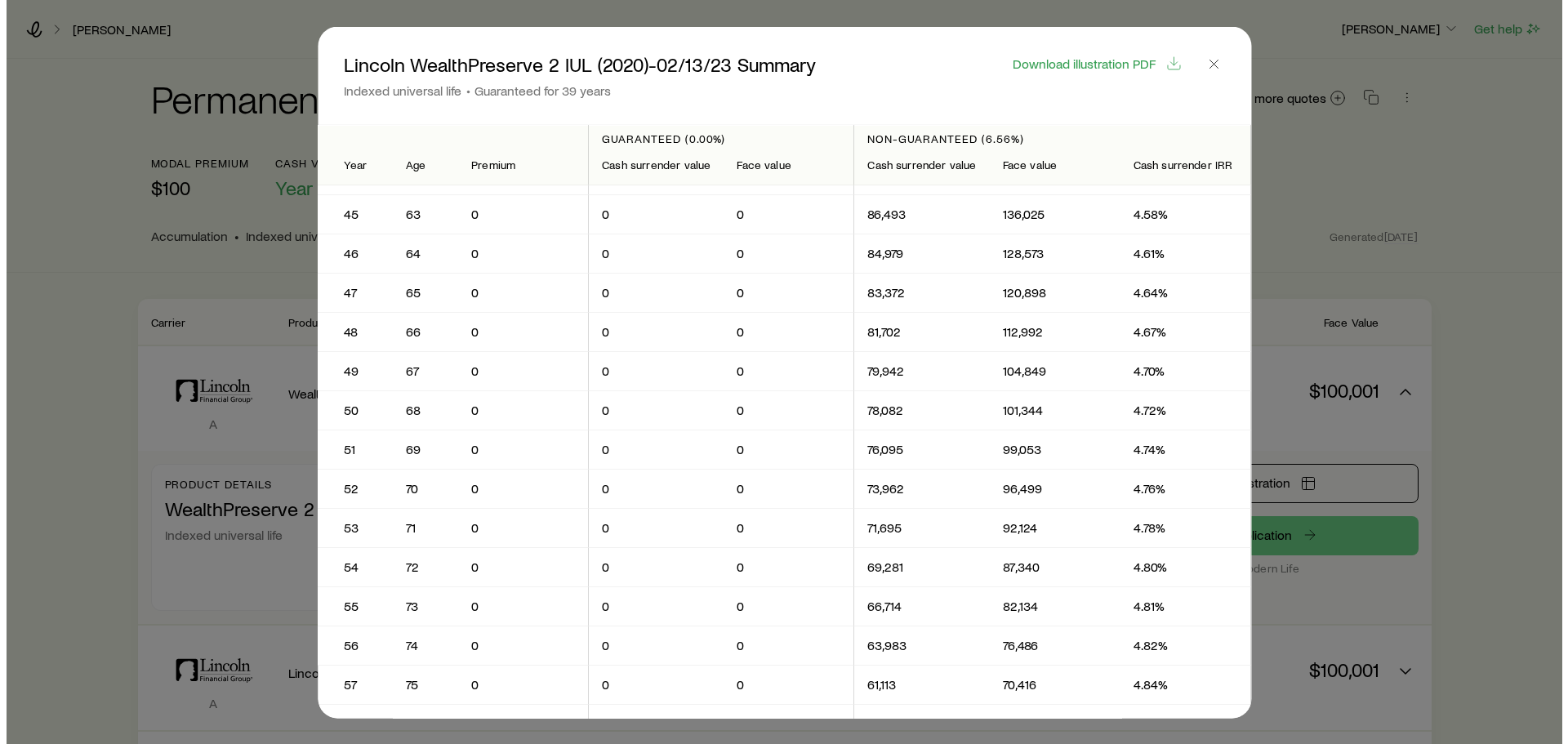
scroll to position [1714, 0]
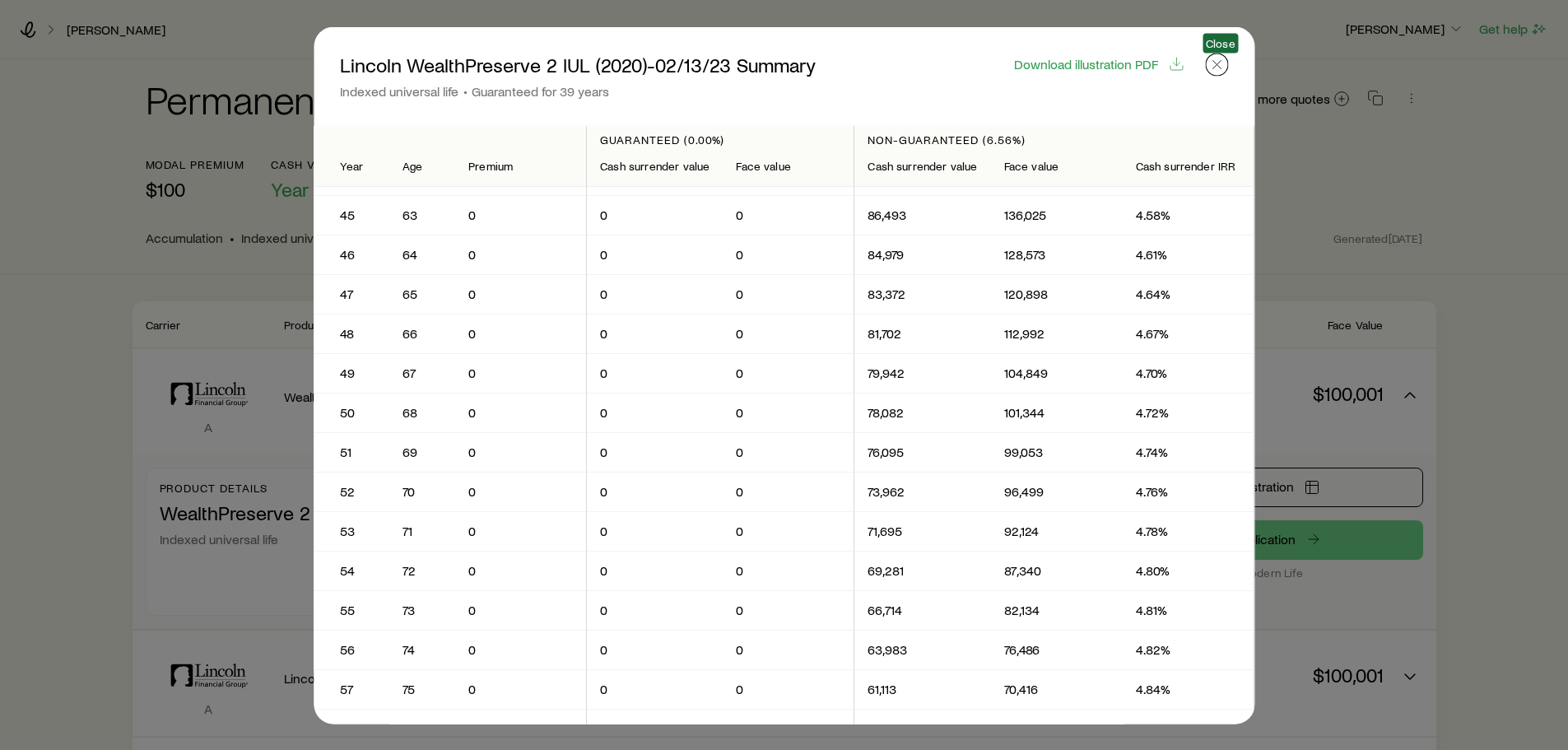
click at [1214, 66] on icon "button" at bounding box center [1215, 64] width 16 height 16
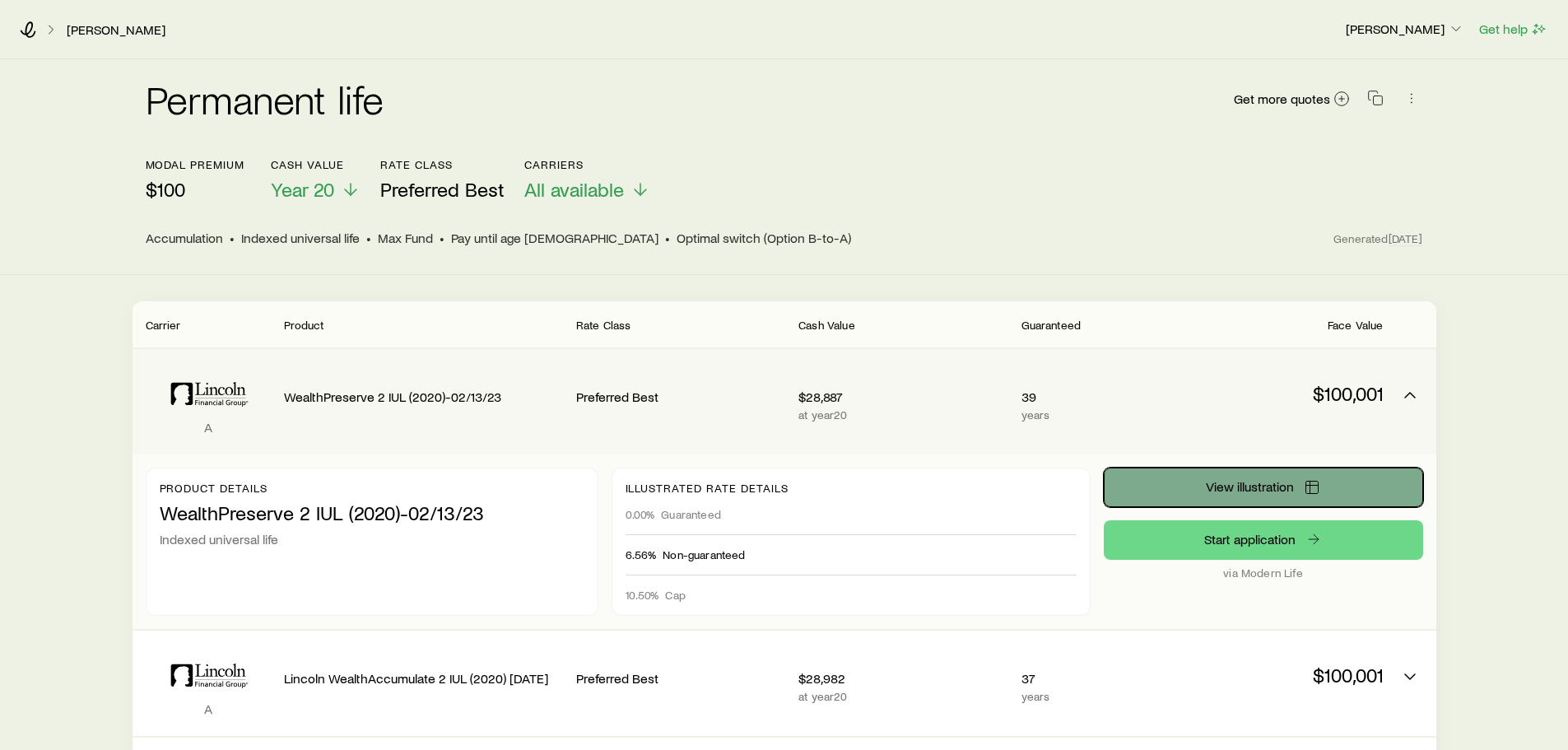
click at [1259, 476] on button "View illustration" at bounding box center [1263, 487] width 320 height 40
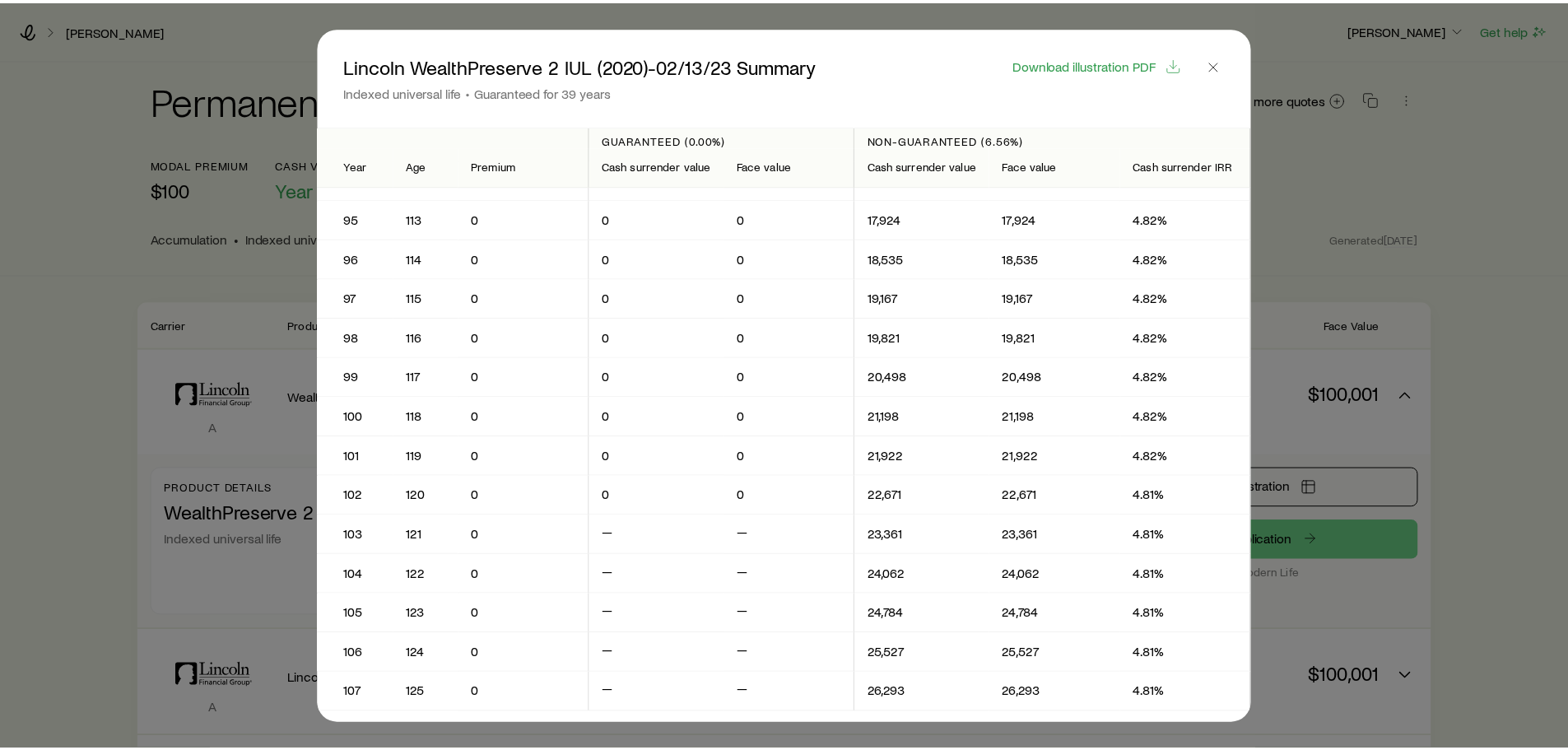
scroll to position [3873, 0]
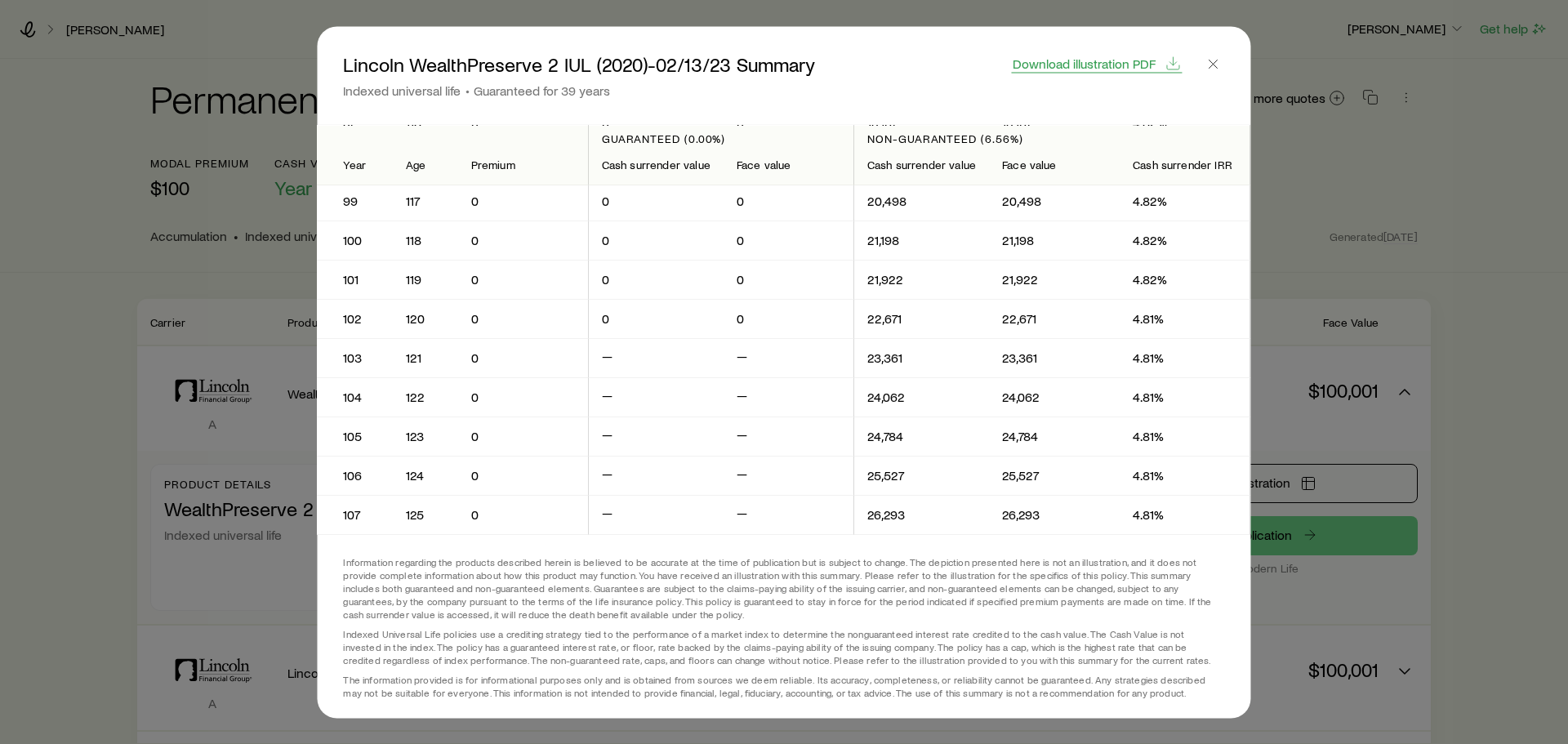
click at [1106, 66] on span "Download illustration PDF" at bounding box center [1084, 63] width 143 height 13
click at [1212, 66] on icon "button" at bounding box center [1213, 63] width 16 height 16
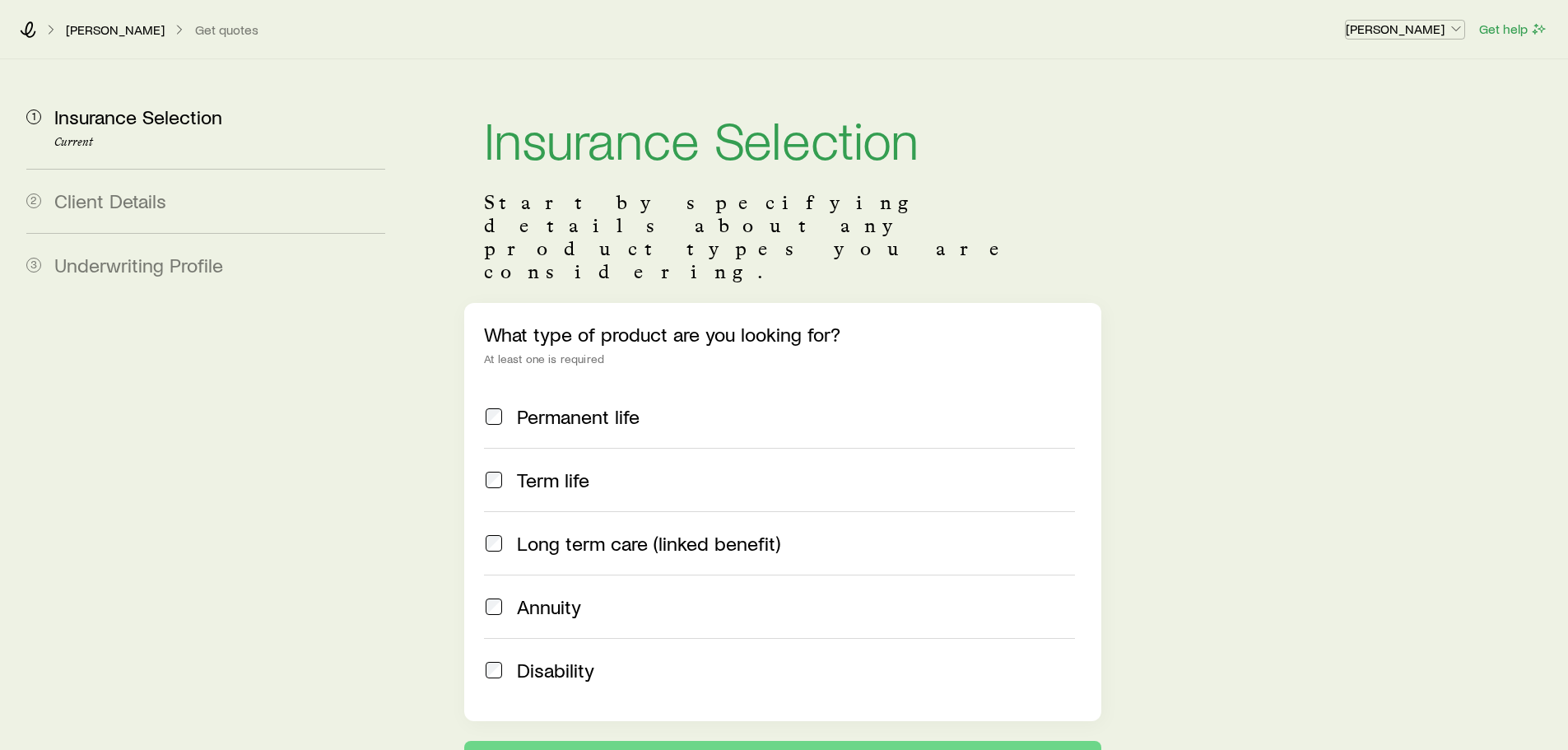
click at [1445, 28] on p "[PERSON_NAME]" at bounding box center [1405, 28] width 119 height 16
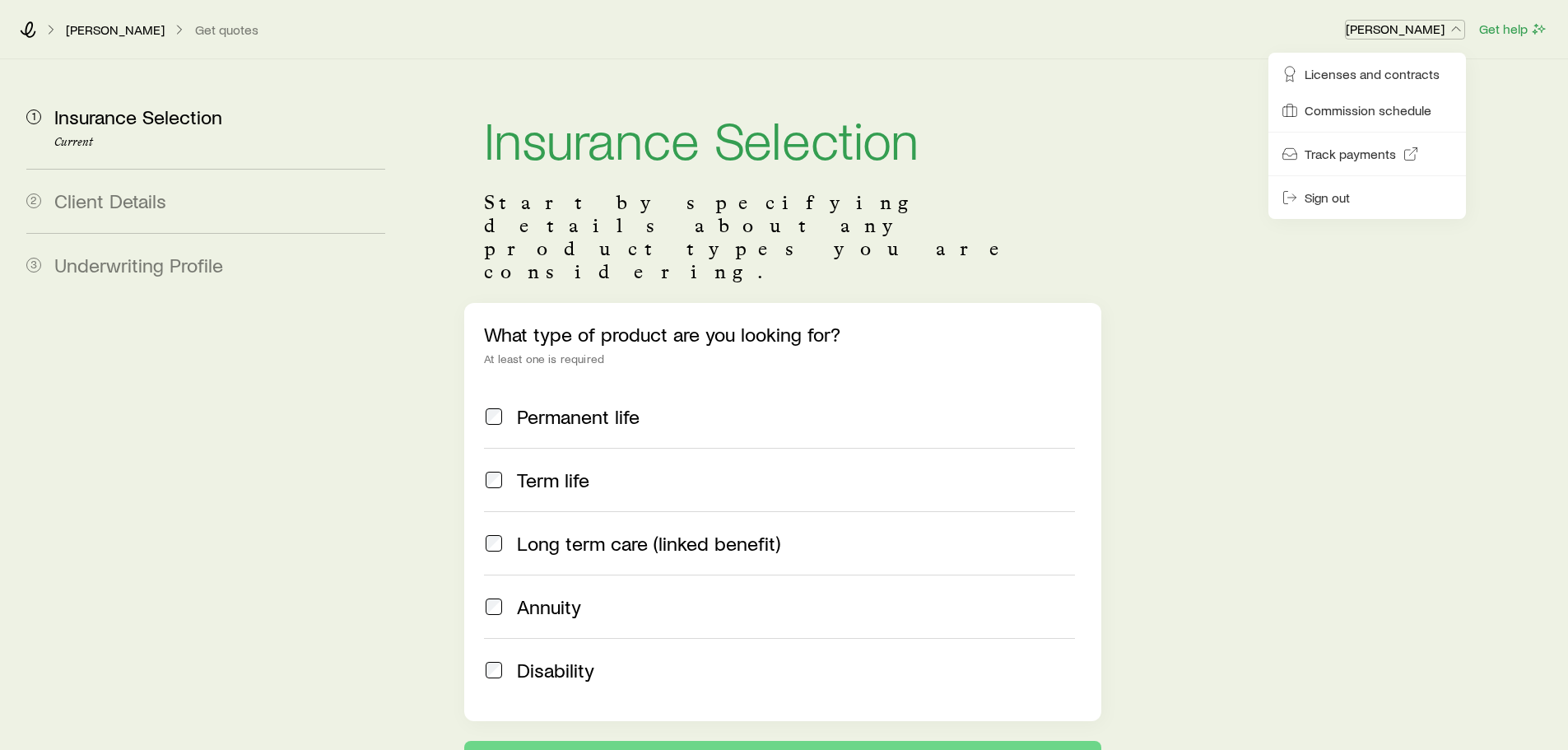
click at [1446, 28] on p "[PERSON_NAME]" at bounding box center [1405, 28] width 119 height 16
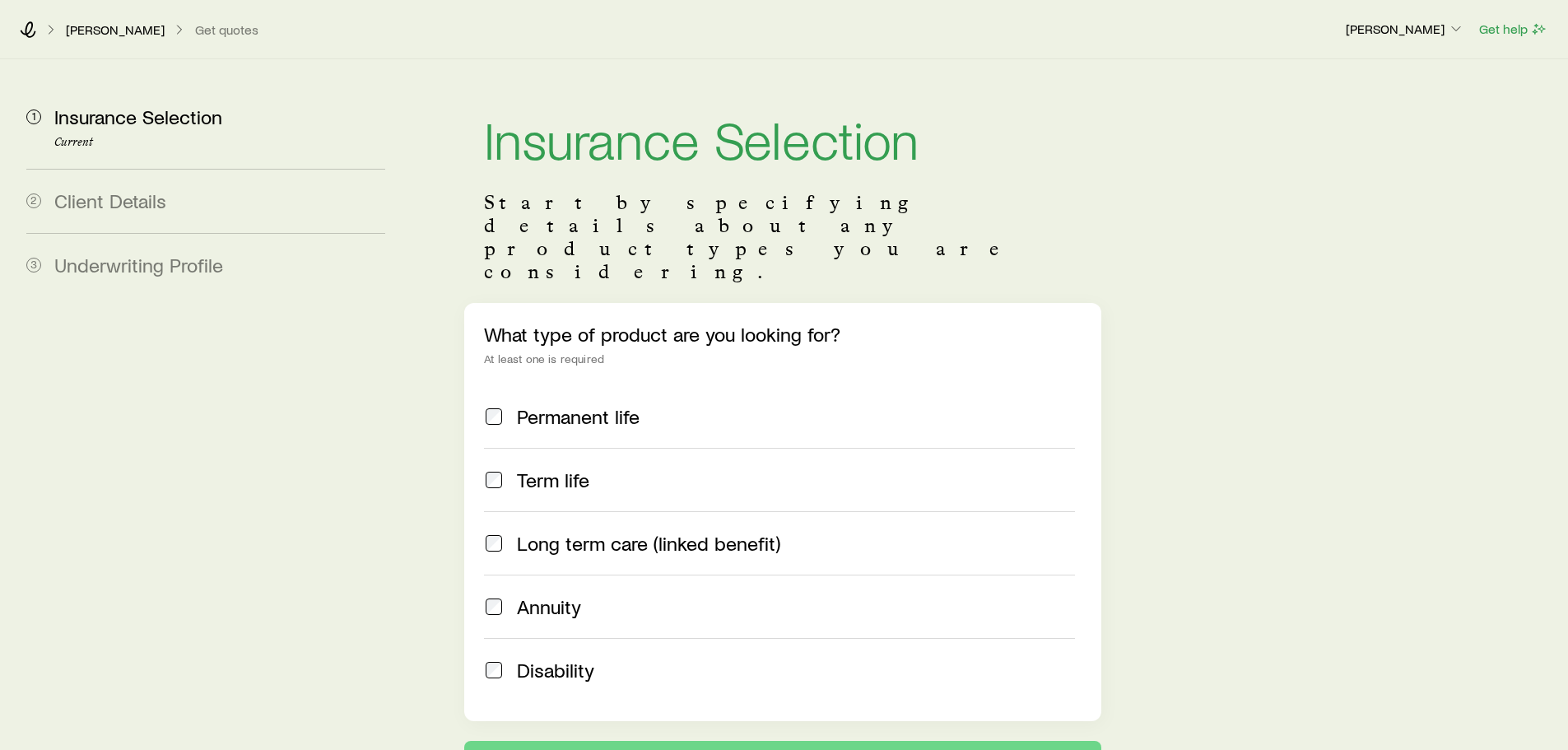
click at [86, 23] on p "[PERSON_NAME]" at bounding box center [115, 29] width 99 height 16
click at [87, 30] on p "[PERSON_NAME]" at bounding box center [115, 29] width 99 height 16
click at [25, 31] on icon at bounding box center [27, 29] width 16 height 16
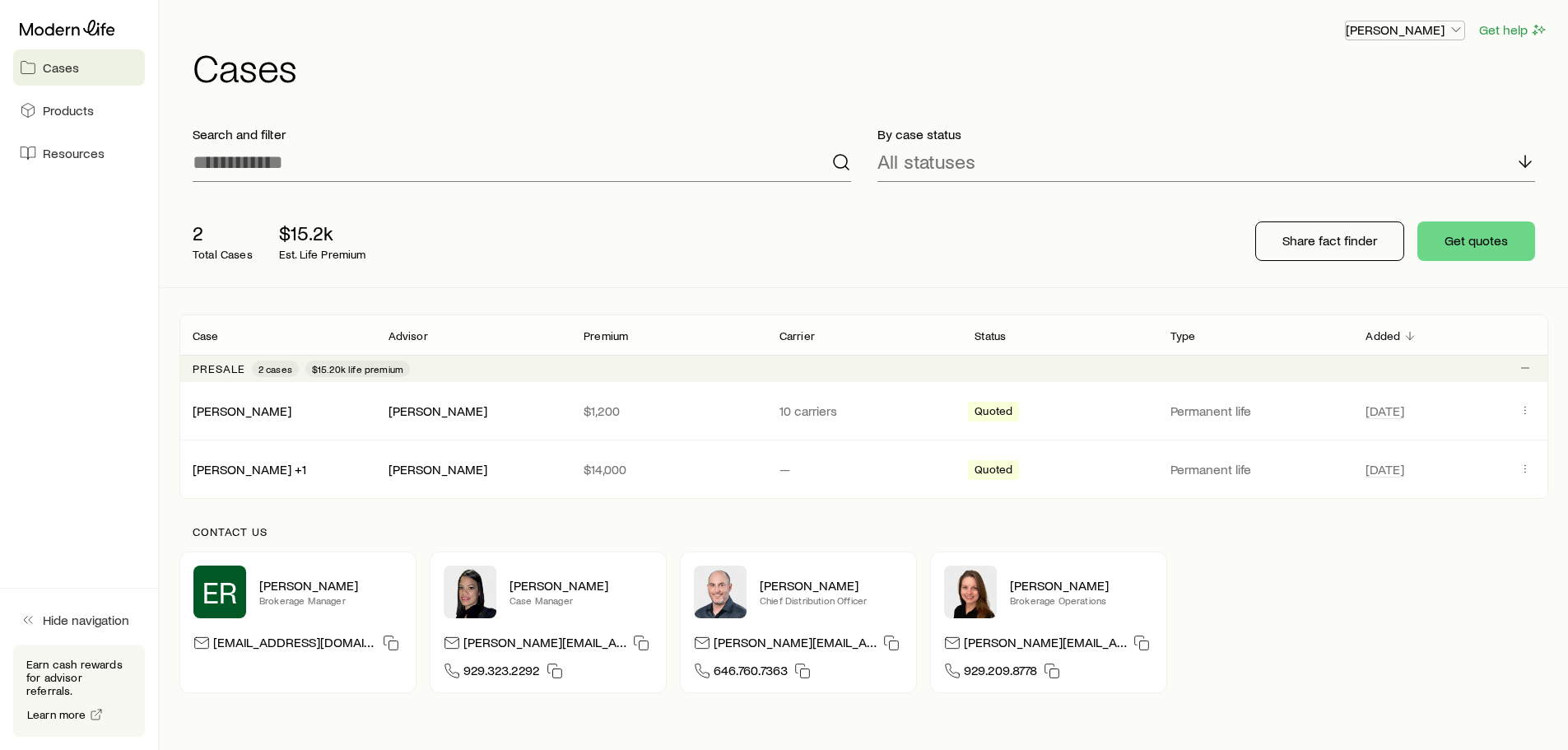
click at [1451, 31] on icon "button" at bounding box center [1455, 29] width 16 height 16
click at [1392, 80] on span "Licenses and contracts" at bounding box center [1371, 75] width 135 height 16
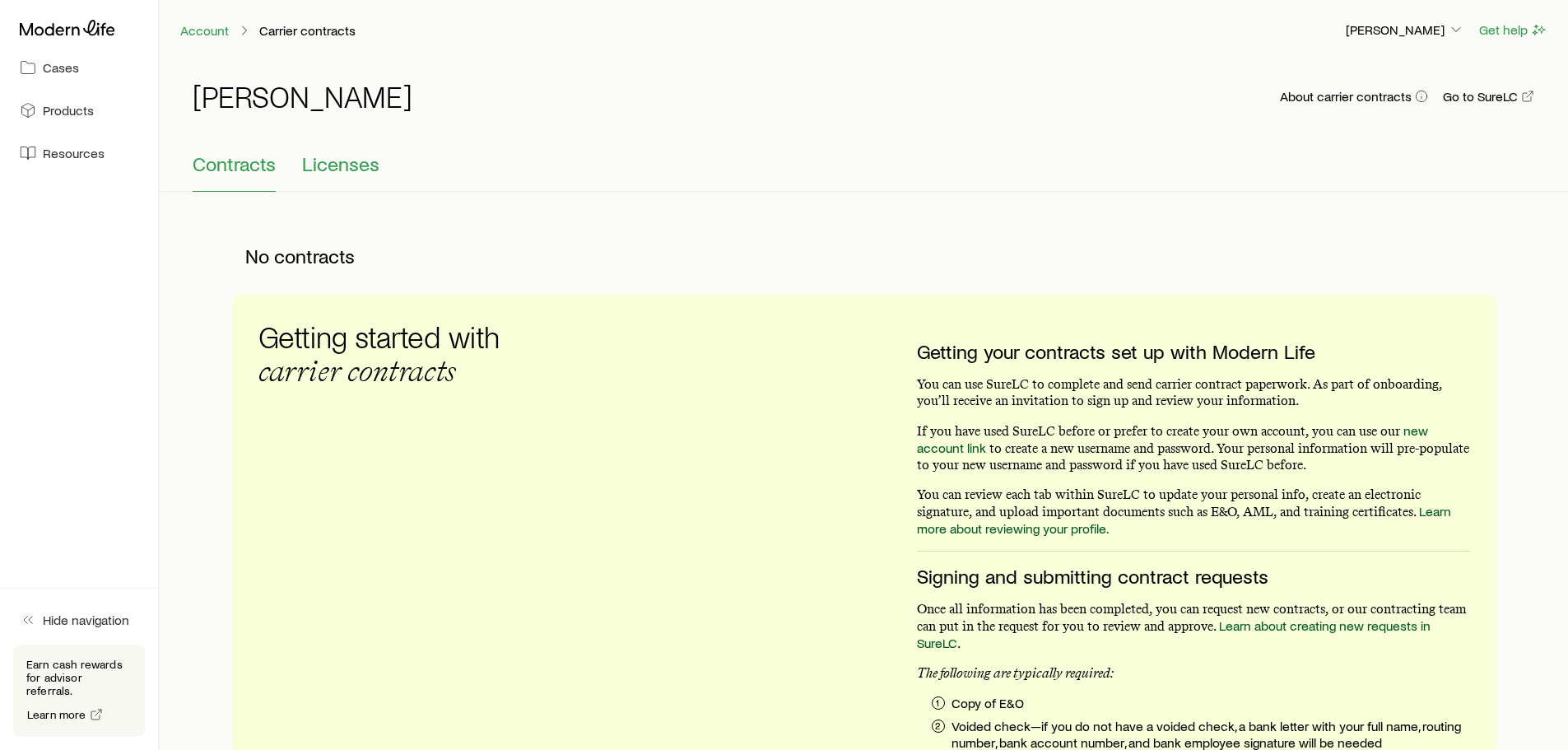
click at [369, 160] on span "Licenses" at bounding box center [340, 164] width 77 height 23
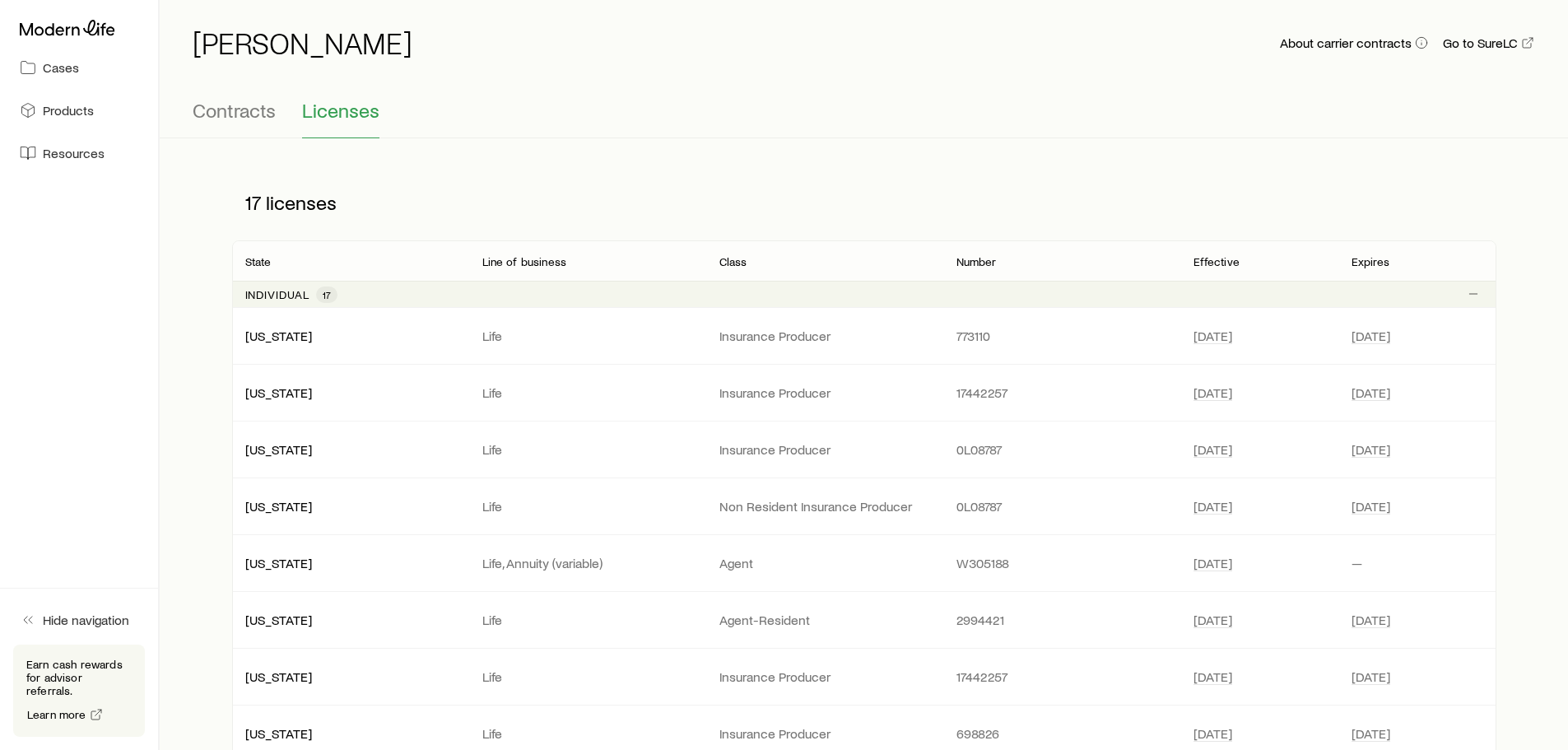
scroll to position [82, 0]
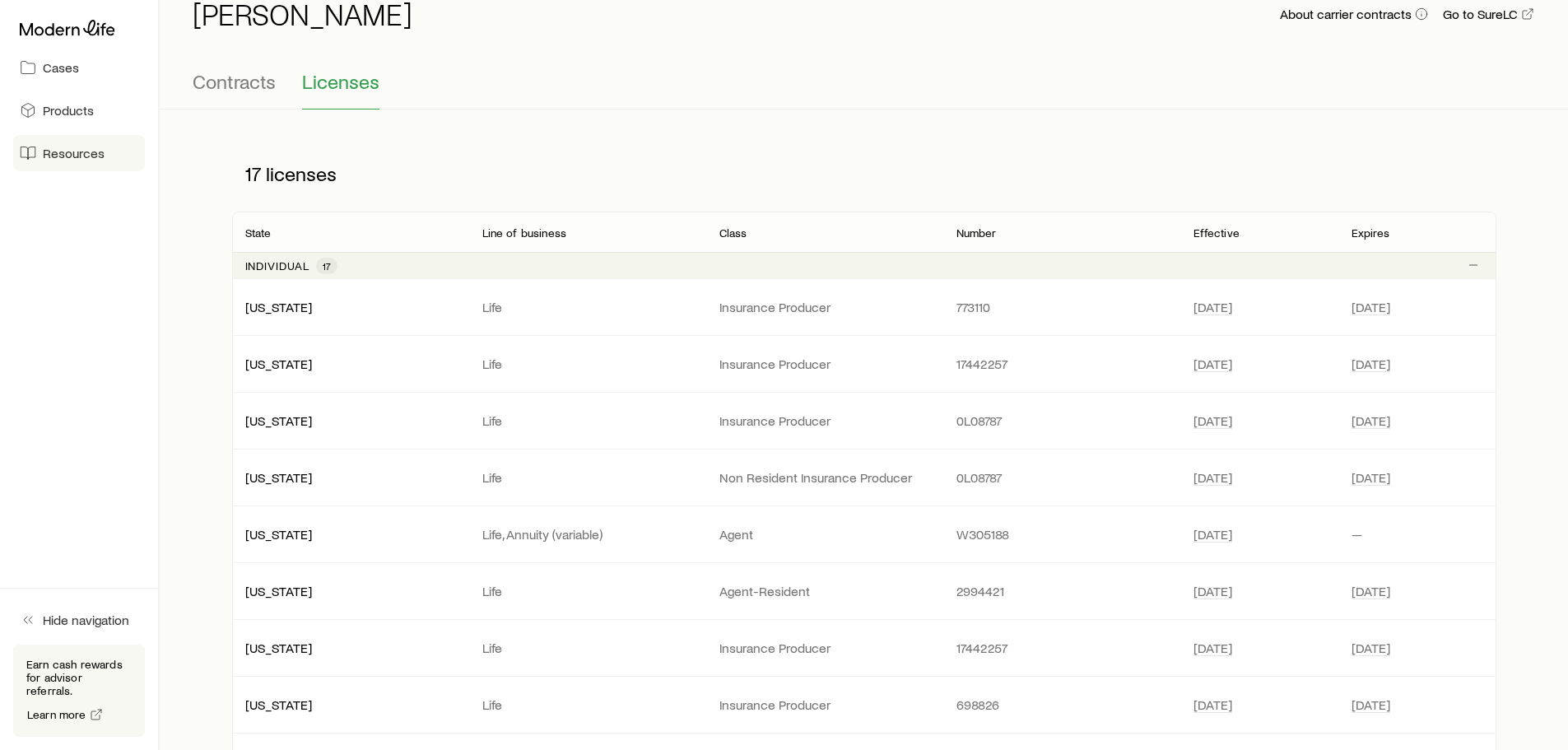
click at [83, 156] on span "Resources" at bounding box center [73, 153] width 62 height 16
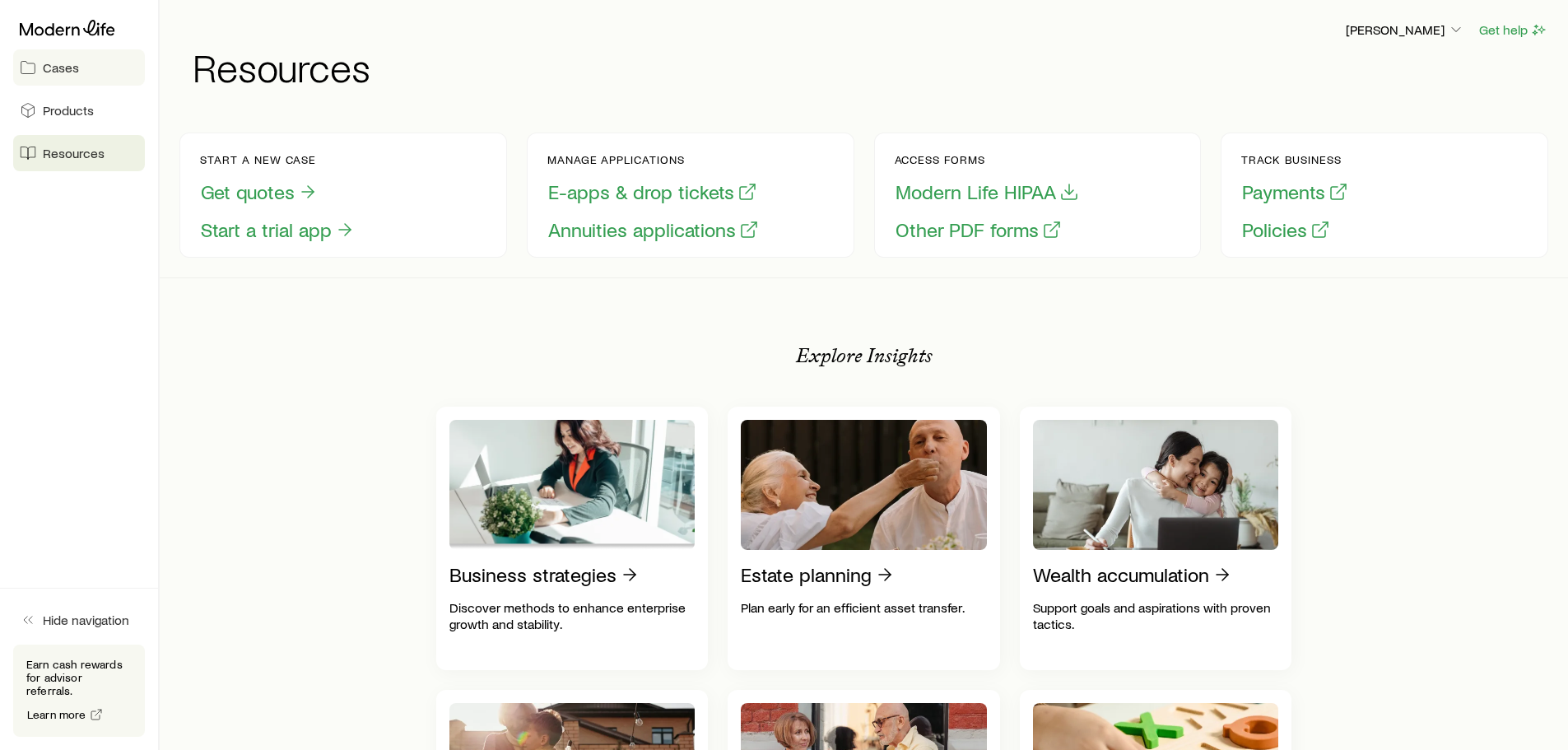
click at [68, 82] on link "Cases" at bounding box center [79, 67] width 131 height 36
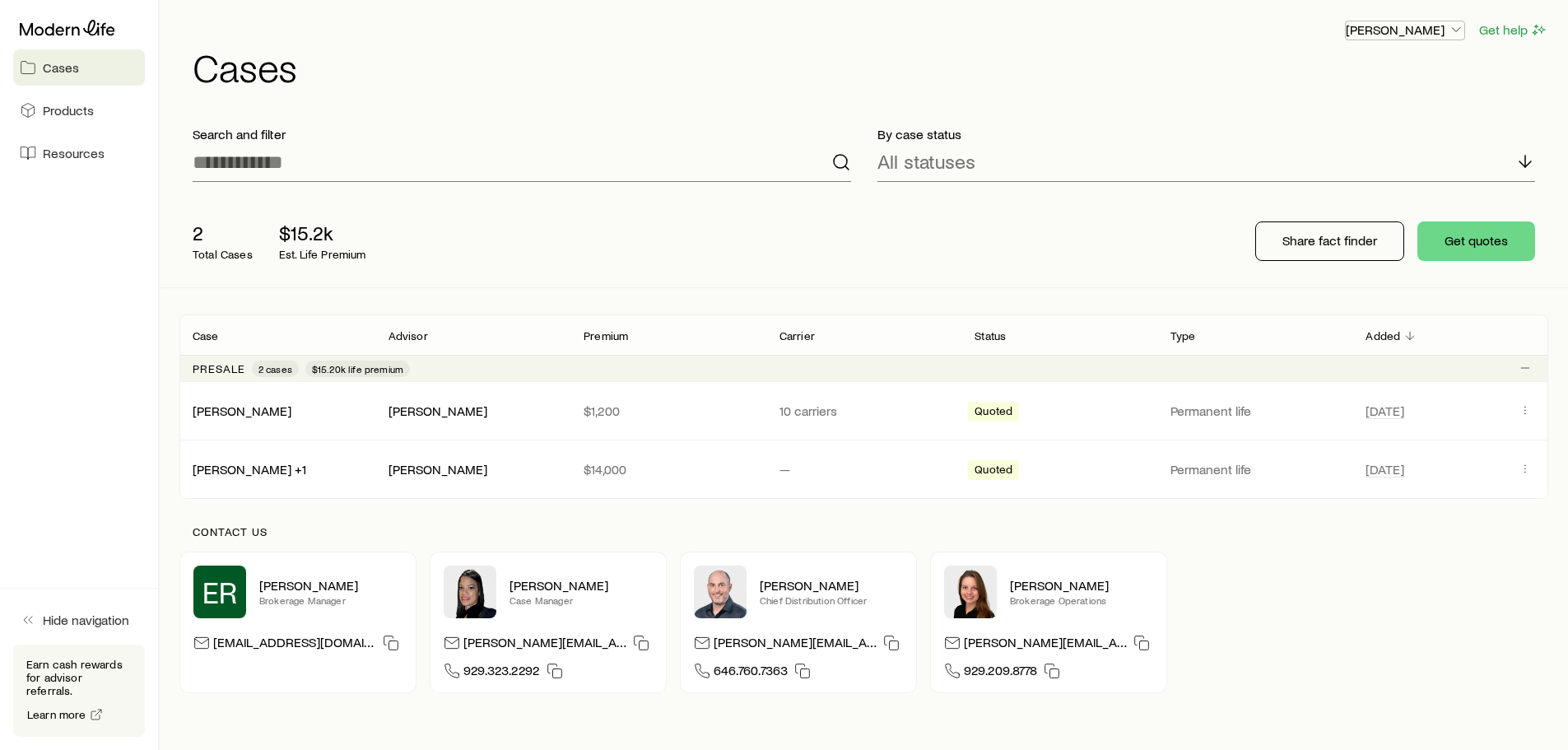
click at [1451, 32] on icon "button" at bounding box center [1455, 29] width 16 height 16
click at [241, 406] on link "[PERSON_NAME]" at bounding box center [242, 409] width 99 height 15
